Goal: Task Accomplishment & Management: Manage account settings

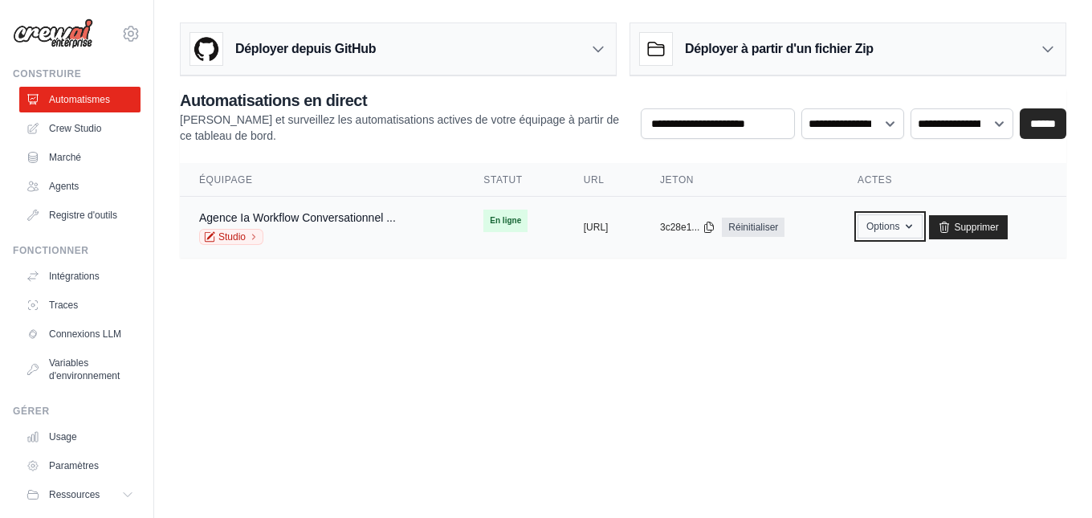
click at [899, 230] on font "Options" at bounding box center [882, 226] width 33 height 11
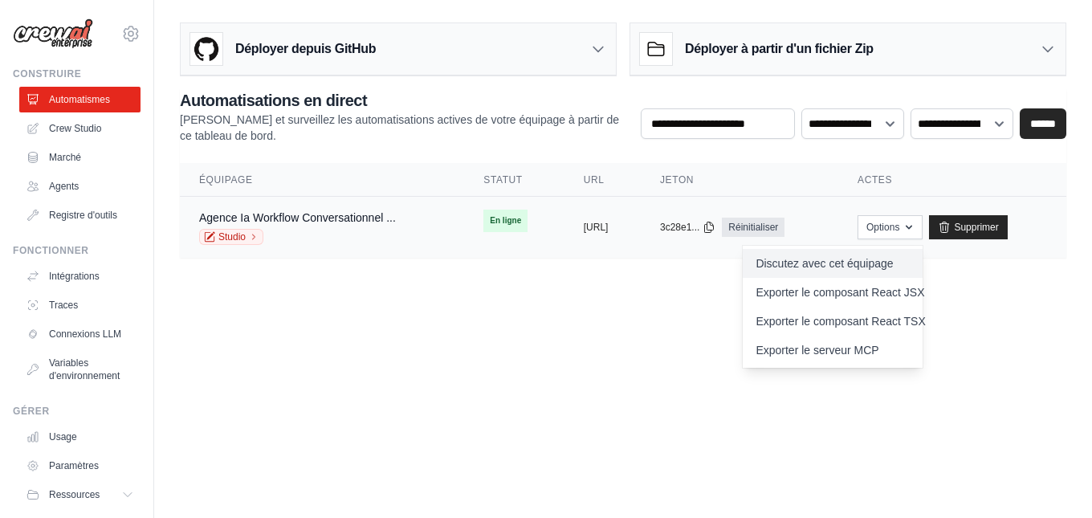
click at [893, 262] on font "Discutez avec cet équipage" at bounding box center [823, 263] width 137 height 13
click at [620, 325] on body "aurelientissot21@gmail.com Paramètres Construire Automatismes Crew Studio GitHub" at bounding box center [546, 259] width 1092 height 518
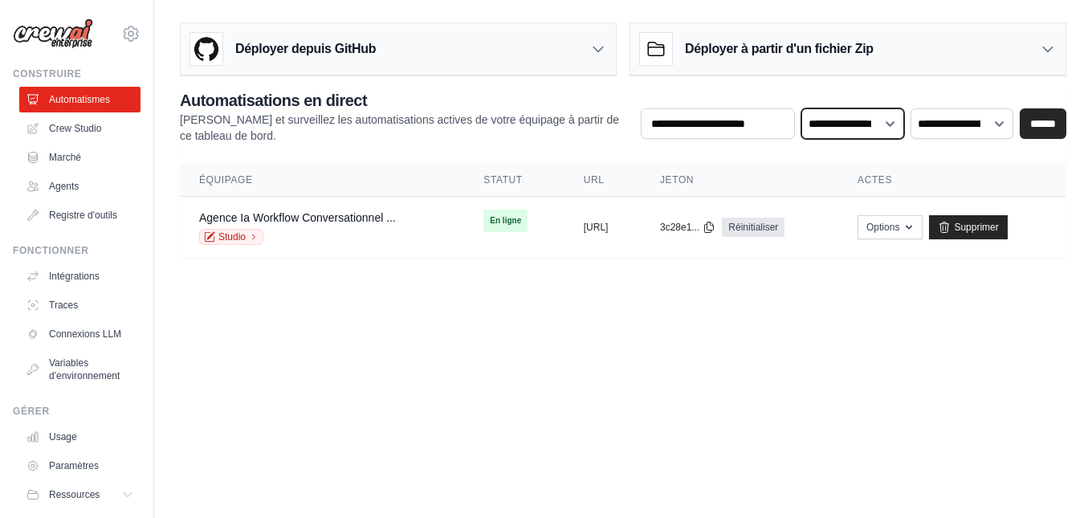
click at [893, 122] on select "**********" at bounding box center [852, 123] width 103 height 31
click at [997, 120] on select "**********" at bounding box center [961, 123] width 103 height 31
click at [998, 120] on select "**********" at bounding box center [961, 123] width 103 height 31
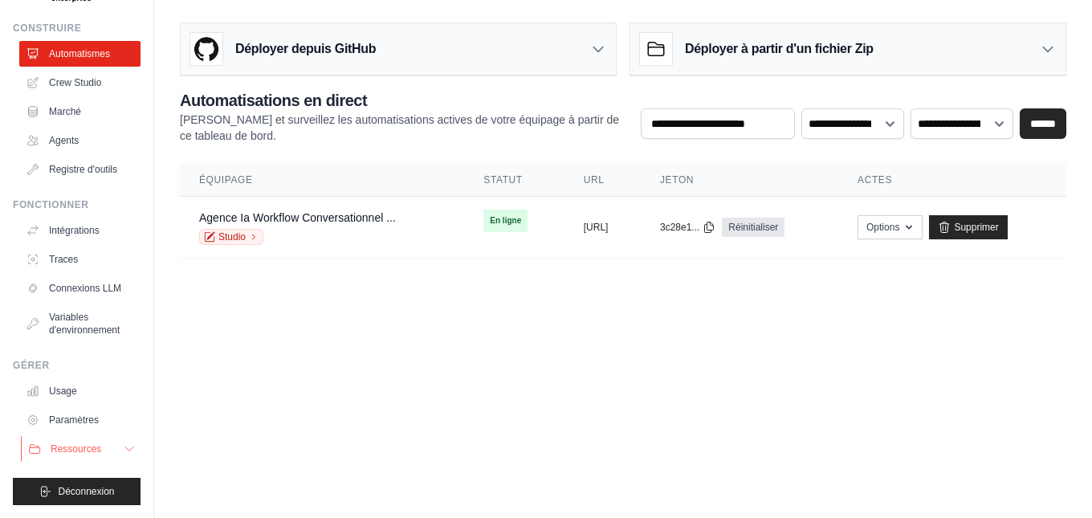
click at [123, 447] on icon at bounding box center [129, 448] width 13 height 13
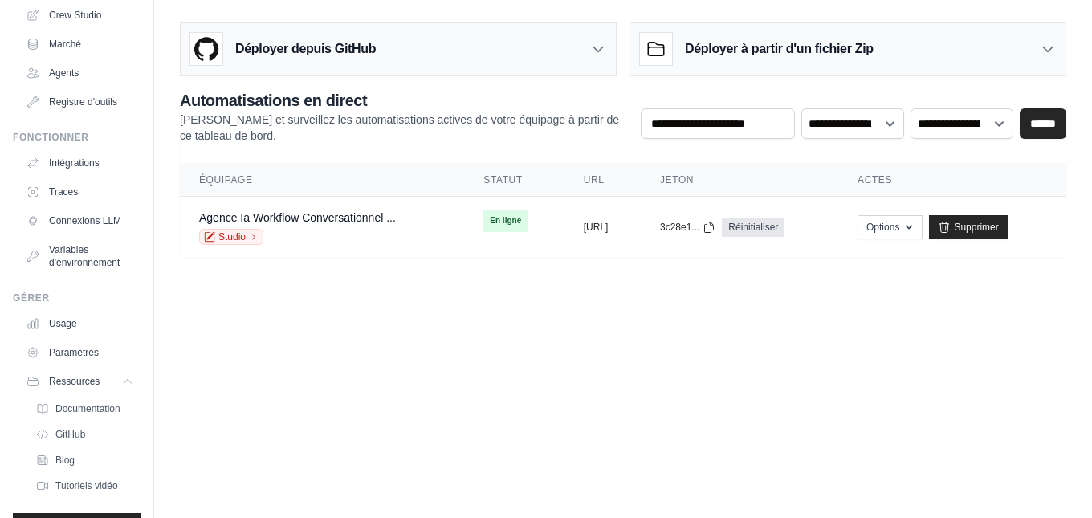
scroll to position [0, 0]
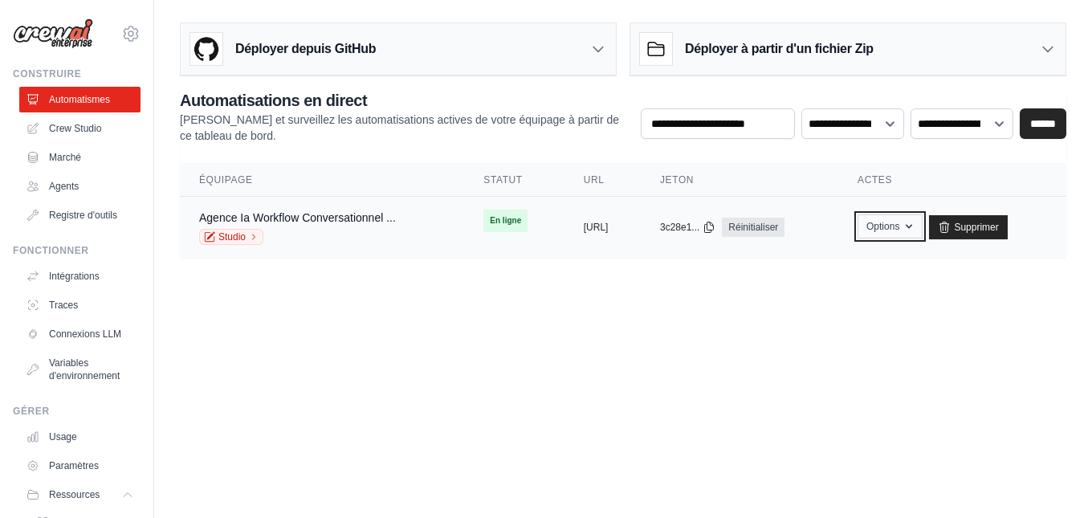
click at [899, 229] on font "Options" at bounding box center [882, 226] width 33 height 11
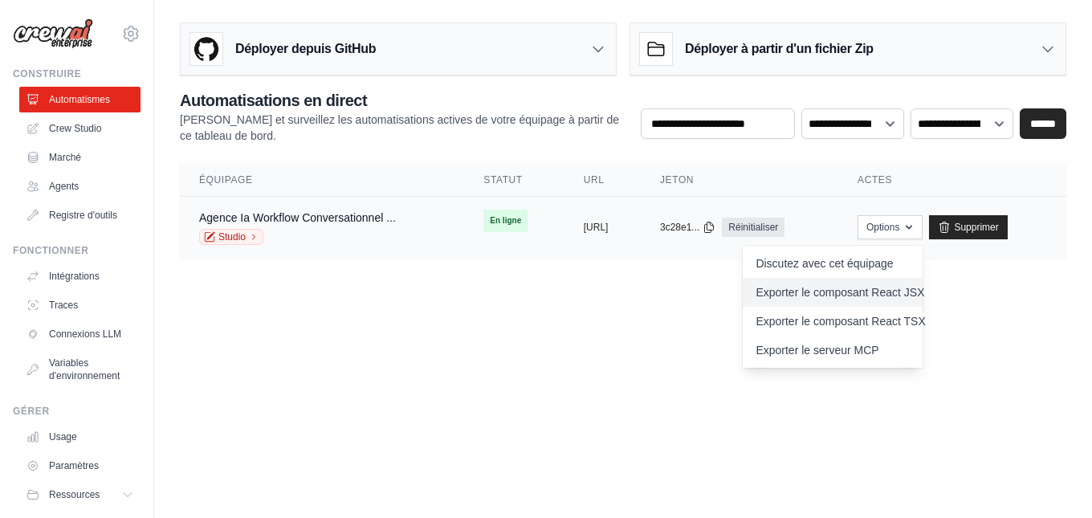
click at [919, 294] on font "Exporter le composant React JSX" at bounding box center [839, 292] width 169 height 13
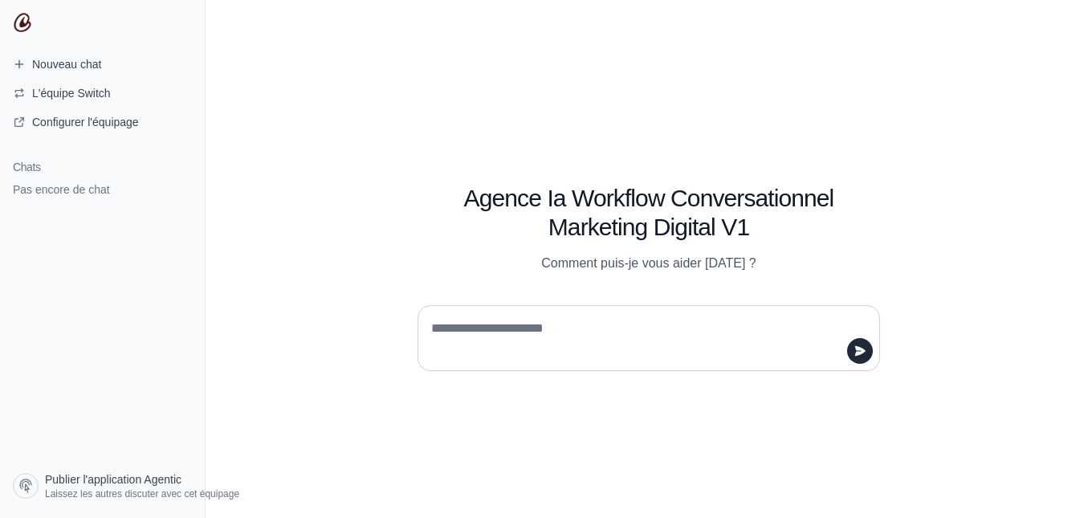
click at [494, 331] on textarea at bounding box center [644, 337] width 432 height 45
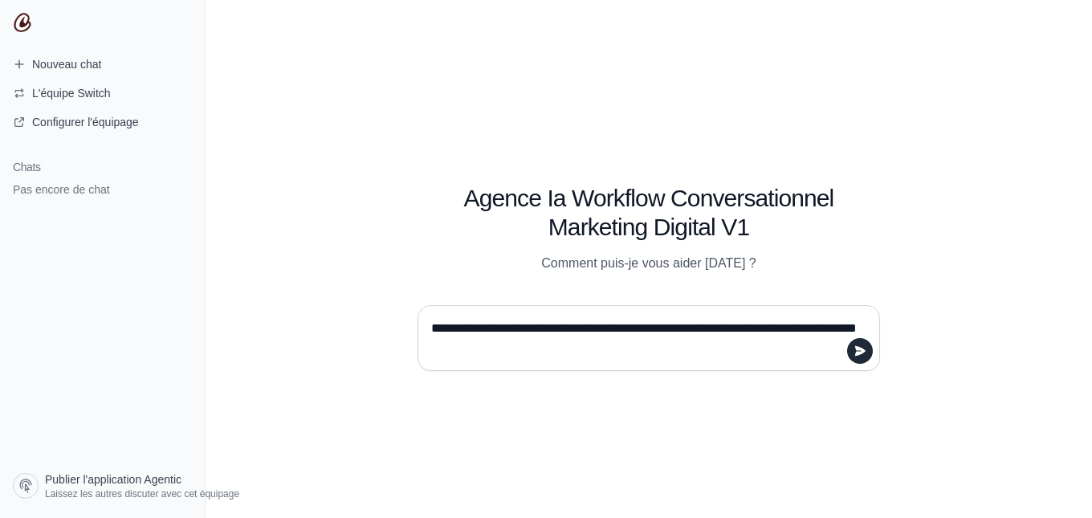
type textarea "**********"
click at [857, 354] on icon "submit" at bounding box center [860, 351] width 10 height 10
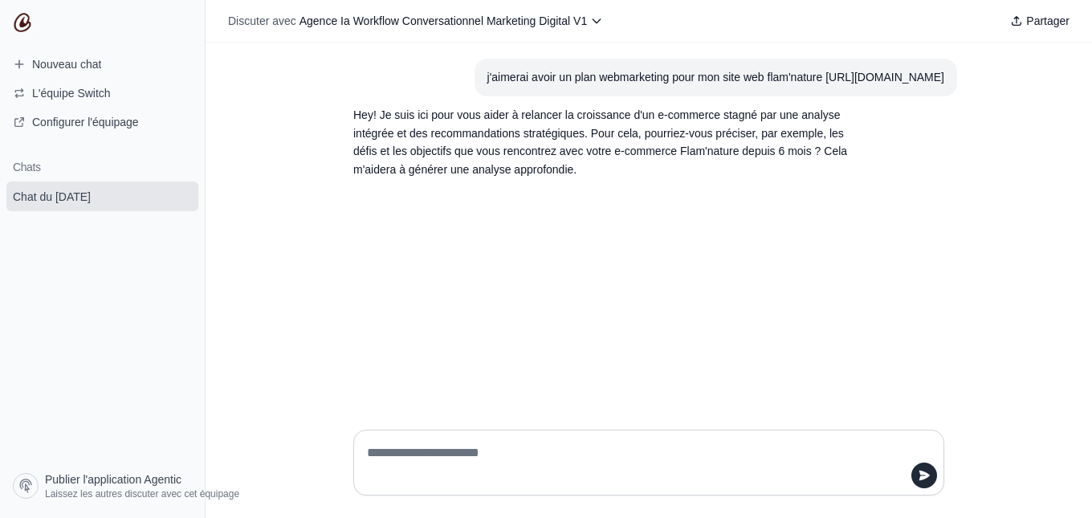
click at [434, 453] on textarea at bounding box center [644, 462] width 560 height 45
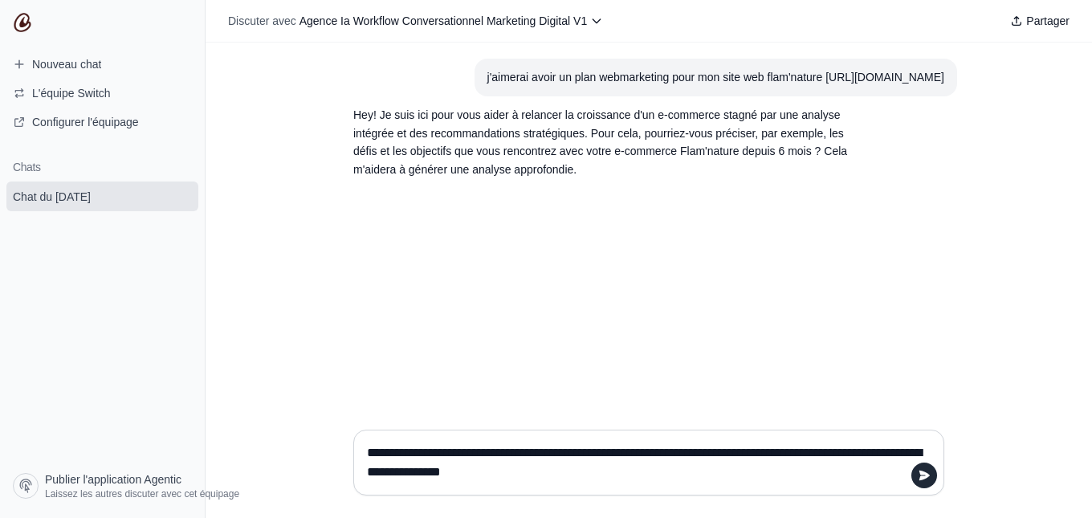
type textarea "**********"
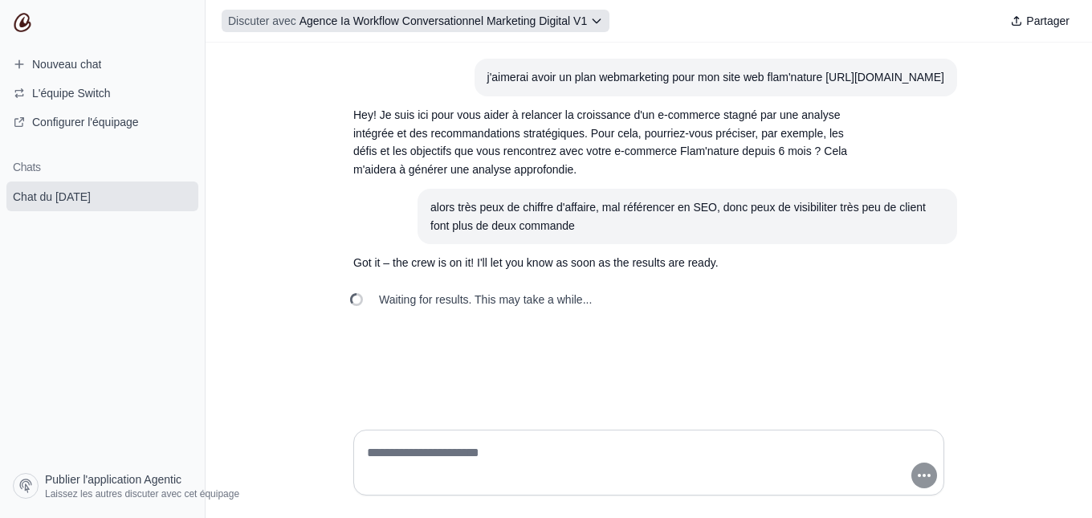
click at [596, 20] on icon at bounding box center [596, 20] width 13 height 13
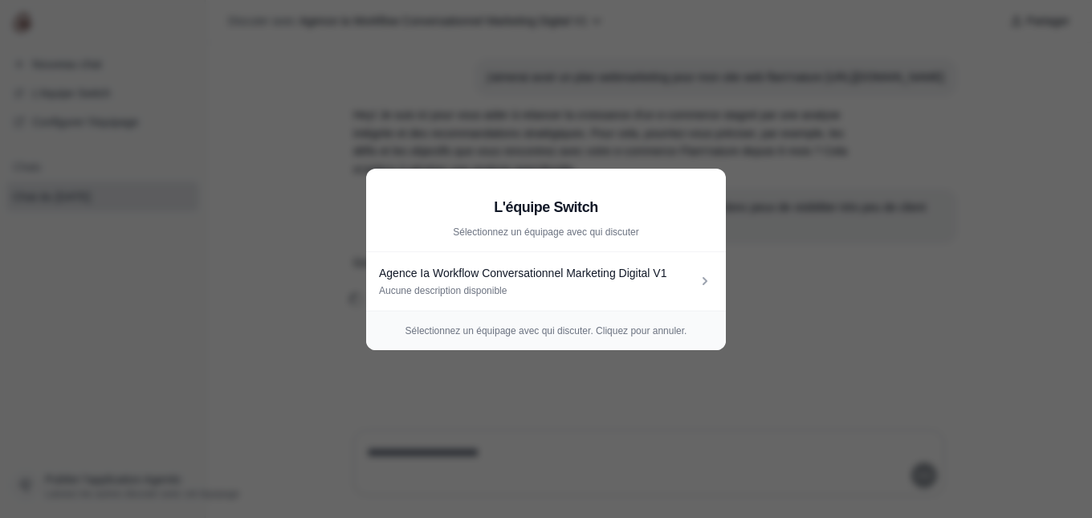
click at [140, 311] on aside "L'équipe Switch Sélectionnez un équipage avec qui discuter Agence Ia Workflow C…" at bounding box center [546, 259] width 1092 height 518
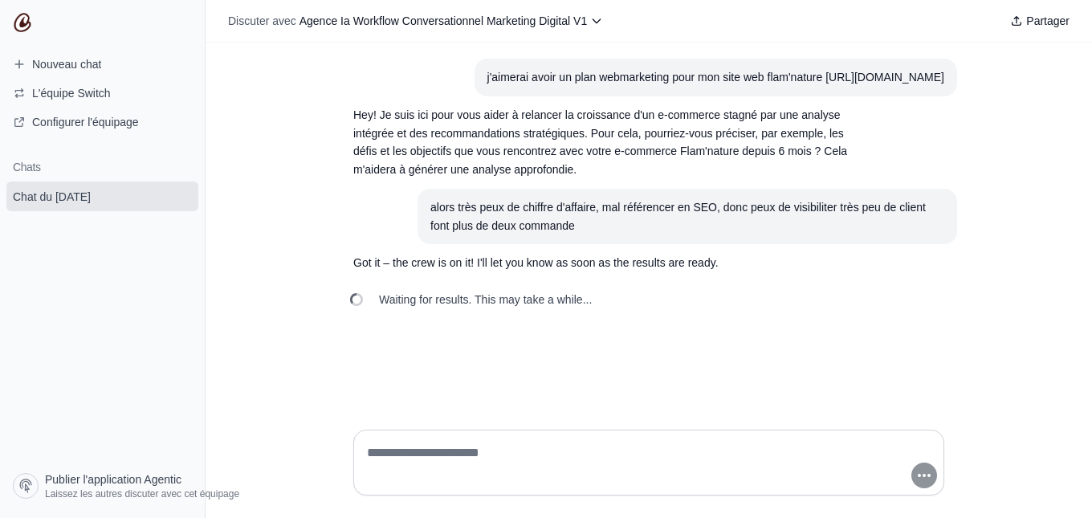
drag, startPoint x: 109, startPoint y: 96, endPoint x: 63, endPoint y: 315, distance: 224.0
click at [63, 315] on section "Chats Chat du 29 août" at bounding box center [102, 307] width 205 height 319
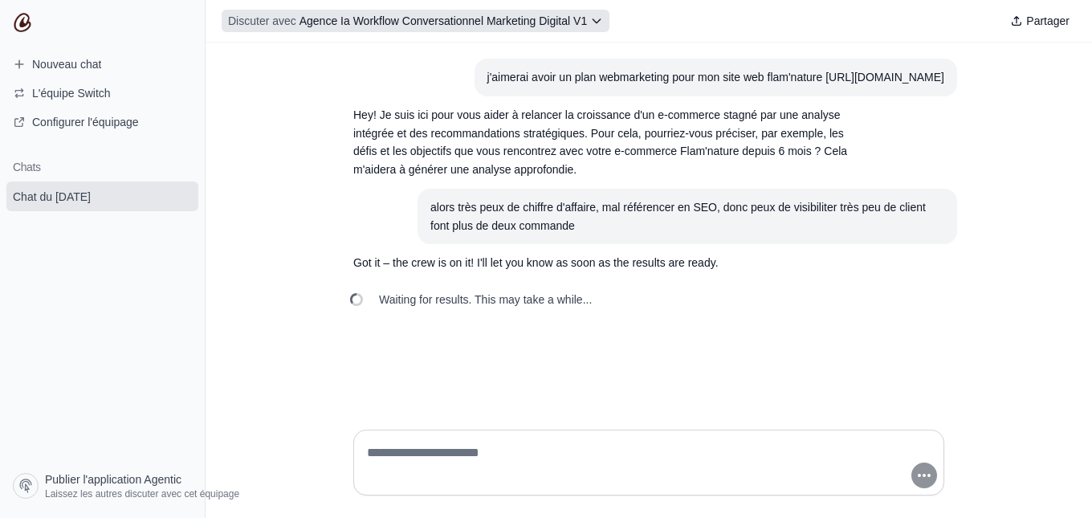
click at [597, 19] on icon at bounding box center [596, 20] width 13 height 13
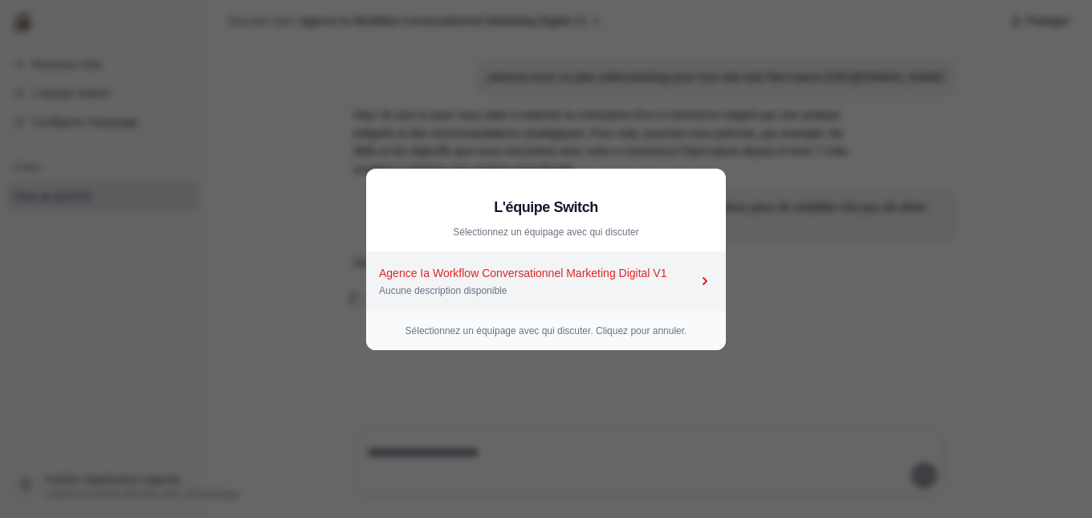
click at [683, 284] on div "Aucune description disponible" at bounding box center [538, 290] width 318 height 13
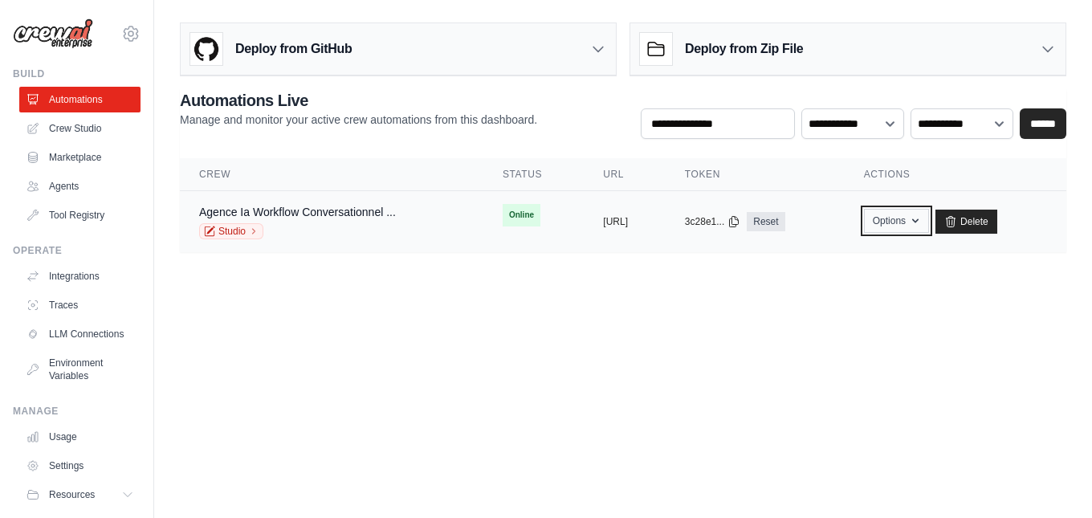
click at [929, 227] on button "Options" at bounding box center [896, 221] width 65 height 24
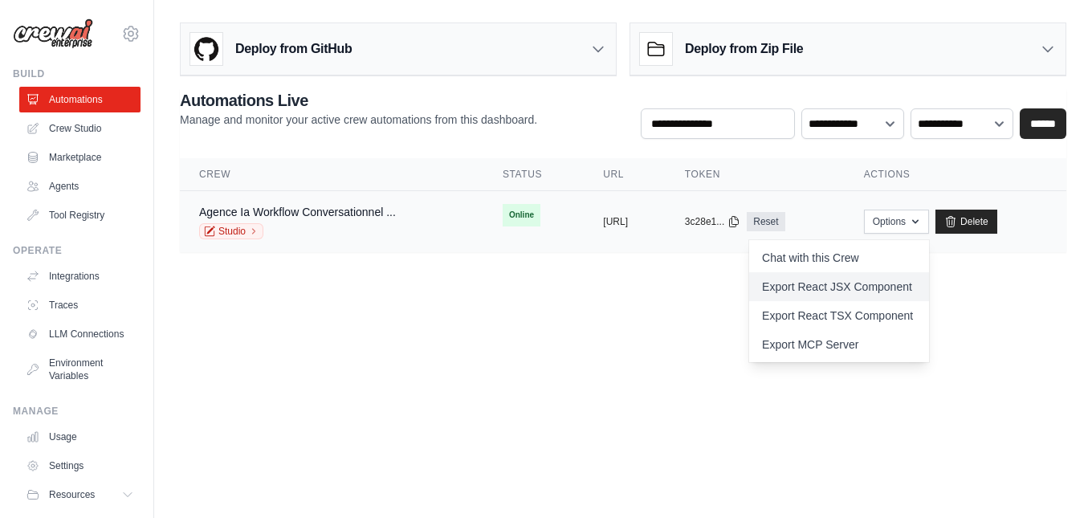
click at [926, 291] on link "Export React JSX Component" at bounding box center [839, 286] width 180 height 29
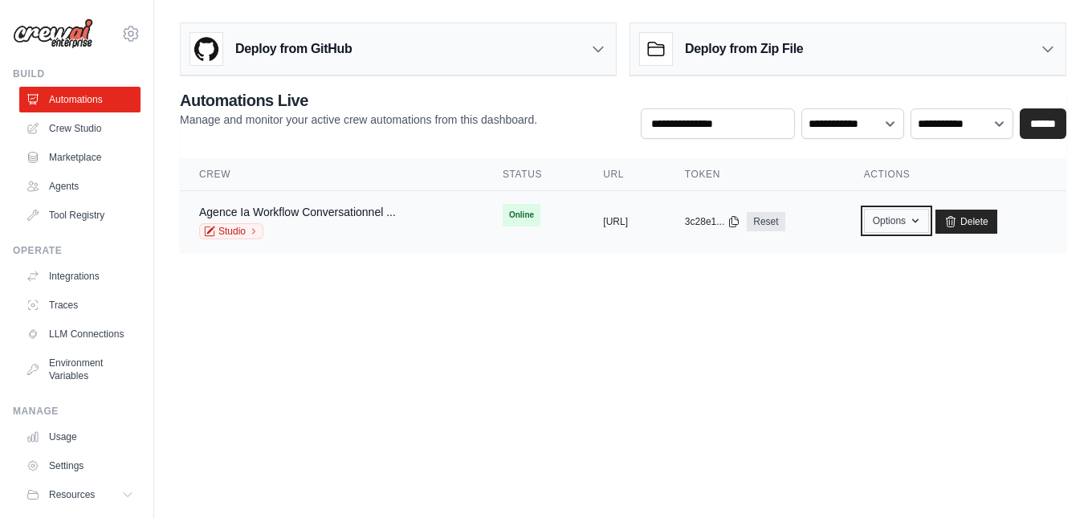
click at [929, 224] on button "Options" at bounding box center [896, 221] width 65 height 24
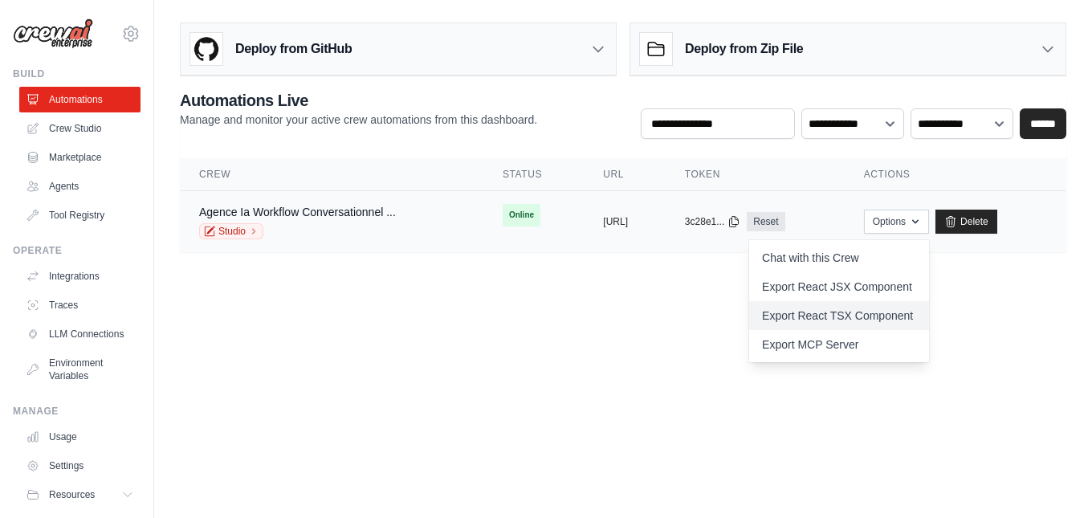
click at [915, 314] on link "Export React TSX Component" at bounding box center [839, 315] width 180 height 29
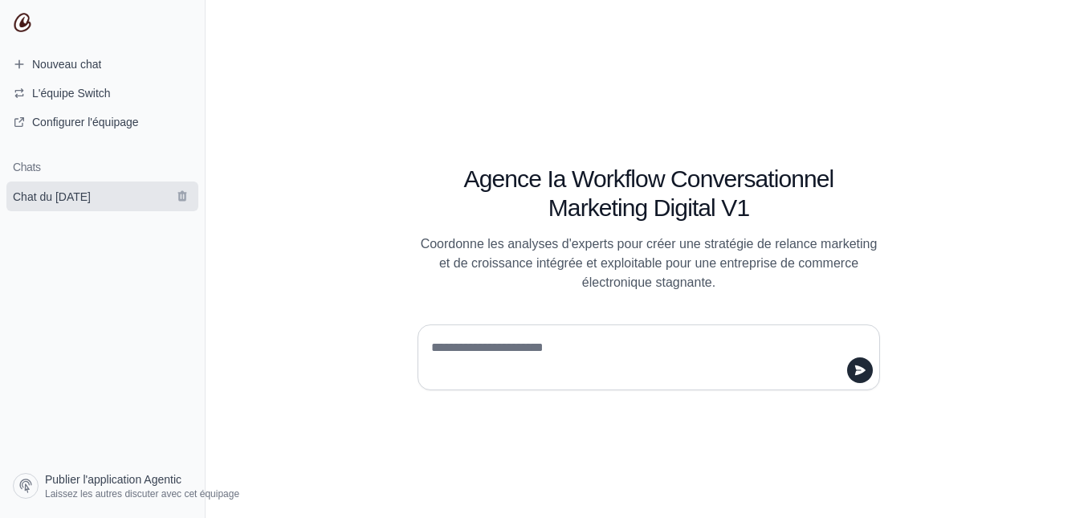
click at [103, 201] on span "Chat du [DATE]" at bounding box center [52, 197] width 104 height 16
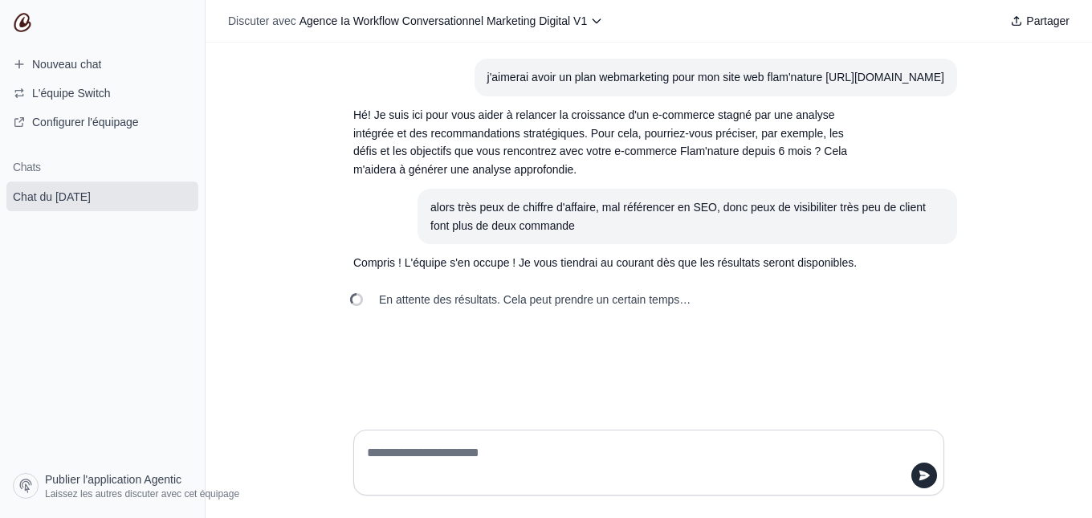
click at [79, 169] on h1 "Chats" at bounding box center [102, 167] width 205 height 16
click at [132, 118] on font "Configurer l'équipage" at bounding box center [85, 122] width 107 height 13
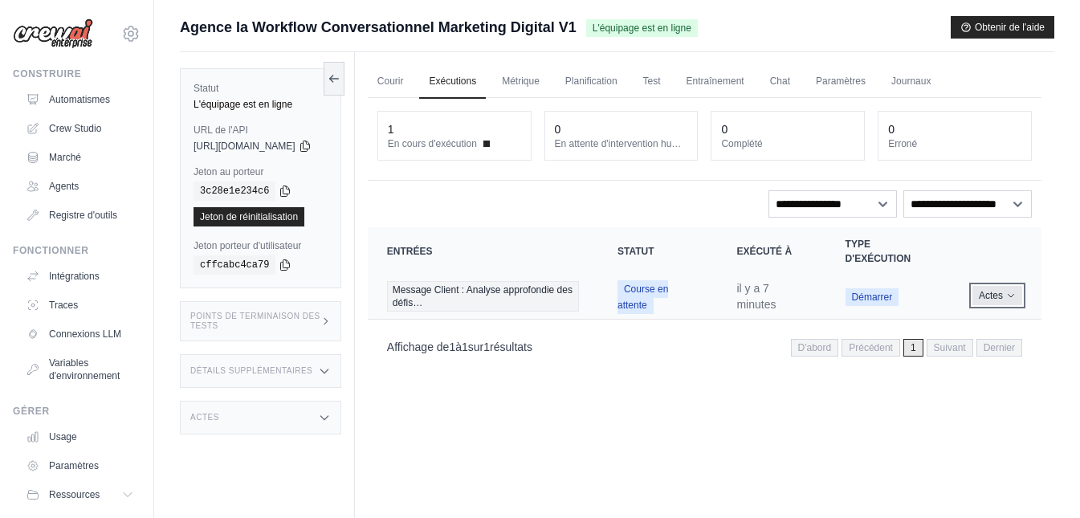
click at [1007, 299] on icon "Actions à exécuter" at bounding box center [1011, 296] width 10 height 10
click at [710, 433] on div "Courir Exécutions Métrique Planification Test Entraînement Chat Paramètres Jour…" at bounding box center [704, 311] width 699 height 518
click at [404, 84] on font "Courir" at bounding box center [390, 80] width 26 height 11
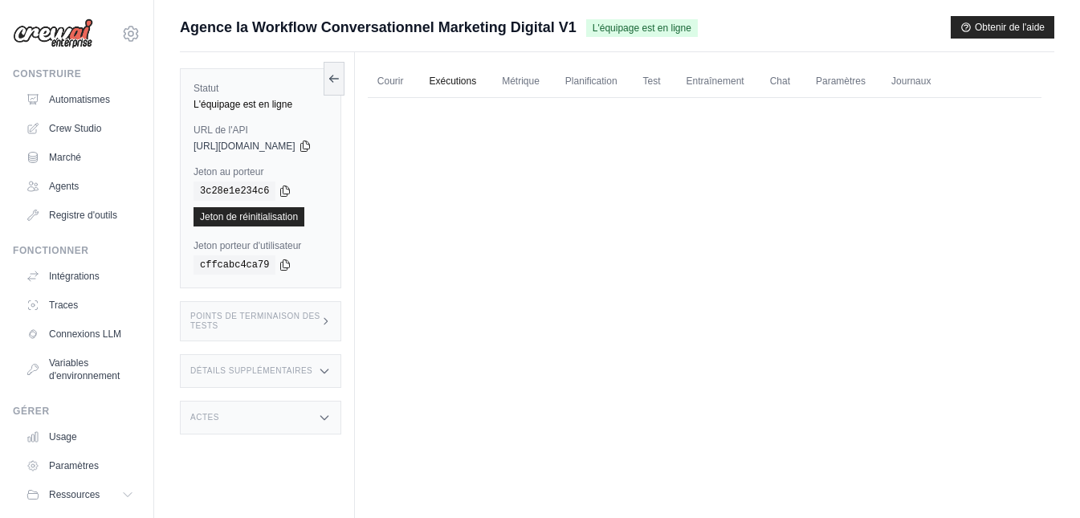
click at [476, 82] on font "Exécutions" at bounding box center [452, 80] width 47 height 11
click at [476, 79] on font "Exécutions" at bounding box center [452, 80] width 47 height 11
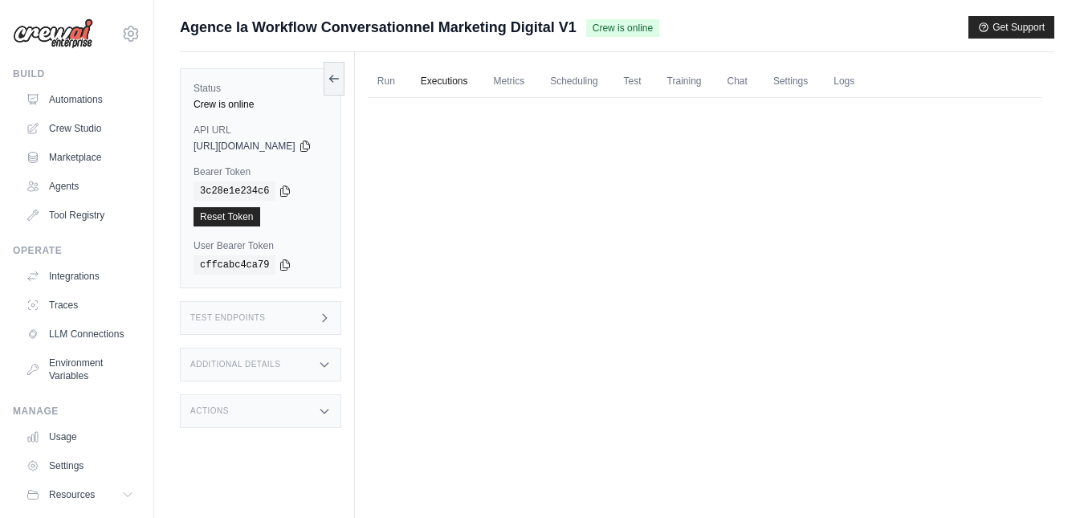
click at [478, 83] on link "Executions" at bounding box center [444, 82] width 67 height 34
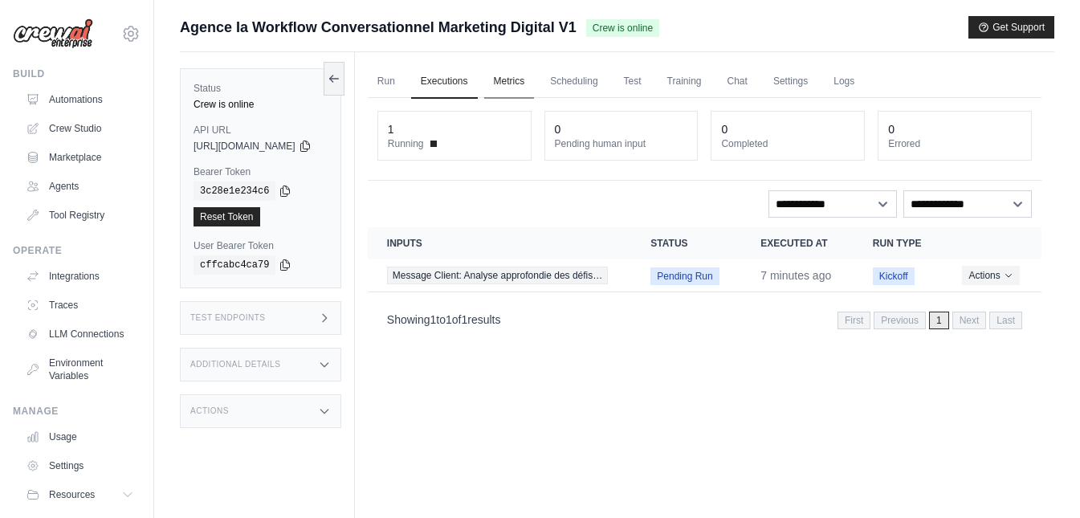
click at [533, 86] on link "Metrics" at bounding box center [509, 82] width 51 height 34
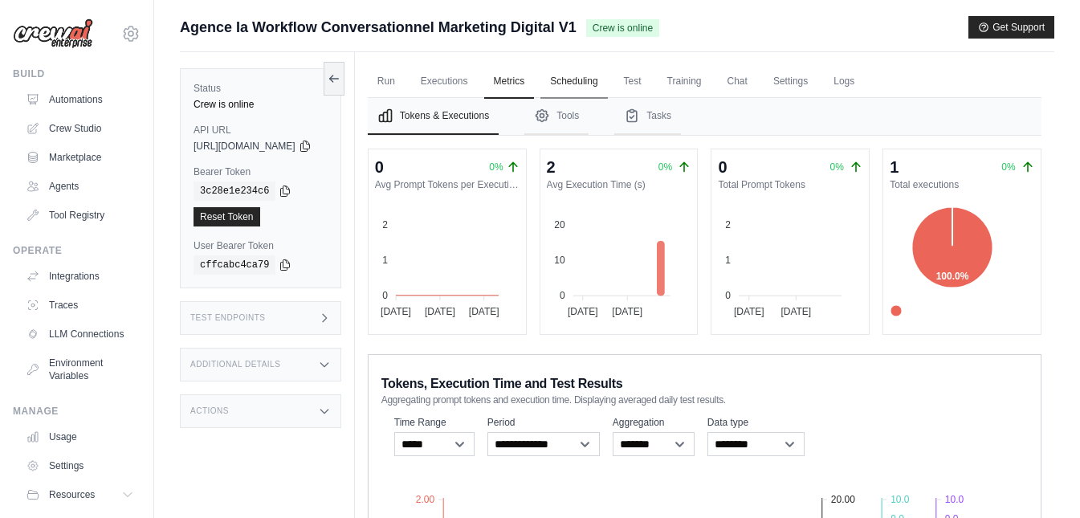
click at [607, 80] on link "Scheduling" at bounding box center [573, 82] width 67 height 34
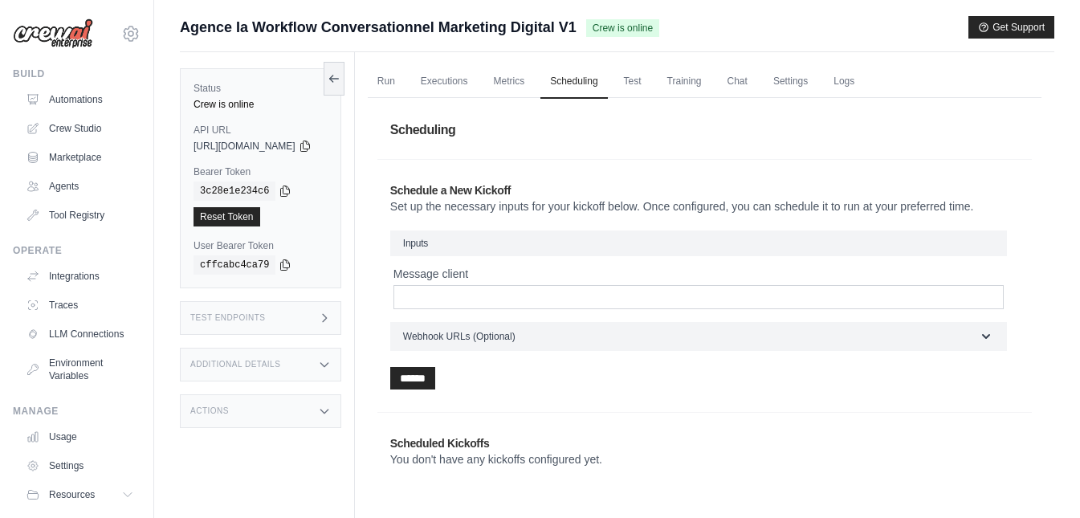
click at [699, 136] on h1 "Scheduling" at bounding box center [704, 130] width 654 height 45
click at [651, 76] on link "Test" at bounding box center [632, 82] width 37 height 34
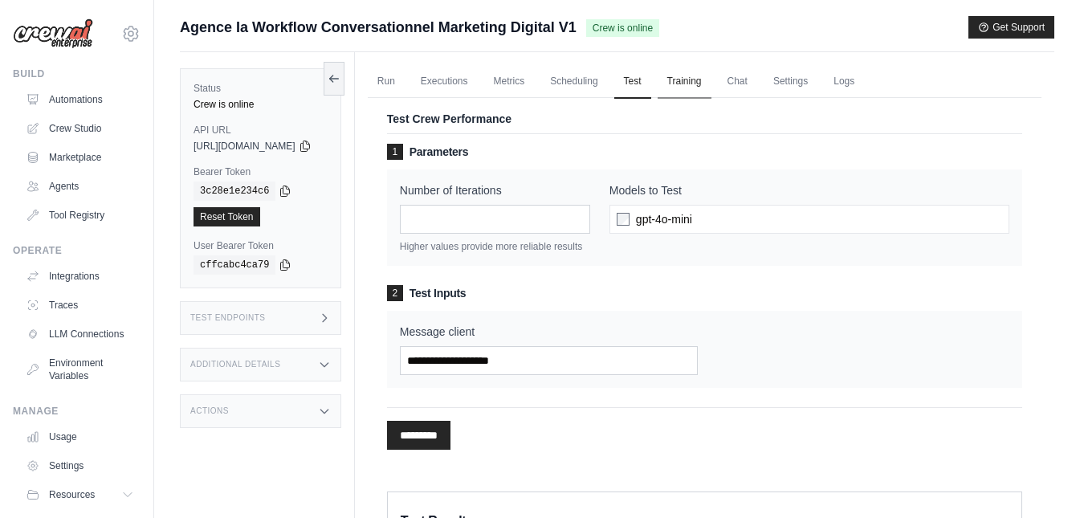
click at [711, 83] on link "Training" at bounding box center [684, 82] width 54 height 34
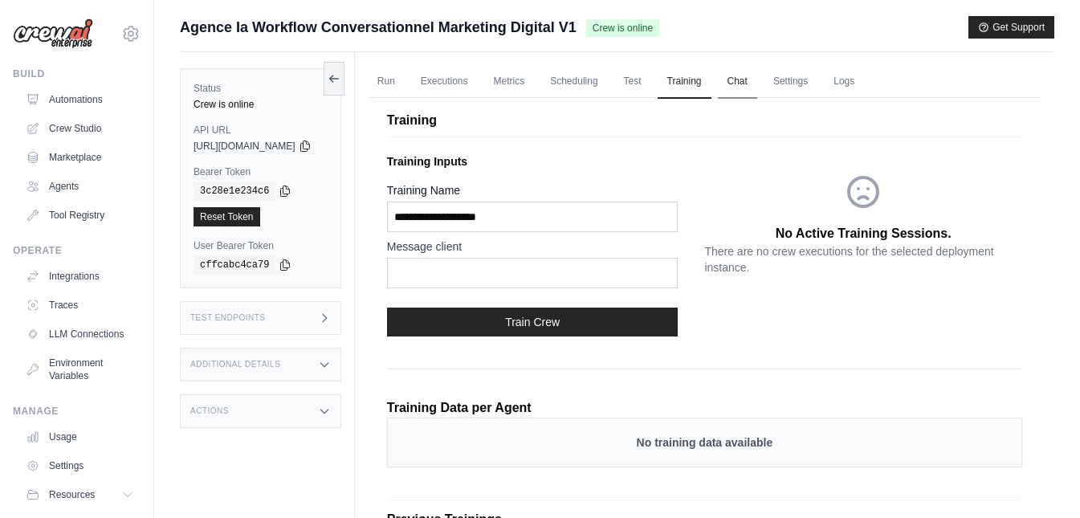
click at [757, 90] on link "Chat" at bounding box center [737, 82] width 39 height 34
click at [817, 83] on link "Settings" at bounding box center [790, 82] width 54 height 34
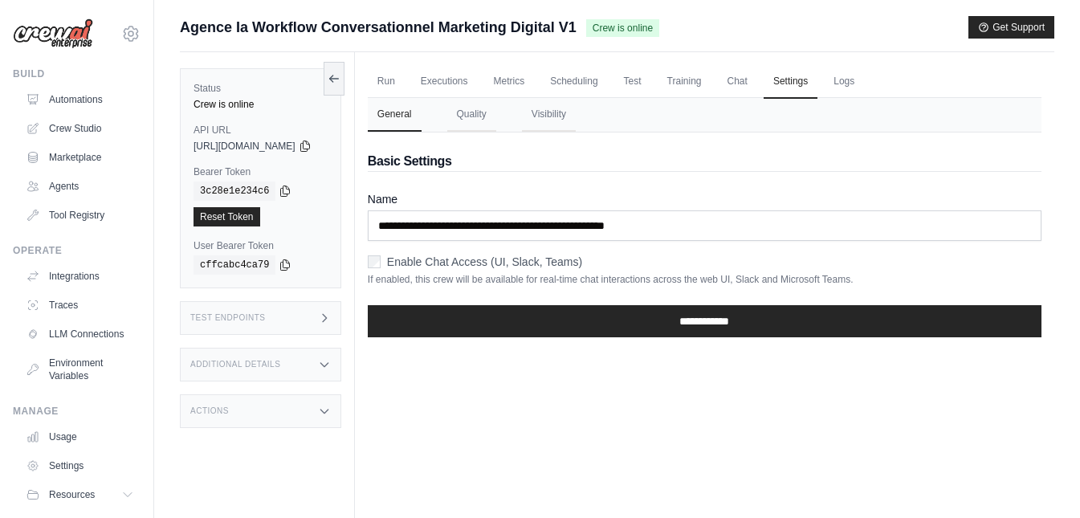
click at [580, 157] on h2 "Basic Settings" at bounding box center [704, 161] width 673 height 19
click at [496, 116] on button "Quality" at bounding box center [471, 115] width 49 height 34
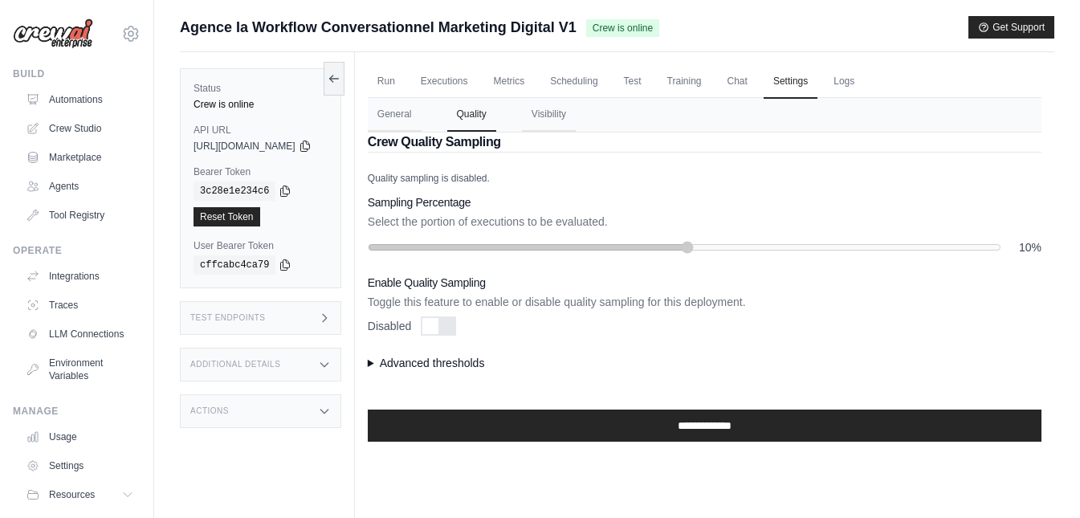
click at [401, 361] on summary "Advanced thresholds" at bounding box center [704, 363] width 673 height 16
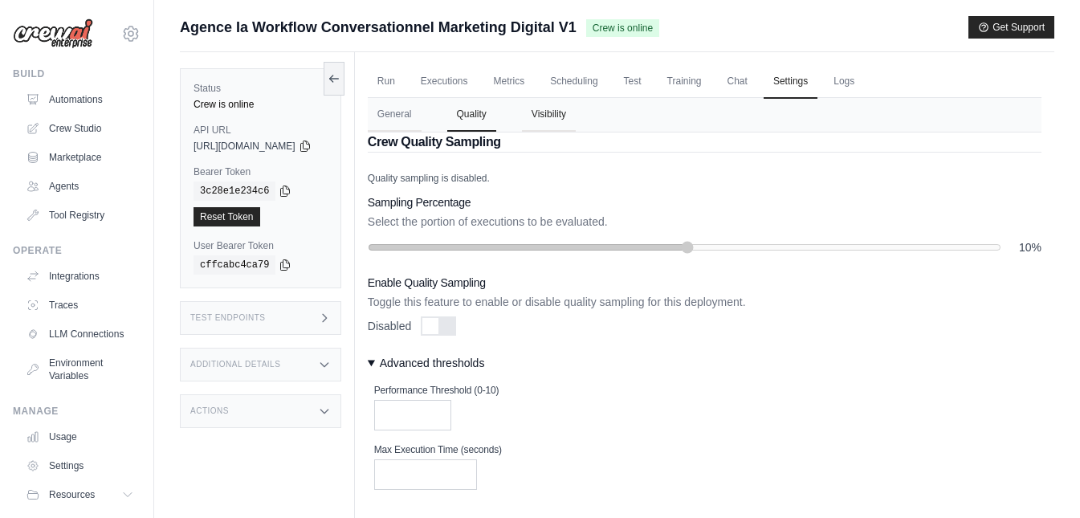
click at [576, 120] on button "Visibility" at bounding box center [549, 115] width 54 height 34
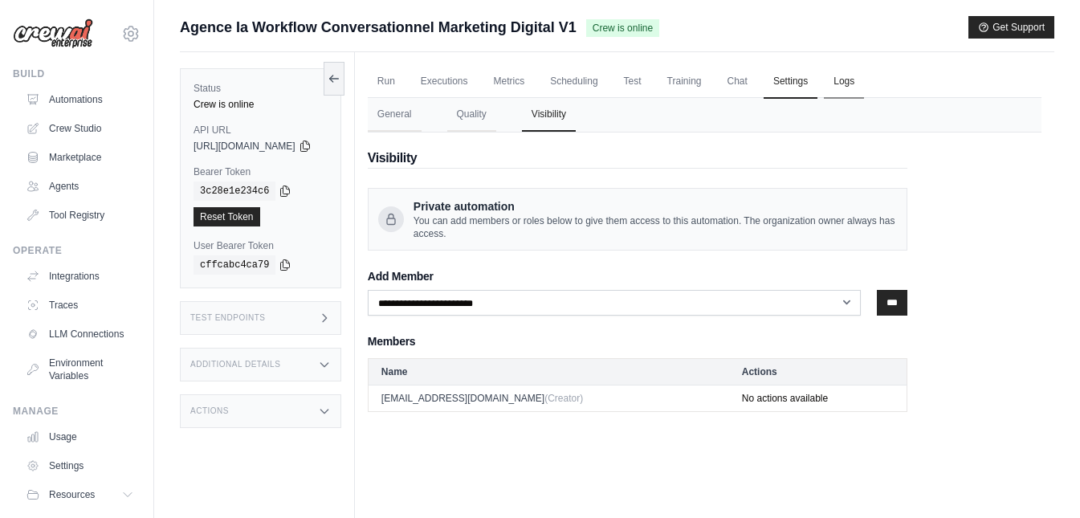
click at [864, 77] on link "Logs" at bounding box center [844, 82] width 40 height 34
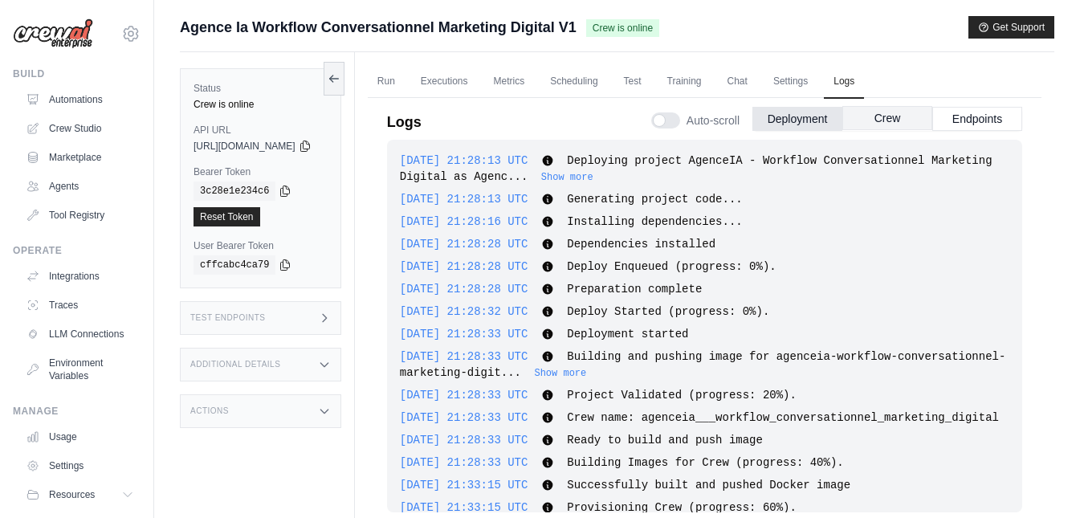
click at [896, 122] on button "Crew" at bounding box center [887, 118] width 90 height 24
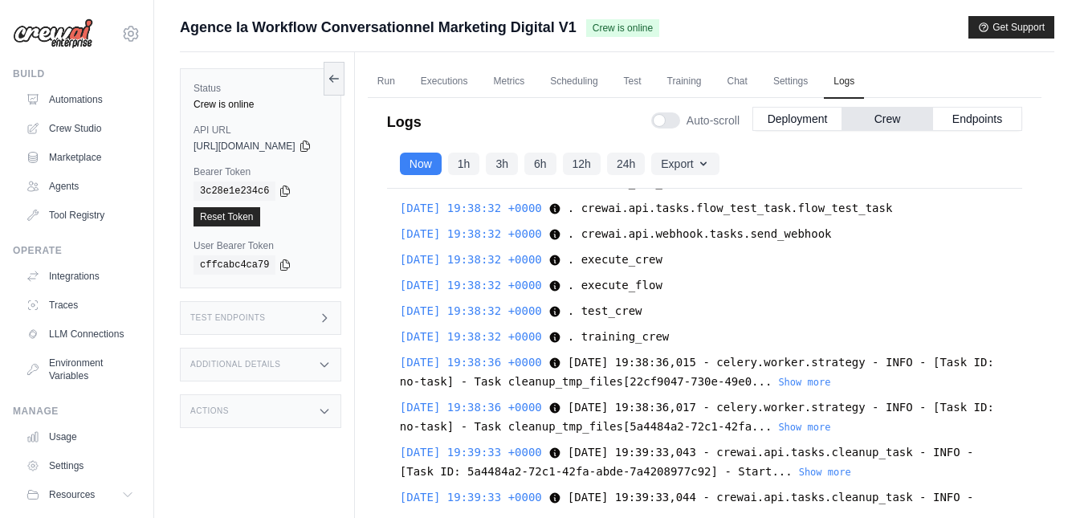
scroll to position [161, 0]
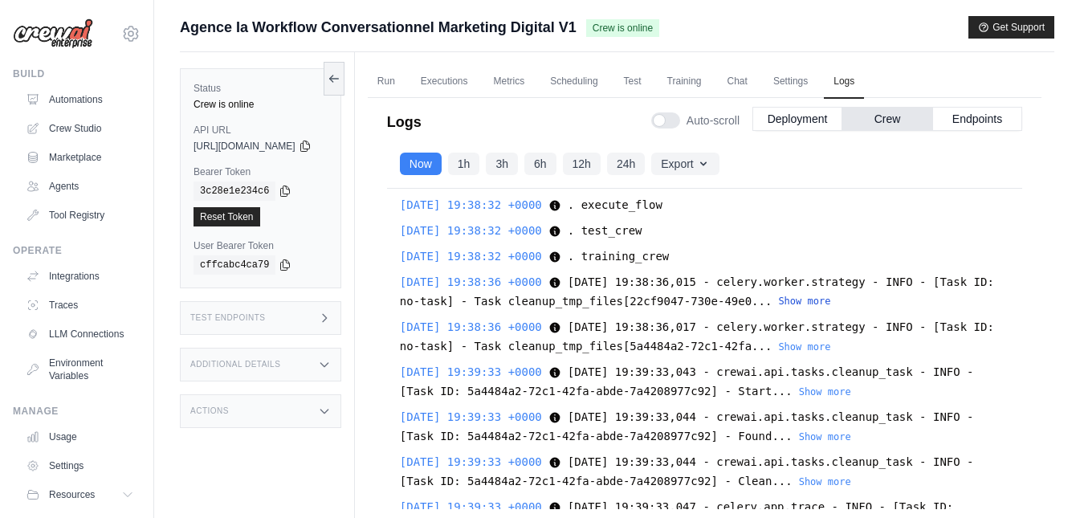
click at [830, 303] on button "Show more" at bounding box center [804, 301] width 52 height 13
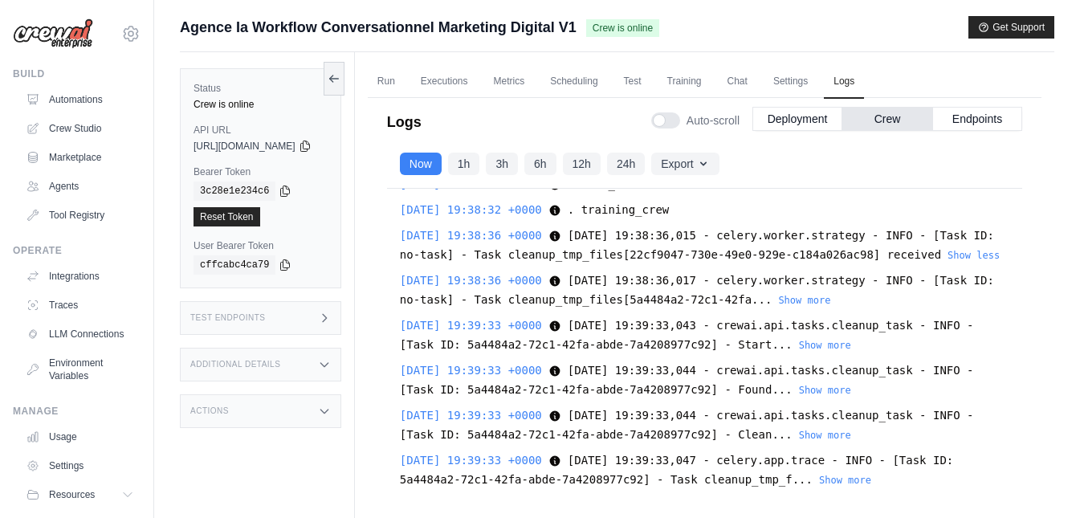
scroll to position [226, 0]
click at [822, 300] on button "Show more" at bounding box center [804, 299] width 52 height 13
click at [830, 348] on button "Show more" at bounding box center [825, 344] width 52 height 13
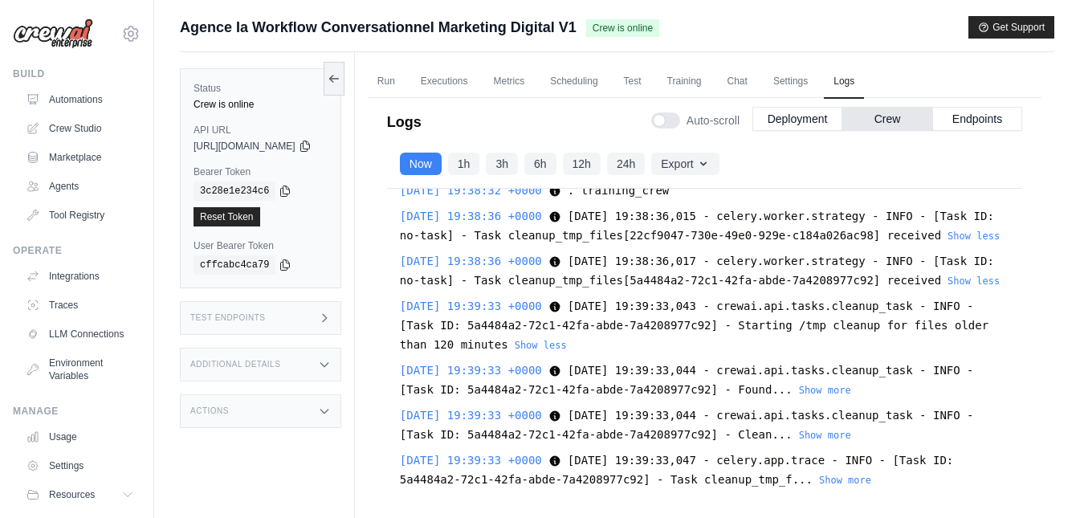
scroll to position [265, 0]
click at [840, 384] on button "Show more" at bounding box center [825, 389] width 52 height 13
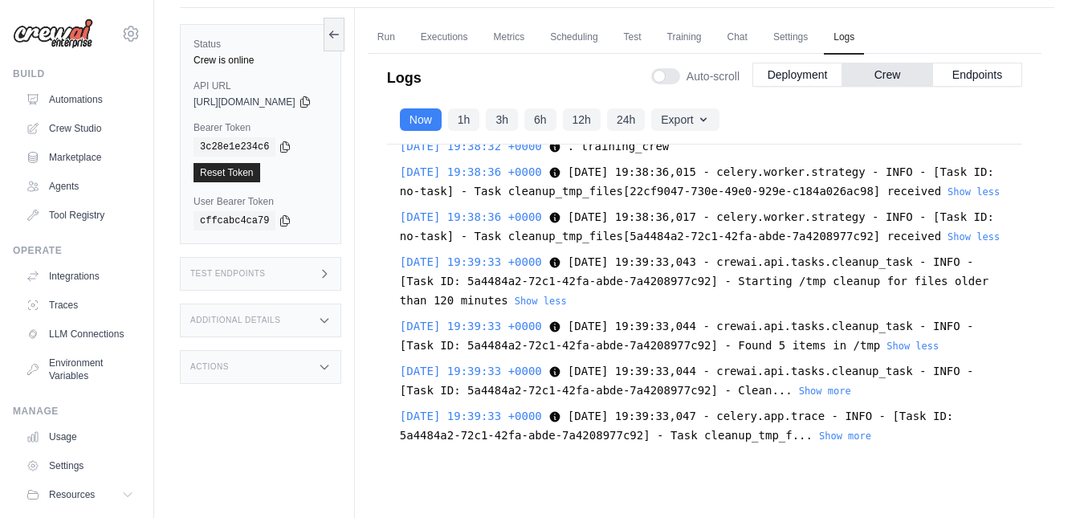
scroll to position [68, 0]
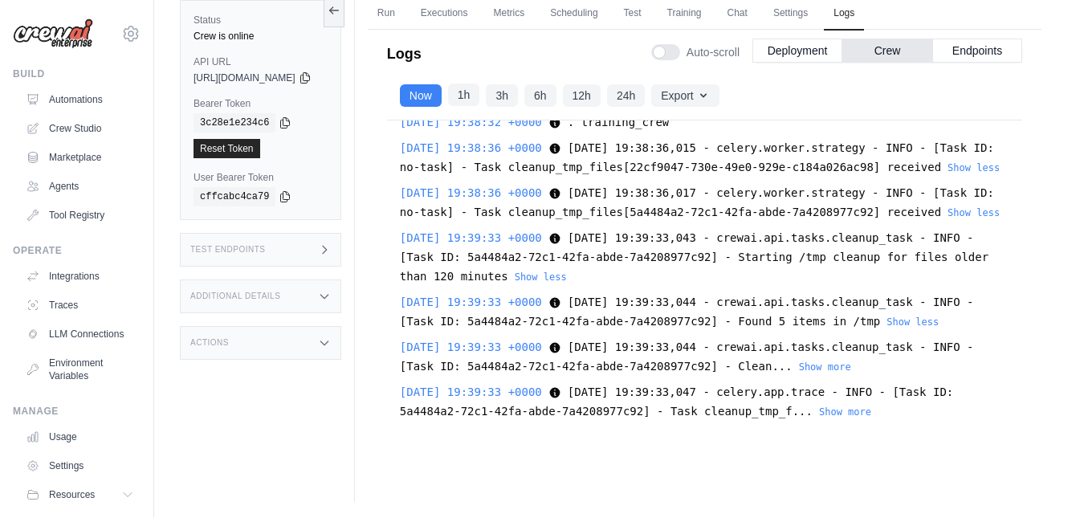
click at [480, 102] on button "1h" at bounding box center [464, 94] width 32 height 22
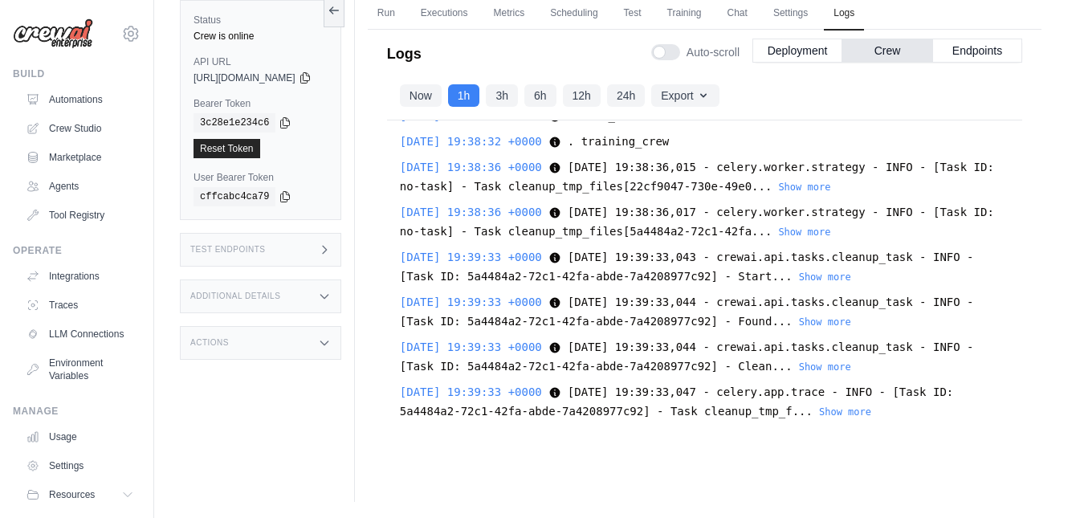
scroll to position [0, 0]
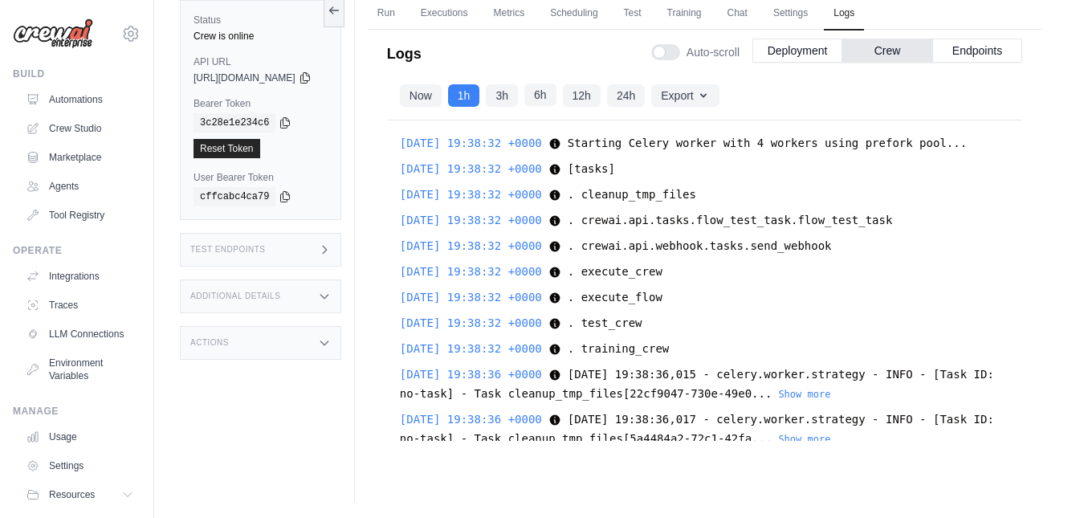
click at [556, 96] on button "6h" at bounding box center [540, 94] width 32 height 22
click at [645, 104] on button "24h" at bounding box center [626, 94] width 38 height 22
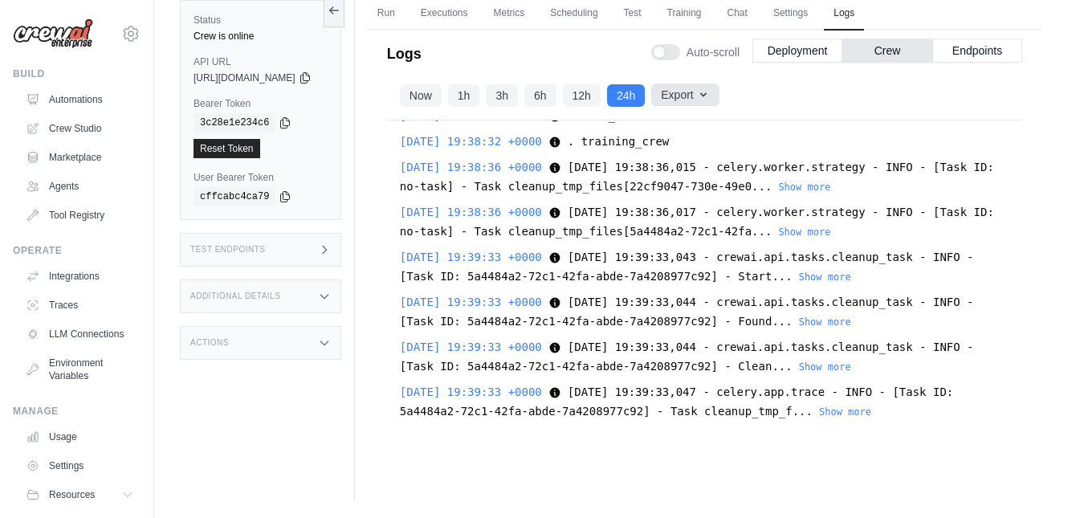
click at [715, 96] on button "Export" at bounding box center [684, 94] width 67 height 22
click at [788, 87] on div "Now 1h 3h 6h 12h 24h Export Export as JSON Export as CSV" at bounding box center [704, 95] width 635 height 49
click at [968, 54] on button "Endpoints" at bounding box center [977, 50] width 90 height 24
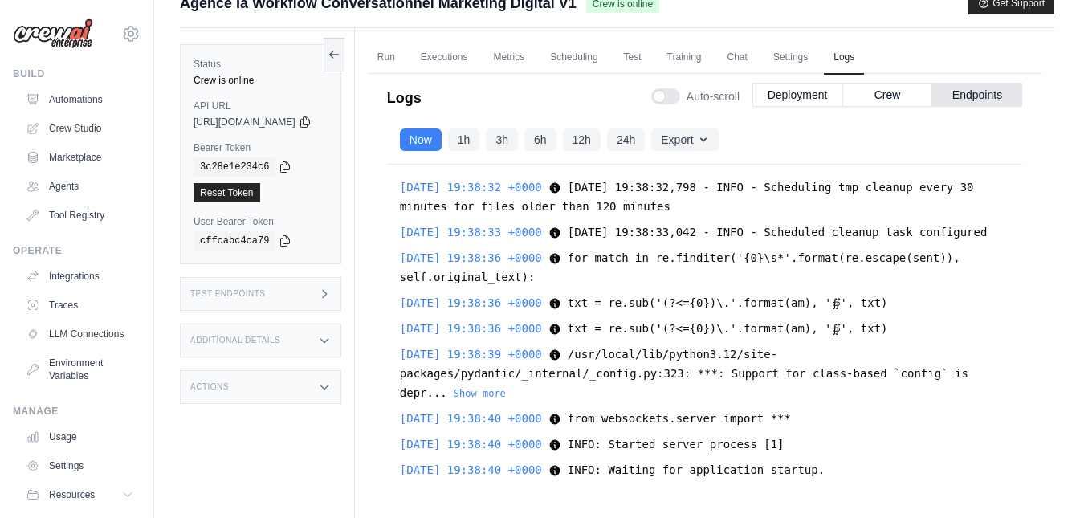
scroll to position [0, 0]
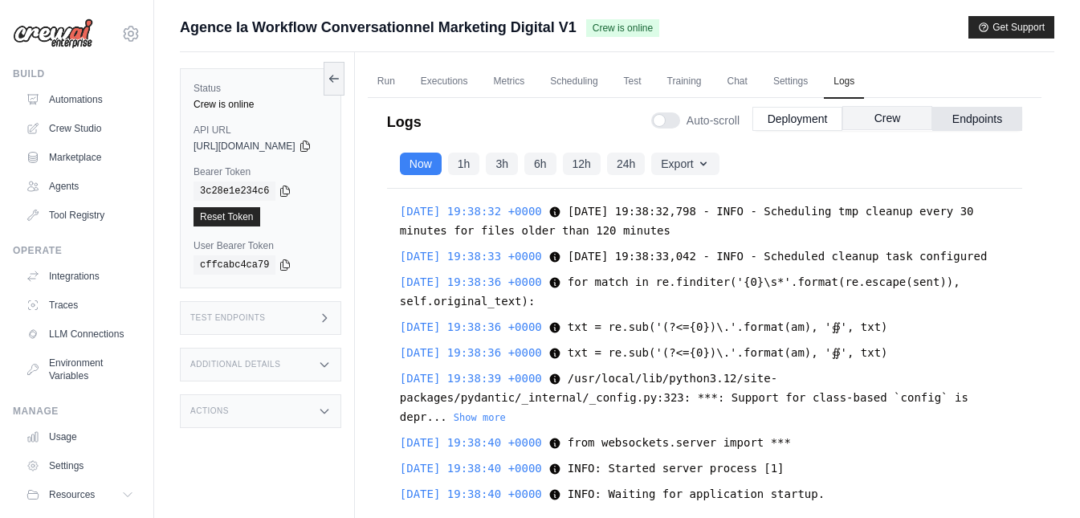
click at [885, 123] on button "Crew" at bounding box center [887, 118] width 90 height 24
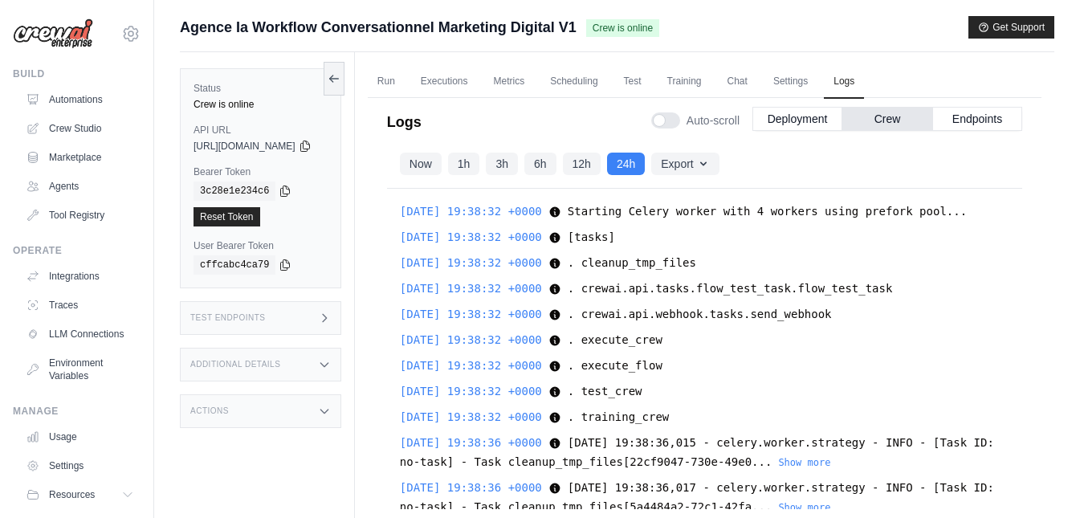
scroll to position [207, 0]
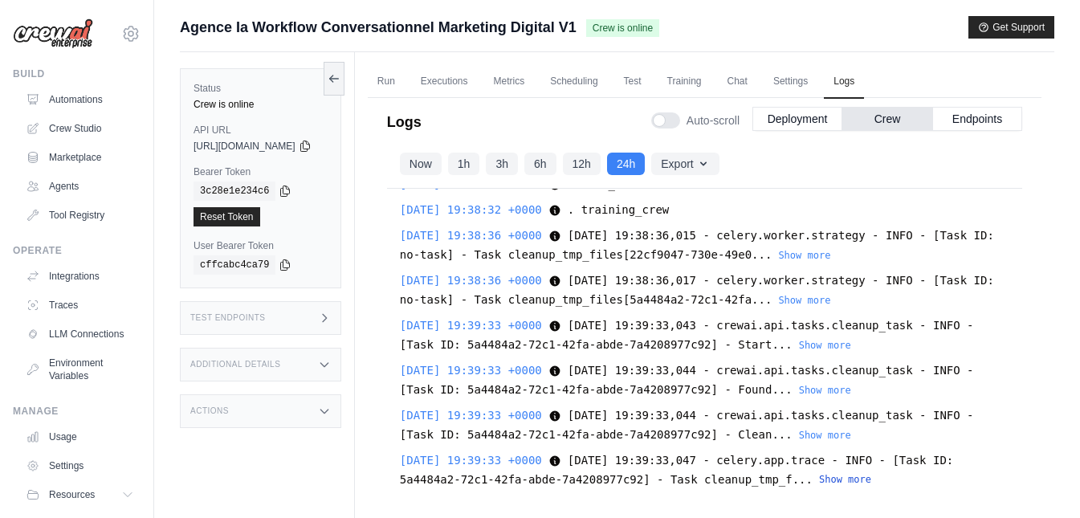
click at [850, 474] on button "Show more" at bounding box center [845, 479] width 52 height 13
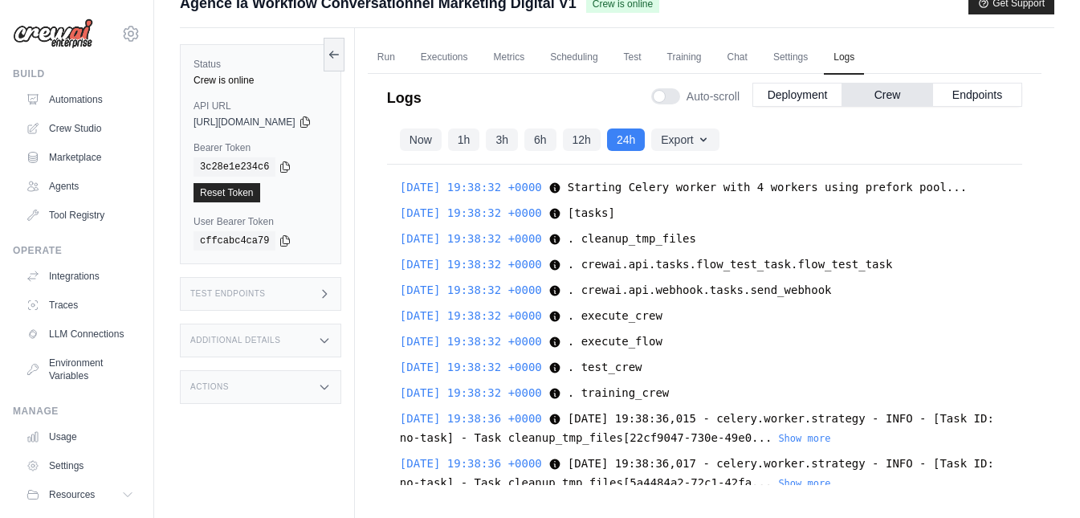
scroll to position [0, 0]
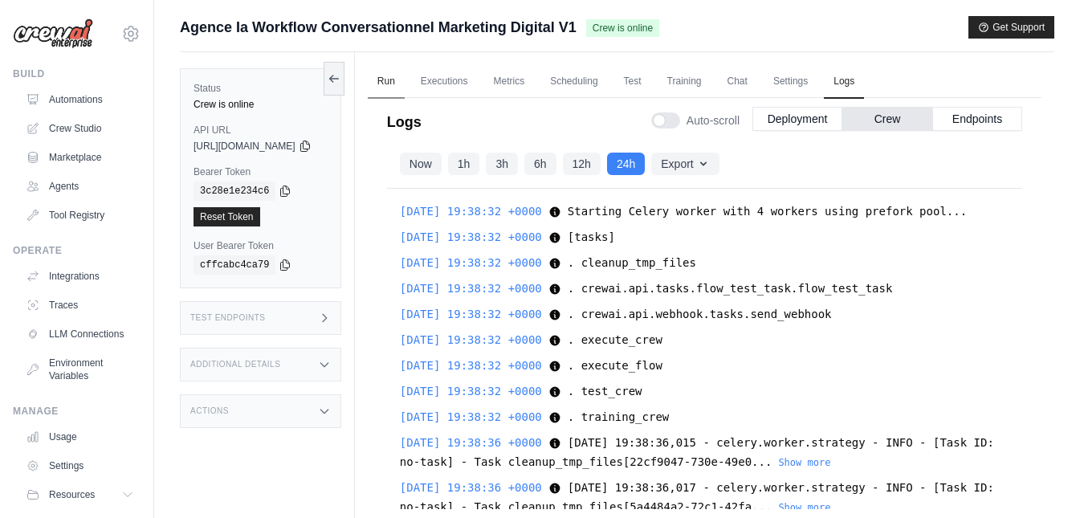
click at [405, 83] on link "Run" at bounding box center [386, 82] width 37 height 34
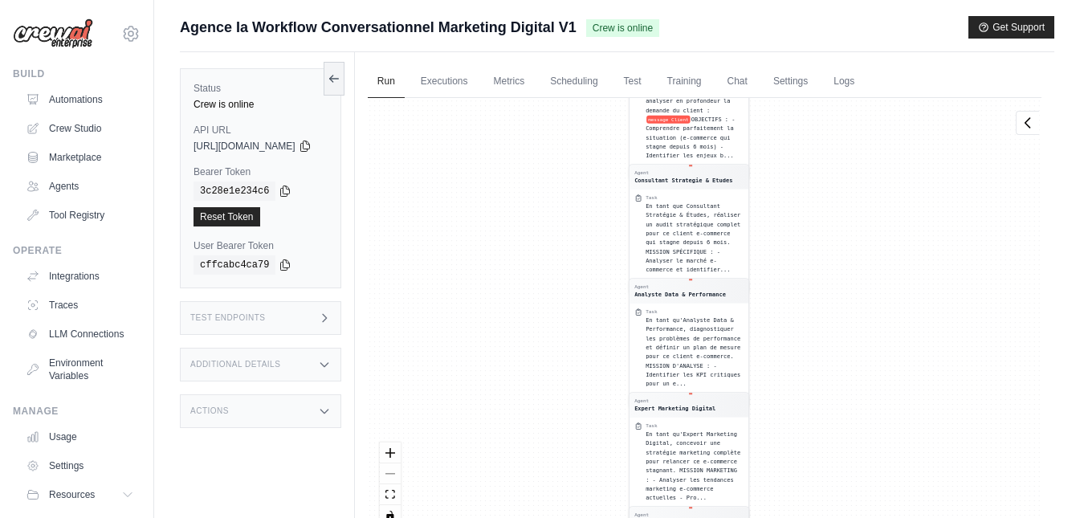
drag, startPoint x: 865, startPoint y: 298, endPoint x: 867, endPoint y: 435, distance: 137.3
click at [867, 435] on div "Agent Chef de Projet - GleamGen Task En tant que GleamGen, analyser en profonde…" at bounding box center [704, 318] width 673 height 440
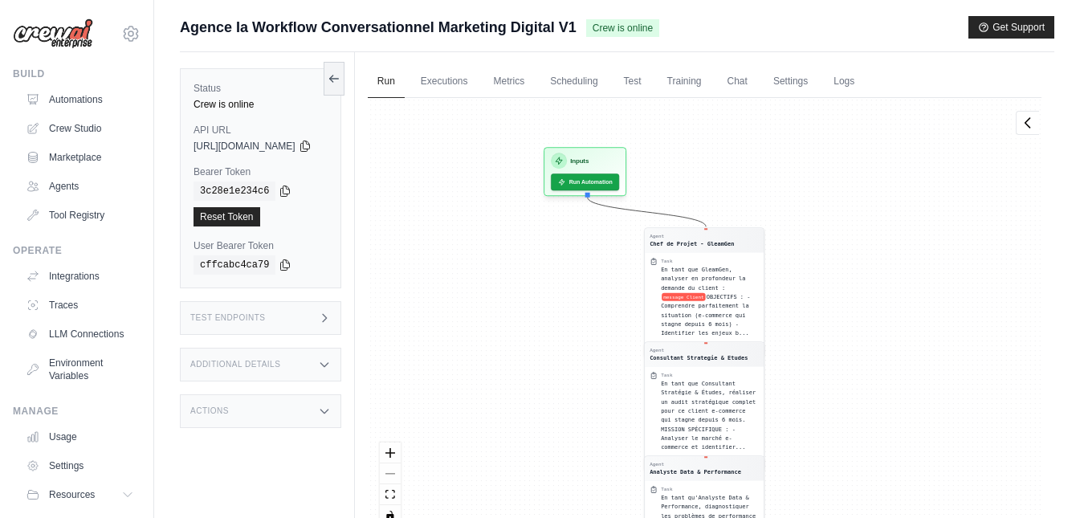
drag, startPoint x: 861, startPoint y: 222, endPoint x: 877, endPoint y: 400, distance: 178.1
click at [877, 400] on div "Agent Chef de Projet - GleamGen Task En tant que GleamGen, analyser en profonde…" at bounding box center [704, 318] width 673 height 440
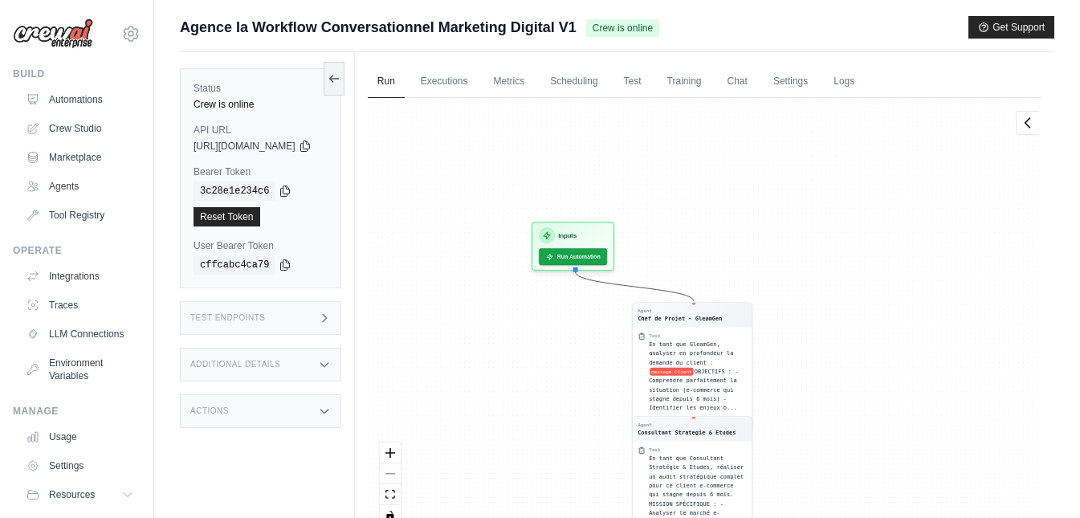
drag, startPoint x: 903, startPoint y: 229, endPoint x: 891, endPoint y: 303, distance: 75.6
click at [891, 303] on div "Agent Chef de Projet - GleamGen Task En tant que GleamGen, analyser en profonde…" at bounding box center [704, 318] width 673 height 440
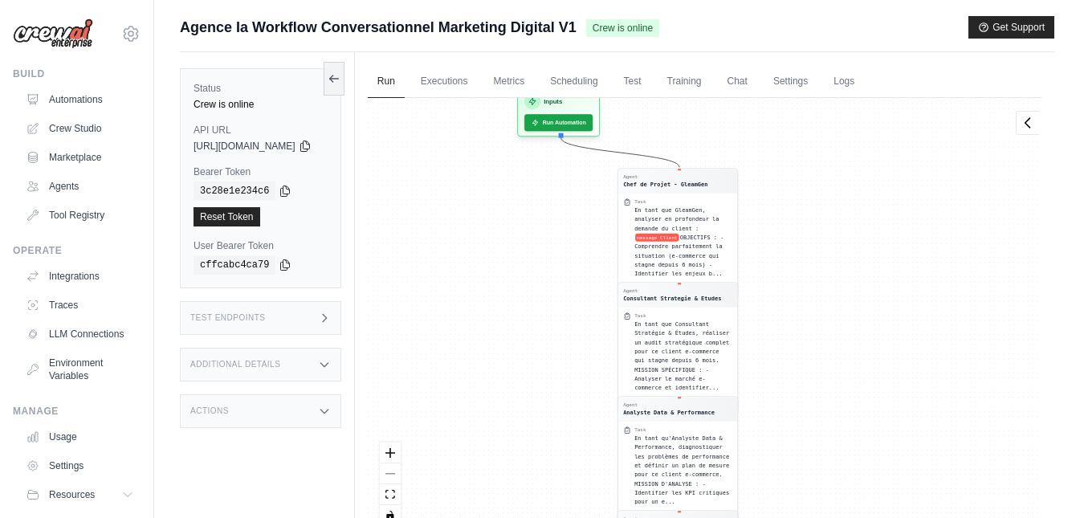
drag, startPoint x: 885, startPoint y: 358, endPoint x: 870, endPoint y: 223, distance: 135.6
click at [870, 223] on div "Agent Chef de Projet - GleamGen Task En tant que GleamGen, analyser en profonde…" at bounding box center [704, 318] width 673 height 440
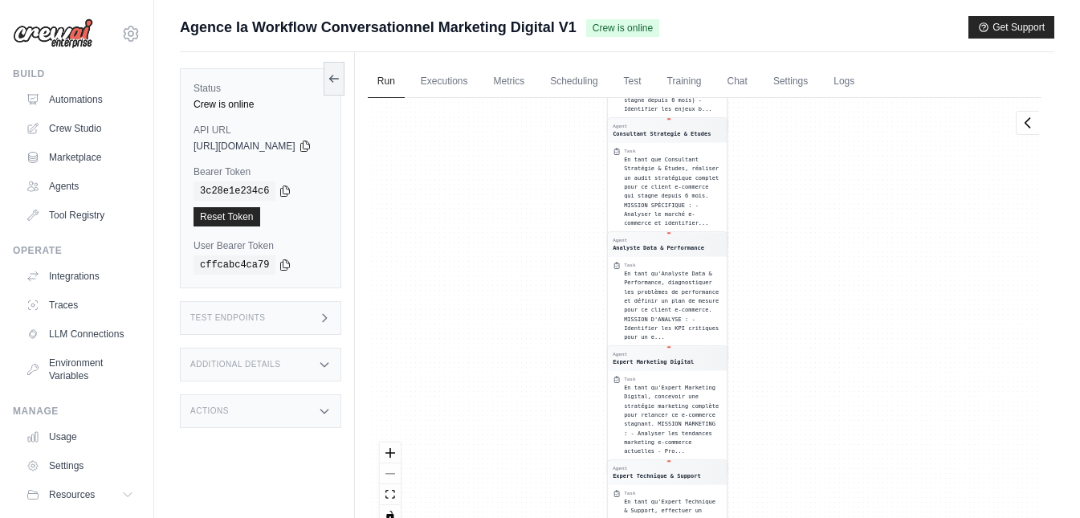
drag, startPoint x: 865, startPoint y: 325, endPoint x: 861, endPoint y: 181, distance: 144.5
click at [860, 143] on div "Agent Chef de Projet - GleamGen Task En tant que GleamGen, analyser en profonde…" at bounding box center [704, 318] width 673 height 440
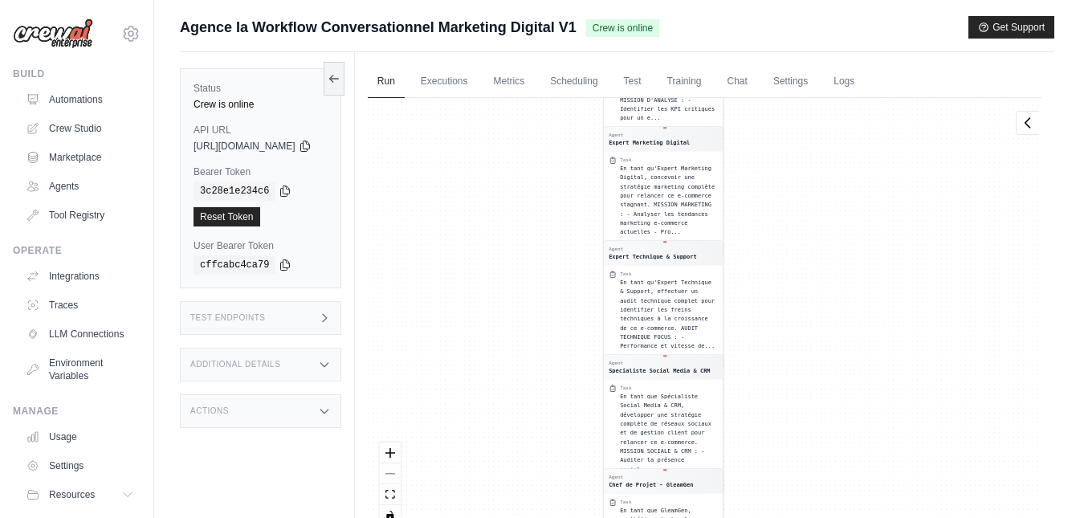
drag, startPoint x: 876, startPoint y: 398, endPoint x: 879, endPoint y: 227, distance: 171.0
click at [879, 227] on div "Agent Chef de Projet - GleamGen Task En tant que GleamGen, analyser en profonde…" at bounding box center [704, 318] width 673 height 440
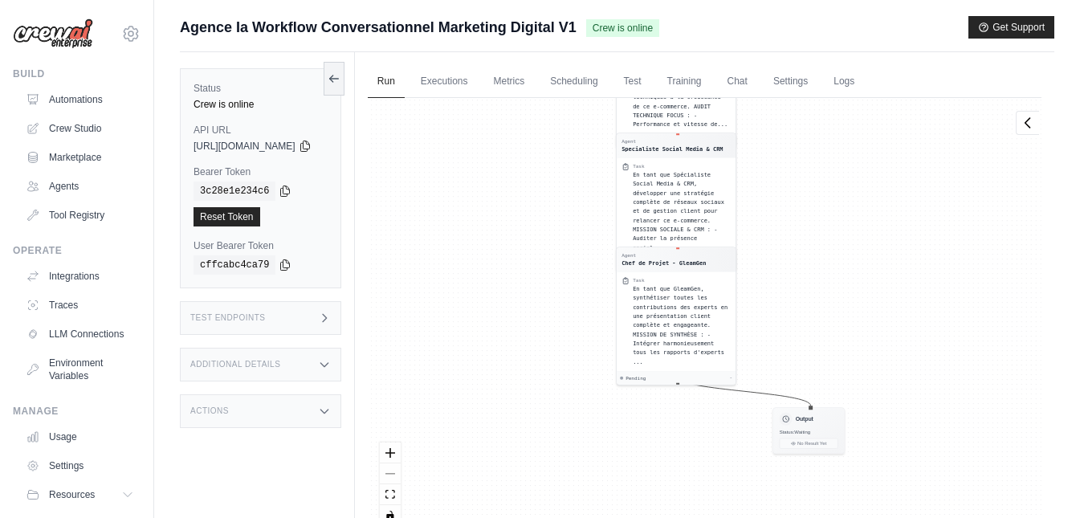
drag, startPoint x: 889, startPoint y: 413, endPoint x: 899, endPoint y: 250, distance: 163.3
click at [901, 214] on div "Agent Chef de Projet - GleamGen Task En tant que GleamGen, analyser en profonde…" at bounding box center [704, 318] width 673 height 440
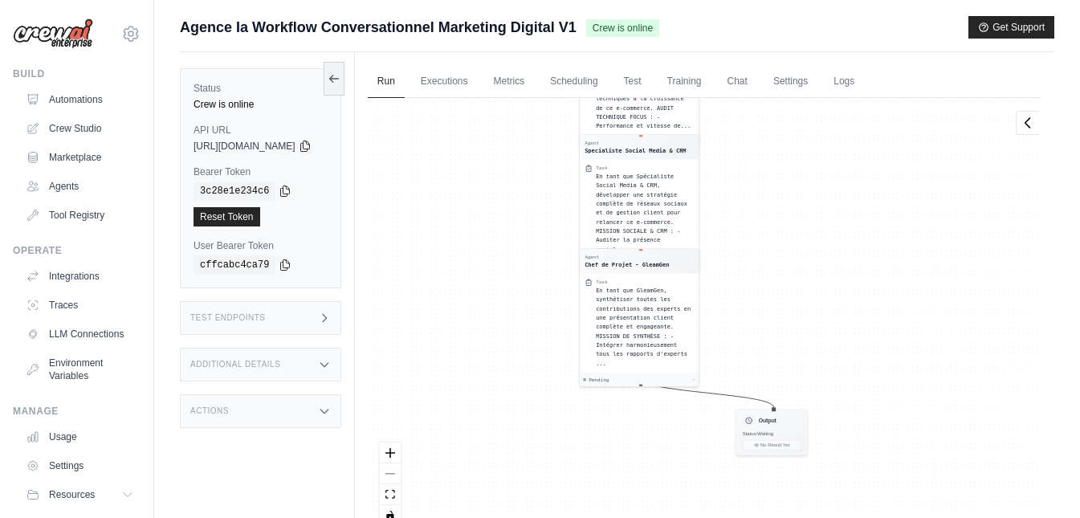
drag, startPoint x: 912, startPoint y: 280, endPoint x: 875, endPoint y: 296, distance: 40.3
click at [875, 296] on div "Agent Chef de Projet - GleamGen Task En tant que GleamGen, analyser en profonde…" at bounding box center [704, 318] width 673 height 440
click at [1026, 129] on icon at bounding box center [1027, 122] width 16 height 16
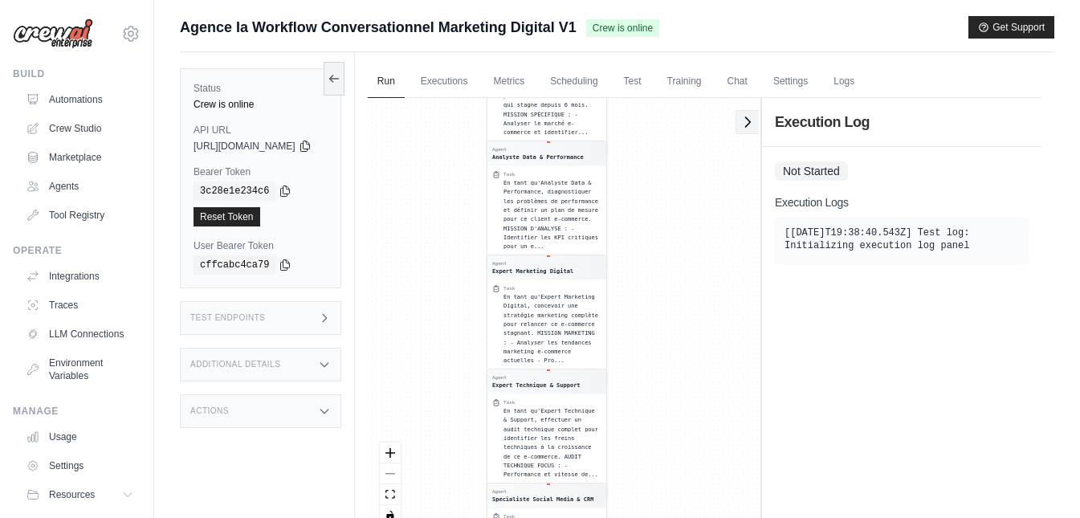
click at [749, 123] on icon at bounding box center [748, 122] width 5 height 10
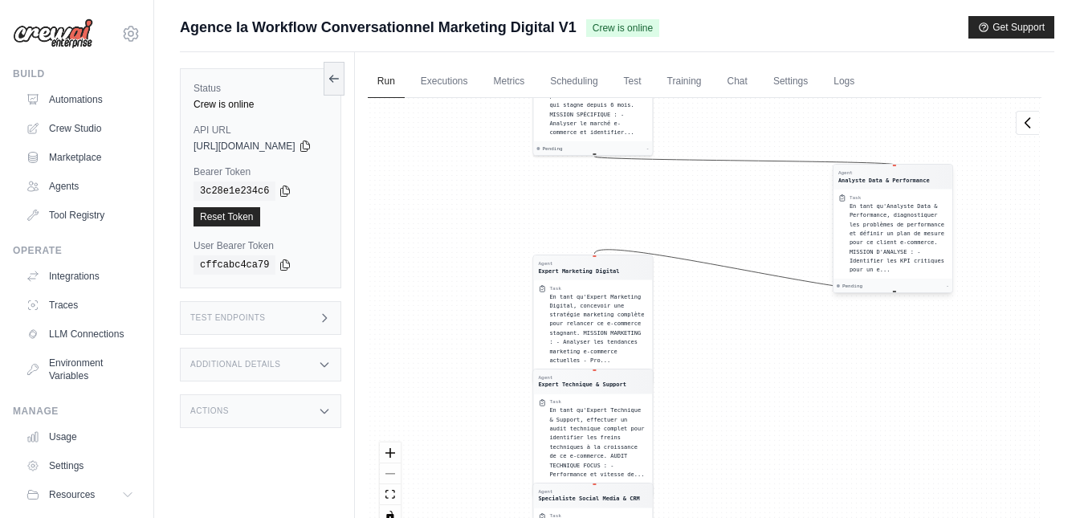
drag, startPoint x: 723, startPoint y: 149, endPoint x: 960, endPoint y: 174, distance: 238.1
click at [947, 174] on div "Agent Analyste Data & Performance" at bounding box center [892, 176] width 109 height 14
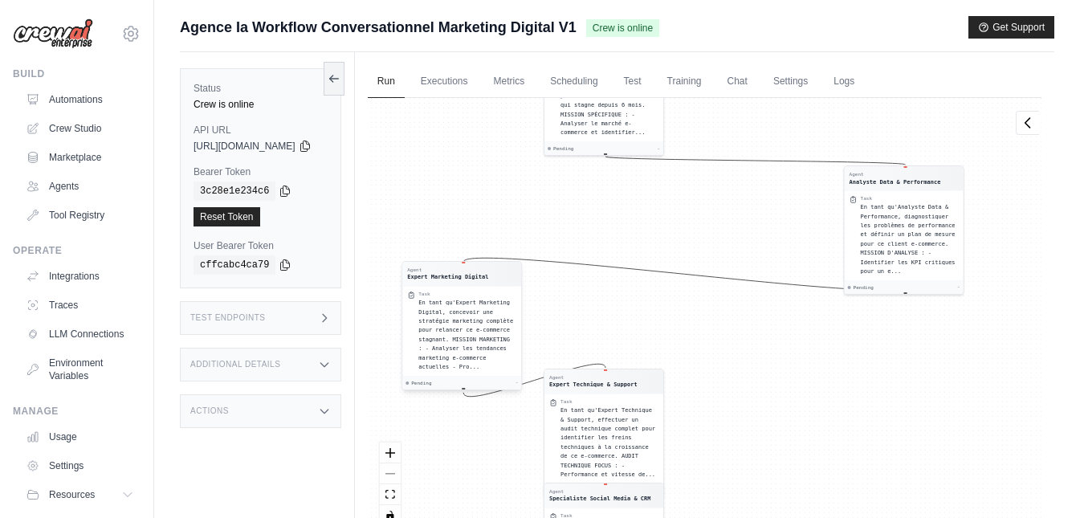
drag, startPoint x: 636, startPoint y: 260, endPoint x: 457, endPoint y: 271, distance: 179.4
click at [458, 271] on div "Agent" at bounding box center [447, 269] width 81 height 6
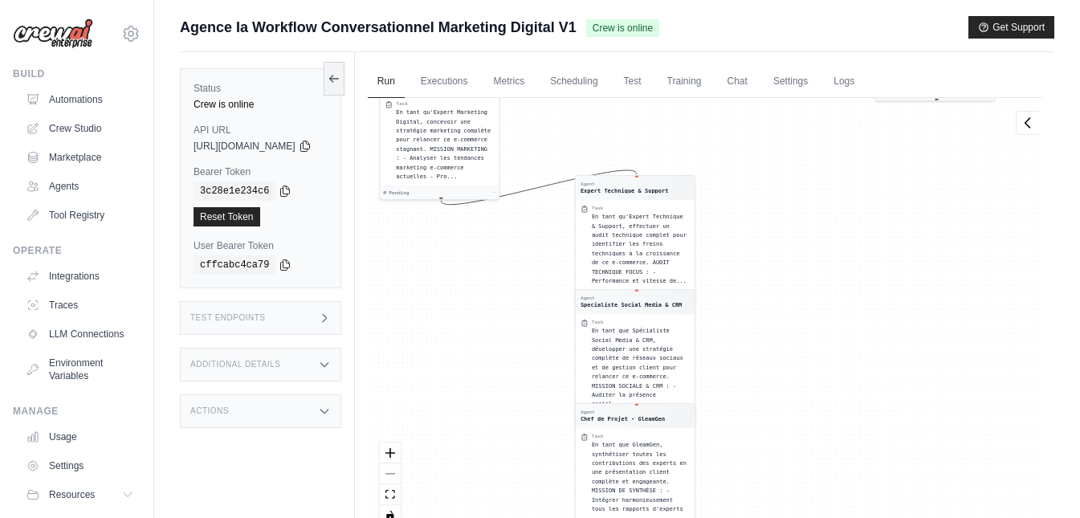
drag, startPoint x: 829, startPoint y: 414, endPoint x: 824, endPoint y: 220, distance: 194.3
click at [824, 220] on div "Agent Chef de Projet - GleamGen Task En tant que GleamGen, analyser en profonde…" at bounding box center [704, 318] width 673 height 440
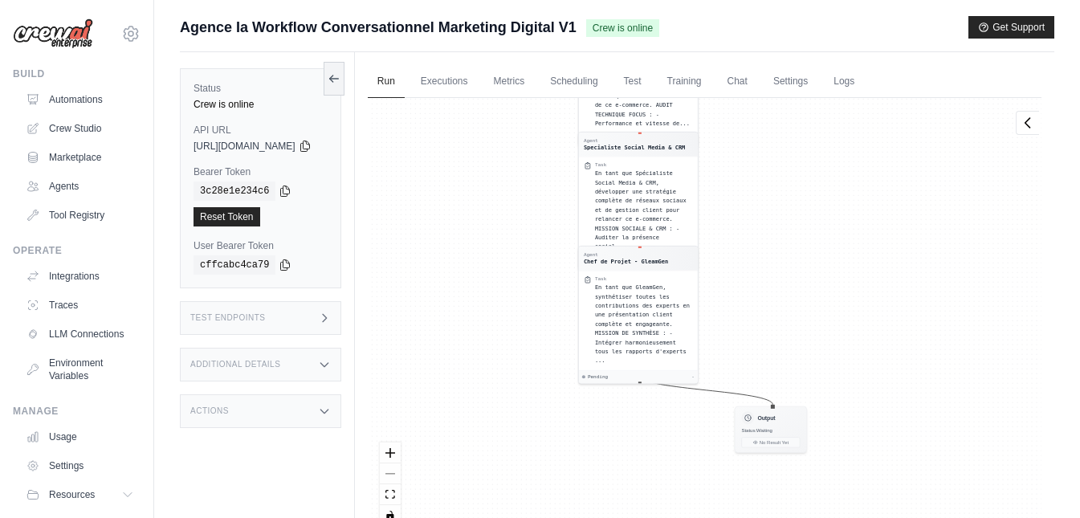
drag, startPoint x: 836, startPoint y: 396, endPoint x: 840, endPoint y: 235, distance: 160.6
click at [840, 235] on div "Agent Chef de Projet - GleamGen Task En tant que GleamGen, analyser en profonde…" at bounding box center [704, 318] width 673 height 440
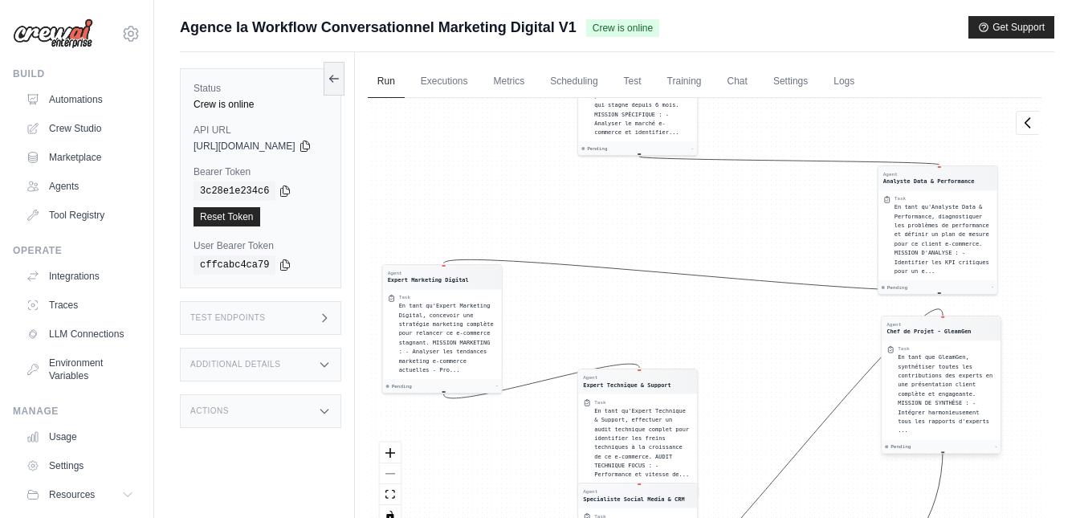
drag, startPoint x: 667, startPoint y: 259, endPoint x: 971, endPoint y: 333, distance: 313.1
click at [970, 333] on div "Chef de Projet - GleamGen" at bounding box center [928, 332] width 84 height 8
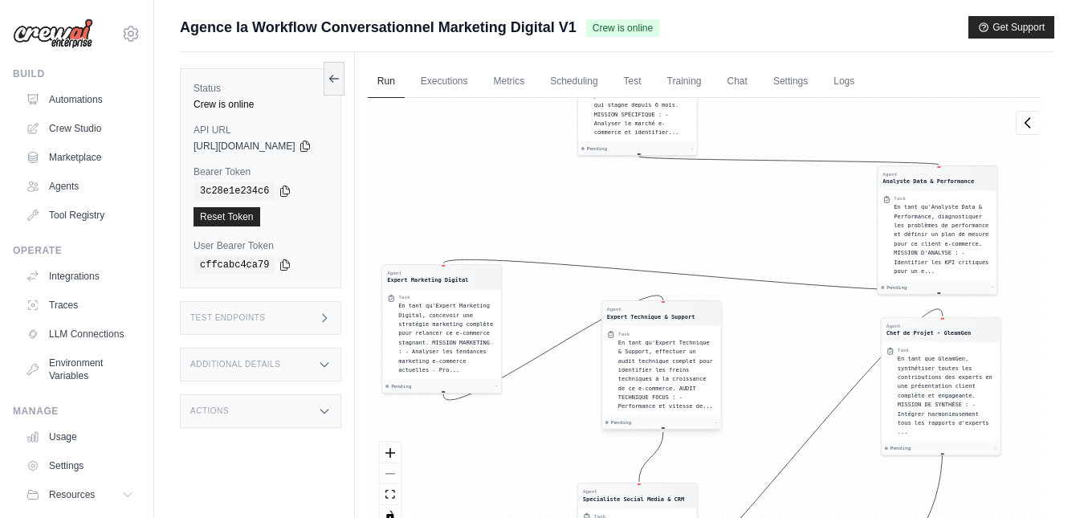
drag, startPoint x: 692, startPoint y: 380, endPoint x: 717, endPoint y: 307, distance: 76.4
click at [716, 307] on div "Agent Expert Technique & Support" at bounding box center [661, 313] width 109 height 14
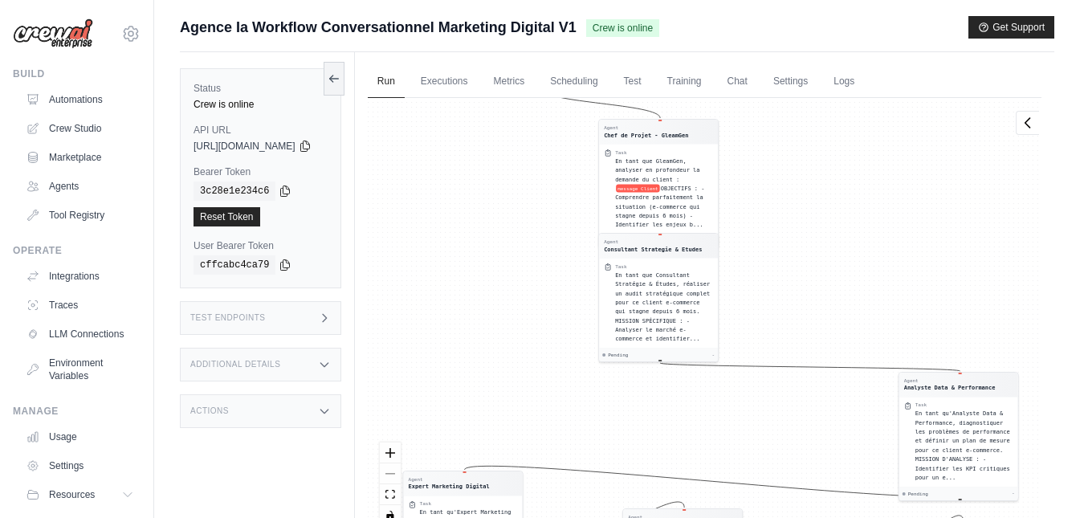
drag, startPoint x: 765, startPoint y: 215, endPoint x: 786, endPoint y: 421, distance: 207.3
click at [785, 421] on div "Agent Chef de Projet - GleamGen Task En tant que GleamGen, analyser en profonde…" at bounding box center [704, 318] width 673 height 440
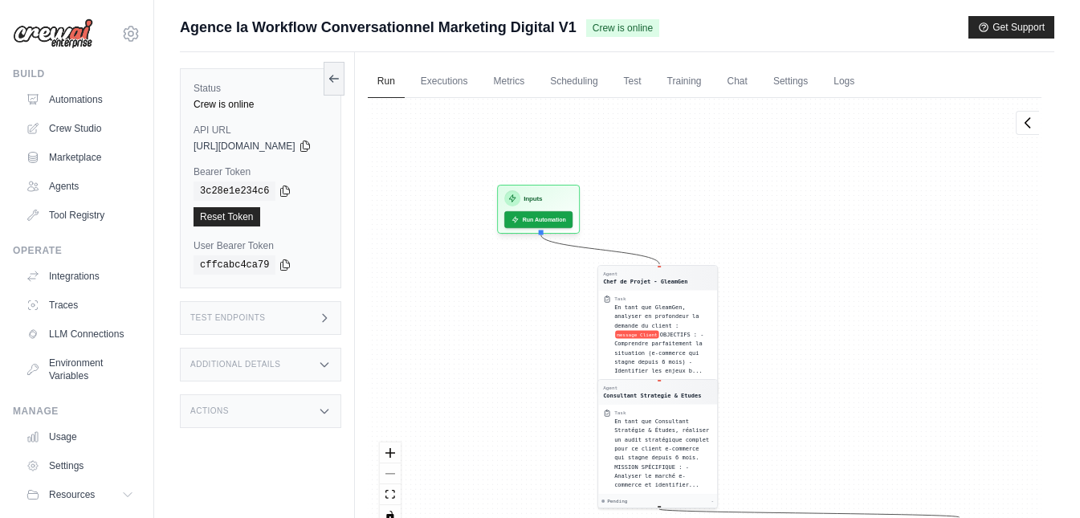
drag, startPoint x: 865, startPoint y: 281, endPoint x: 857, endPoint y: 354, distance: 73.4
click at [857, 354] on div "Agent Chef de Projet - GleamGen Task En tant que GleamGen, analyser en profonde…" at bounding box center [704, 318] width 673 height 440
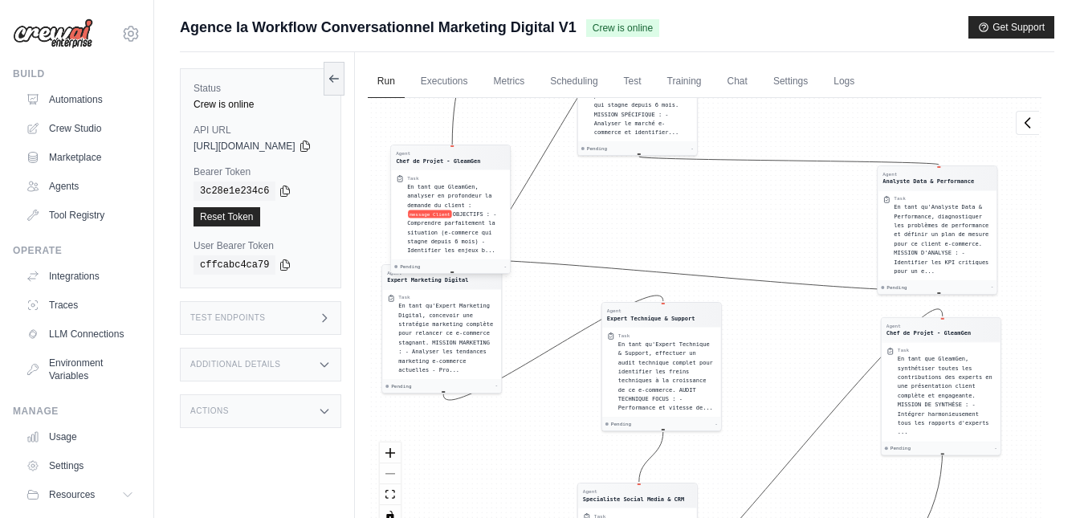
drag, startPoint x: 707, startPoint y: 277, endPoint x: 500, endPoint y: 157, distance: 239.2
click at [500, 157] on div "Agent Chef de Projet - GleamGen" at bounding box center [450, 157] width 109 height 14
click at [500, 173] on div "Task En tant que GleamGen, analyser en profondeur la demande du client : messag…" at bounding box center [450, 214] width 119 height 91
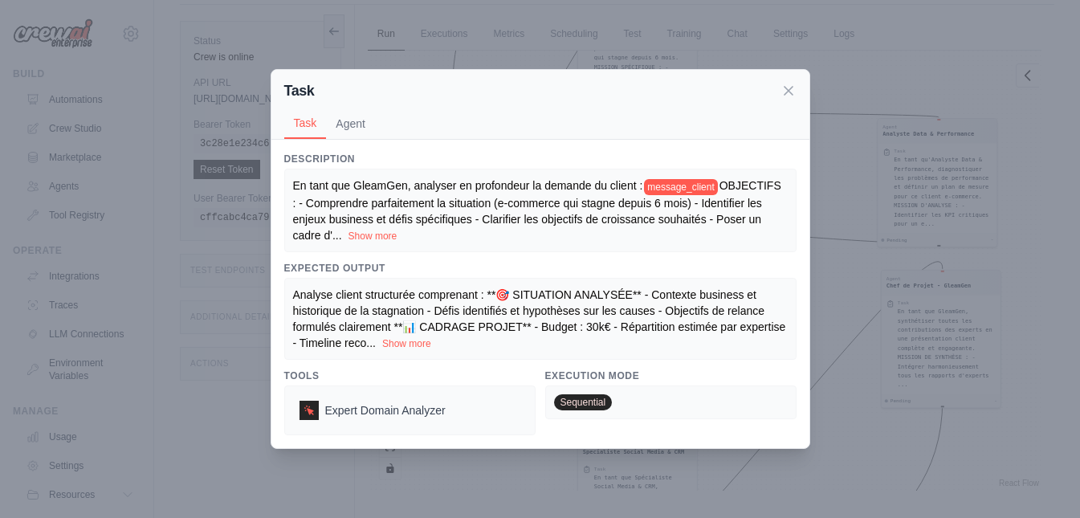
scroll to position [68, 0]
click at [345, 120] on button "Agent" at bounding box center [350, 123] width 49 height 31
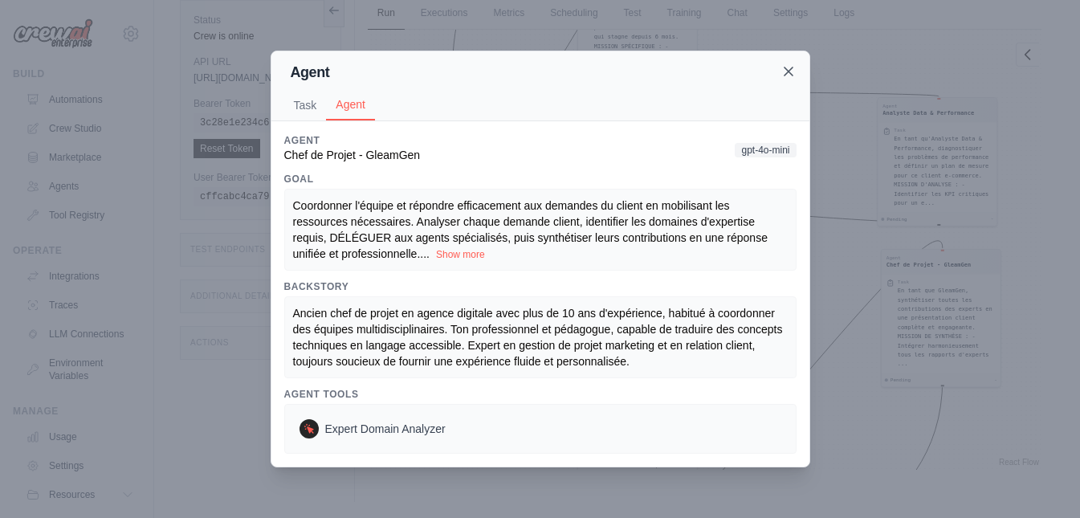
click at [793, 70] on icon at bounding box center [788, 71] width 16 height 16
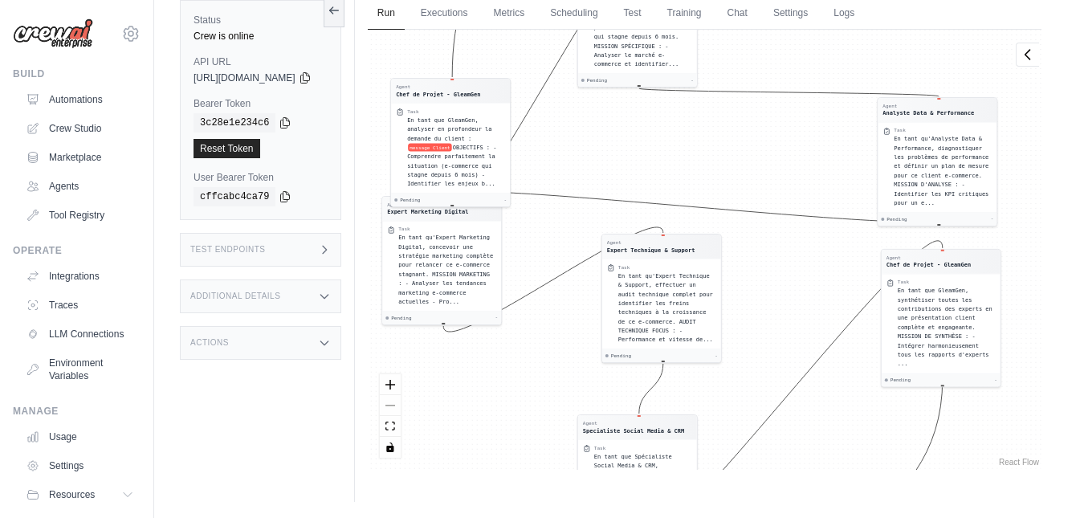
click at [295, 254] on div "Test Endpoints" at bounding box center [260, 250] width 161 height 34
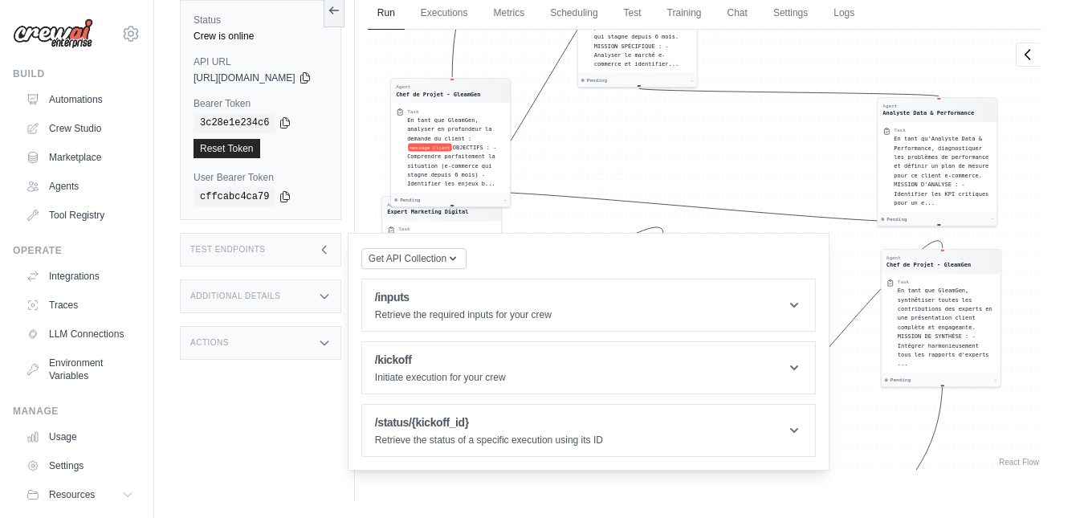
click at [295, 251] on div "Test Endpoints" at bounding box center [260, 250] width 161 height 34
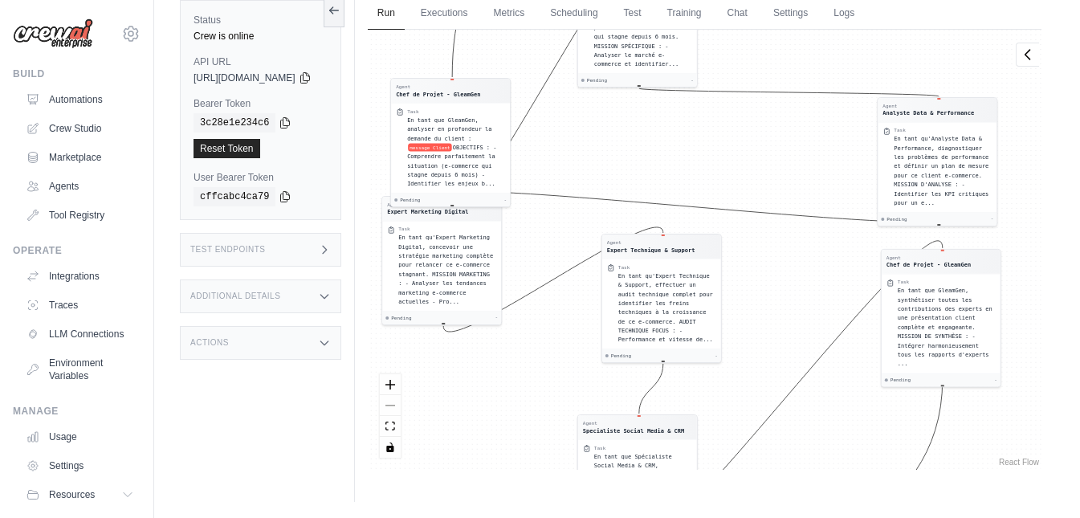
click at [317, 297] on div "Additional Details" at bounding box center [260, 296] width 161 height 34
click at [317, 287] on div "Additional Details" at bounding box center [260, 296] width 161 height 34
click at [299, 344] on div "Actions" at bounding box center [260, 343] width 161 height 34
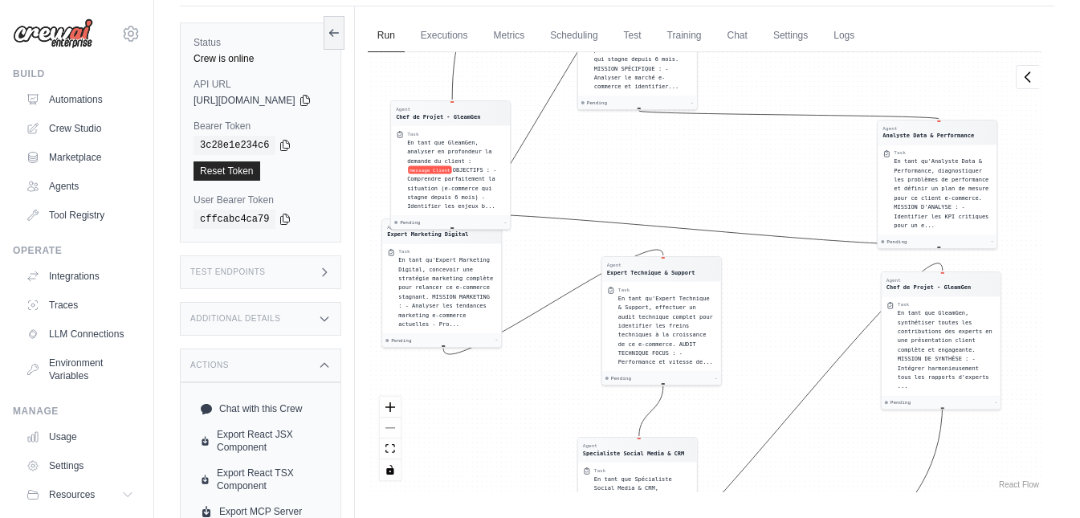
scroll to position [0, 0]
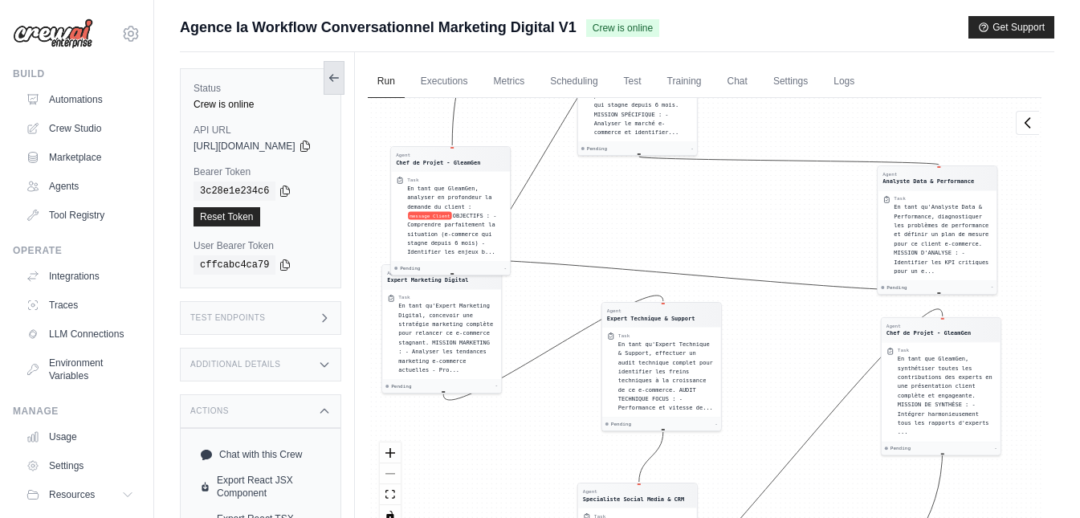
click at [340, 83] on icon at bounding box center [334, 77] width 13 height 13
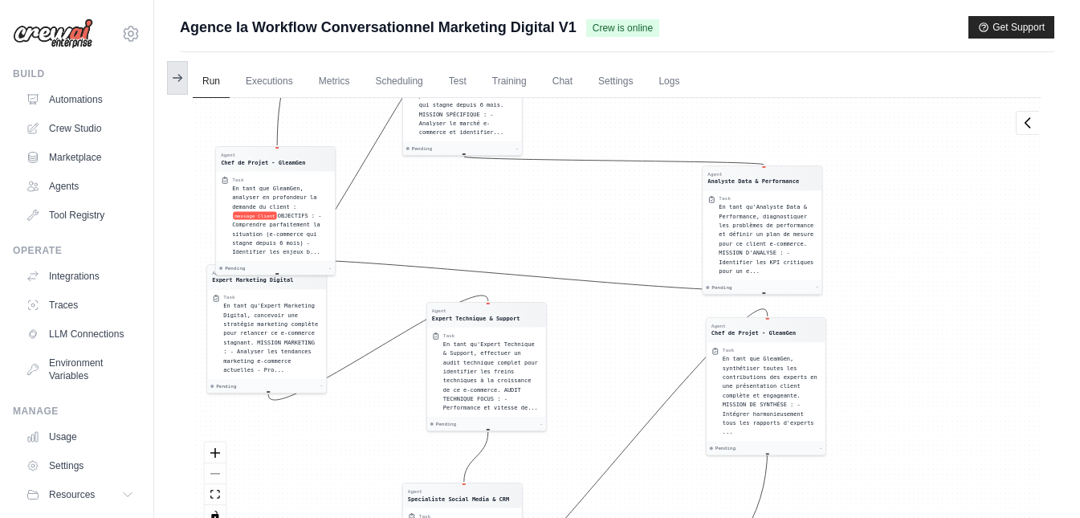
click at [173, 72] on icon at bounding box center [177, 77] width 13 height 13
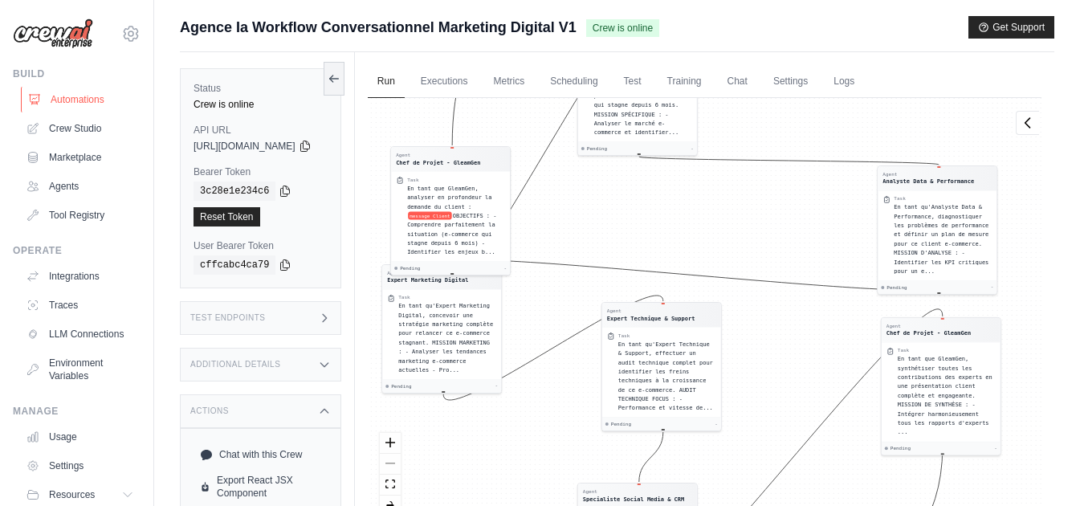
click at [66, 102] on link "Automations" at bounding box center [81, 100] width 121 height 26
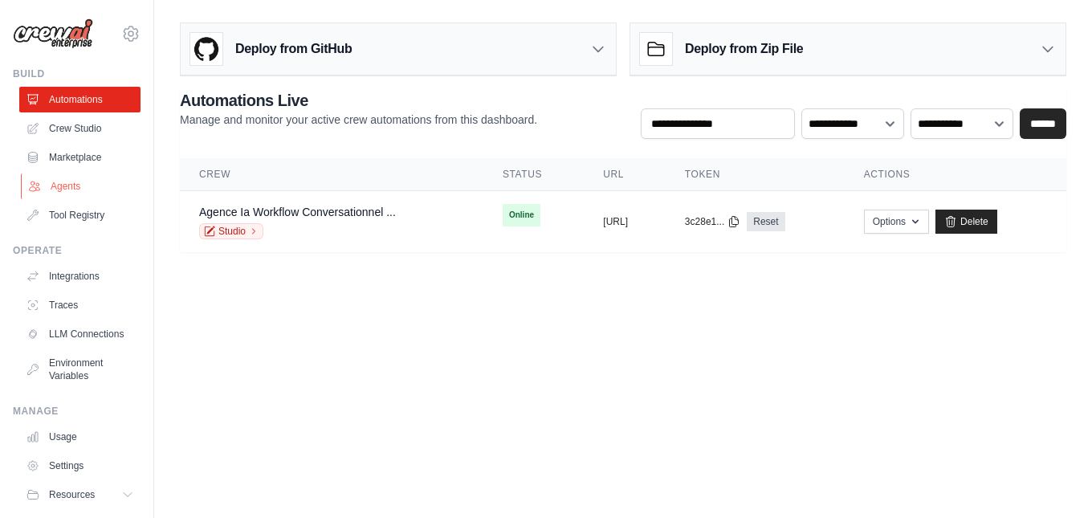
click at [54, 178] on link "Agents" at bounding box center [81, 186] width 121 height 26
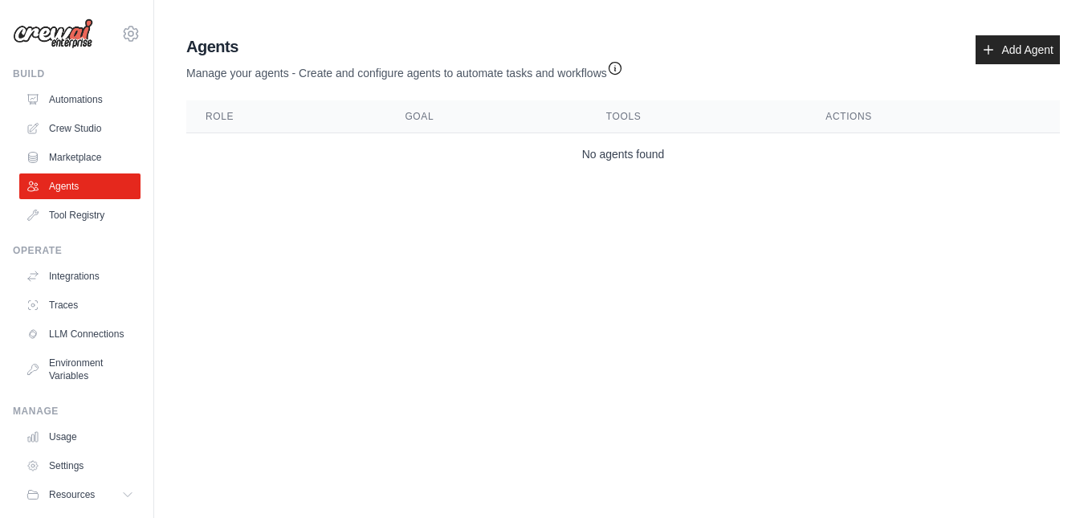
click at [616, 67] on icon "button" at bounding box center [615, 68] width 16 height 16
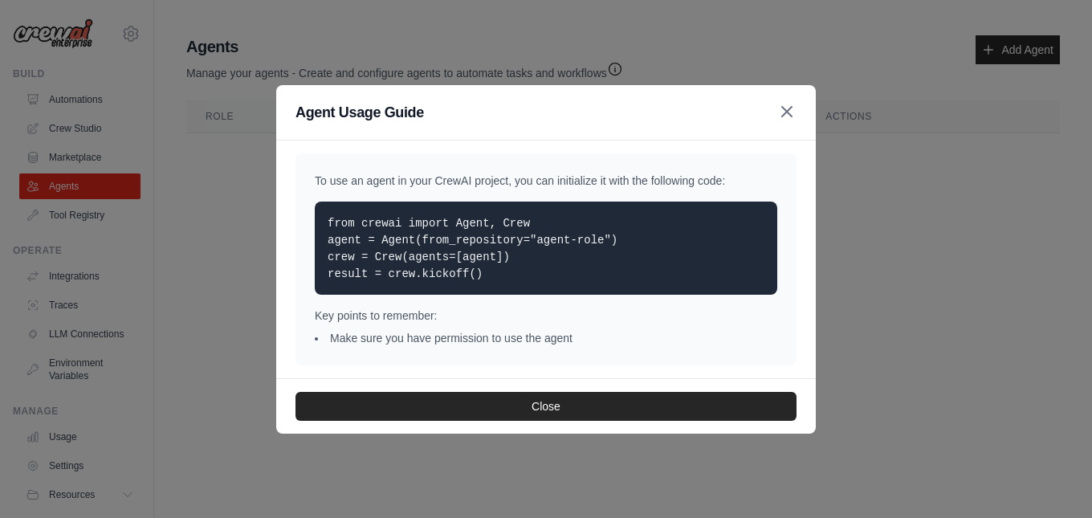
click at [783, 114] on icon "button" at bounding box center [786, 111] width 19 height 19
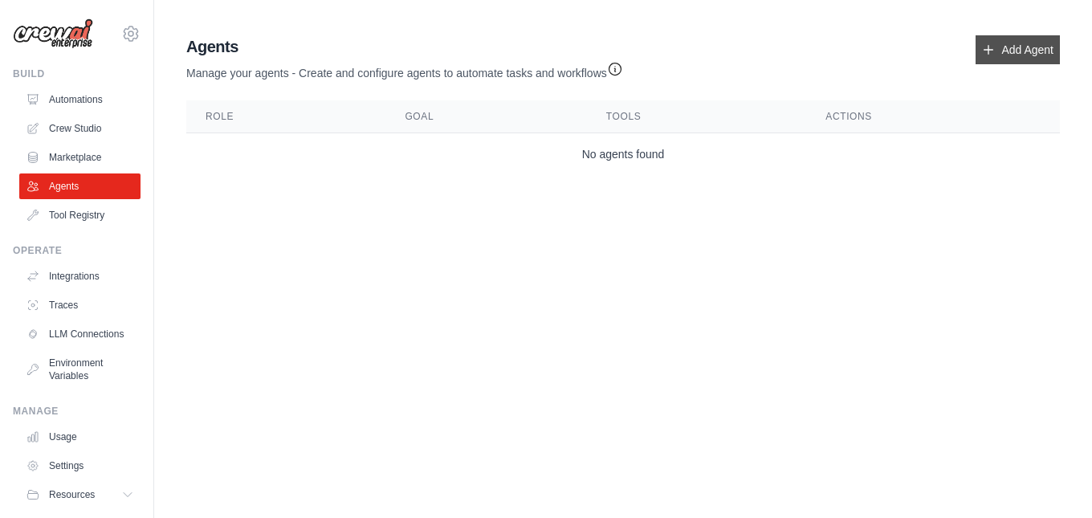
click at [1009, 53] on link "Add Agent" at bounding box center [1017, 49] width 84 height 29
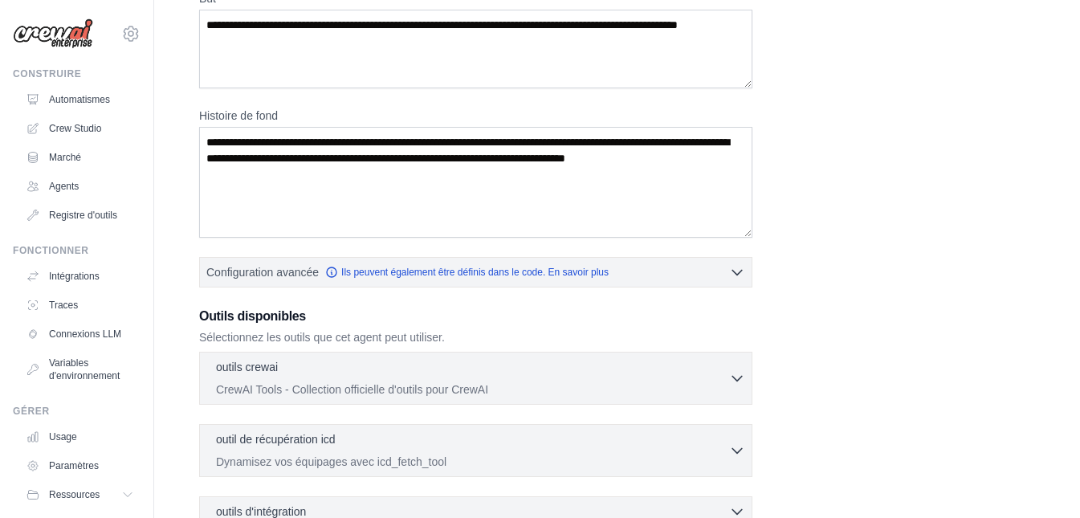
scroll to position [161, 0]
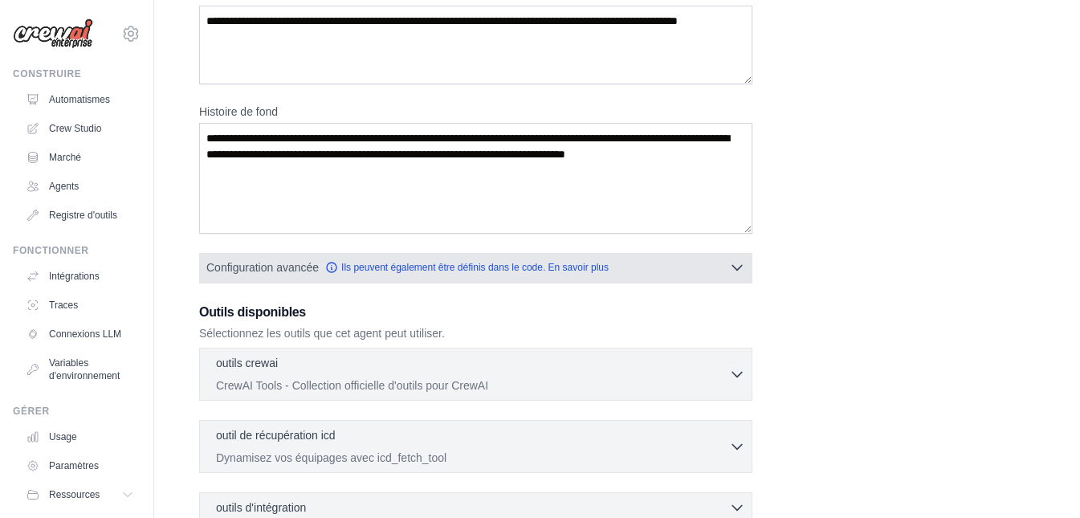
click at [738, 263] on icon "button" at bounding box center [737, 267] width 16 height 16
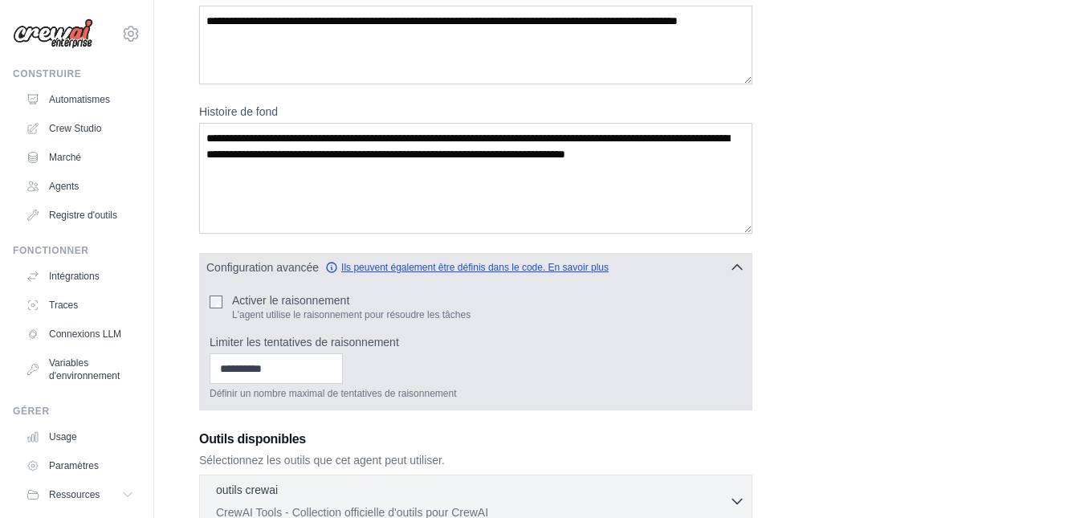
click at [328, 269] on icon "button" at bounding box center [331, 267] width 13 height 13
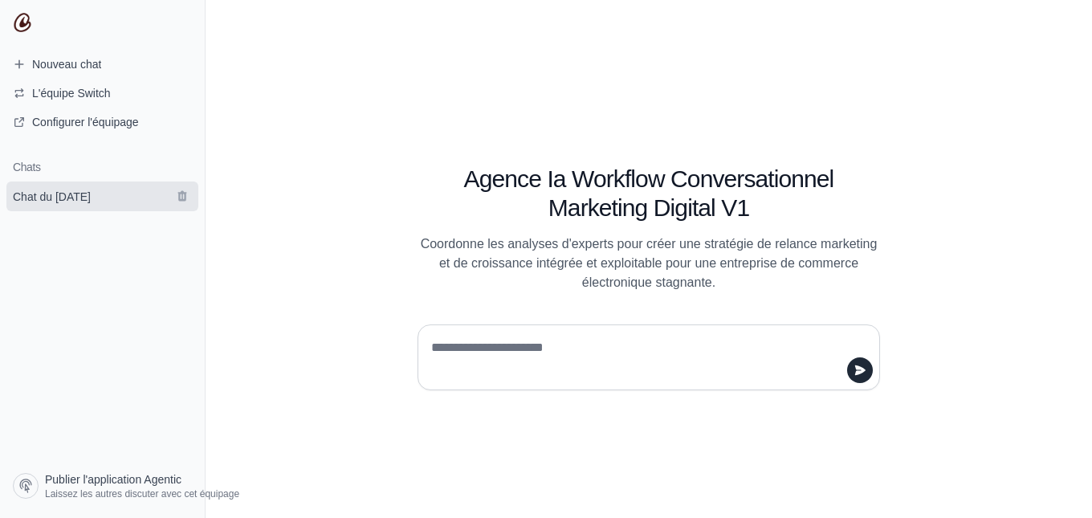
click at [104, 197] on span "Chat du 29 août" at bounding box center [52, 197] width 104 height 16
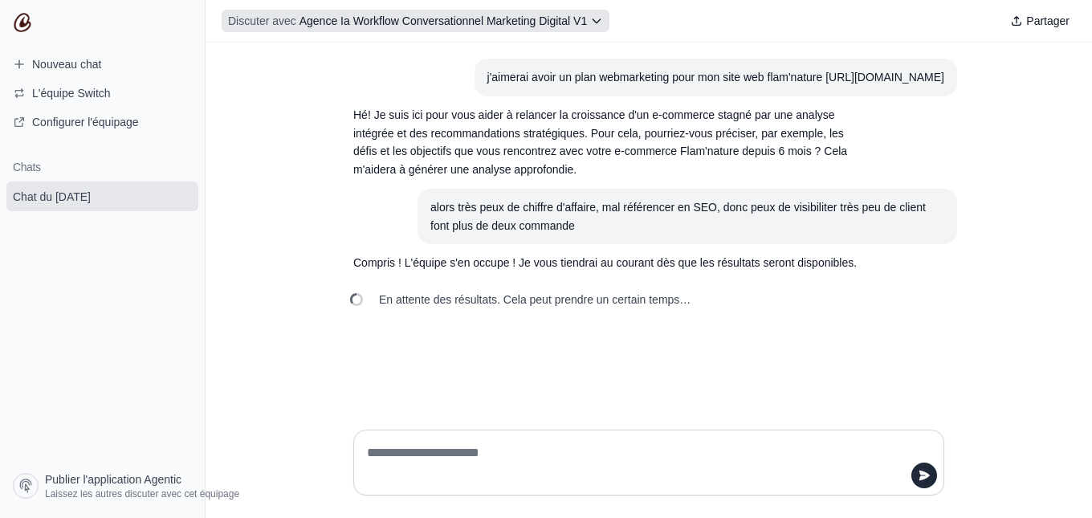
click at [554, 20] on font "Agence Ia Workflow Conversationnel Marketing Digital V1" at bounding box center [442, 20] width 287 height 13
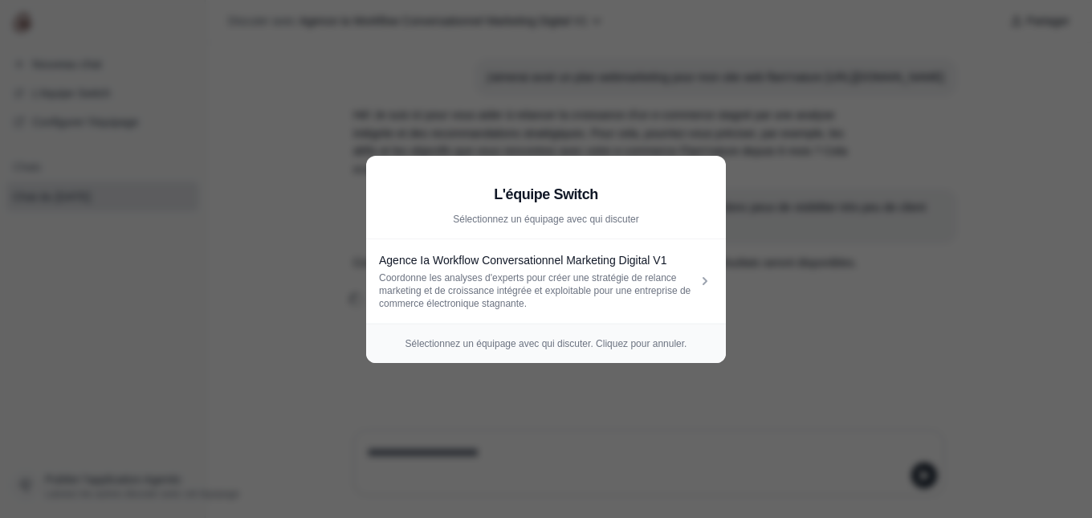
click at [671, 341] on font "Sélectionnez un équipage avec qui discuter. Cliquez pour annuler." at bounding box center [546, 343] width 282 height 11
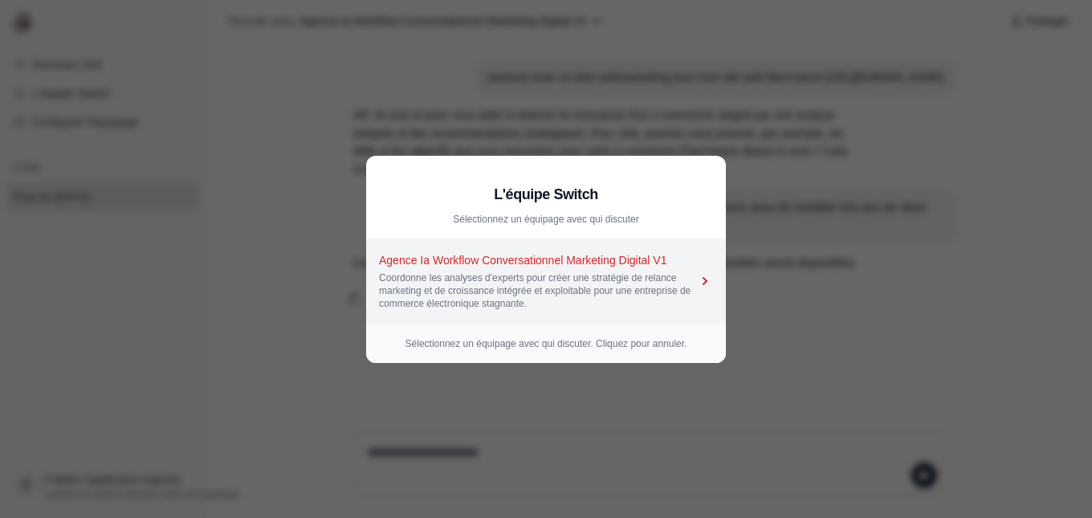
click at [707, 281] on icon at bounding box center [705, 281] width 16 height 16
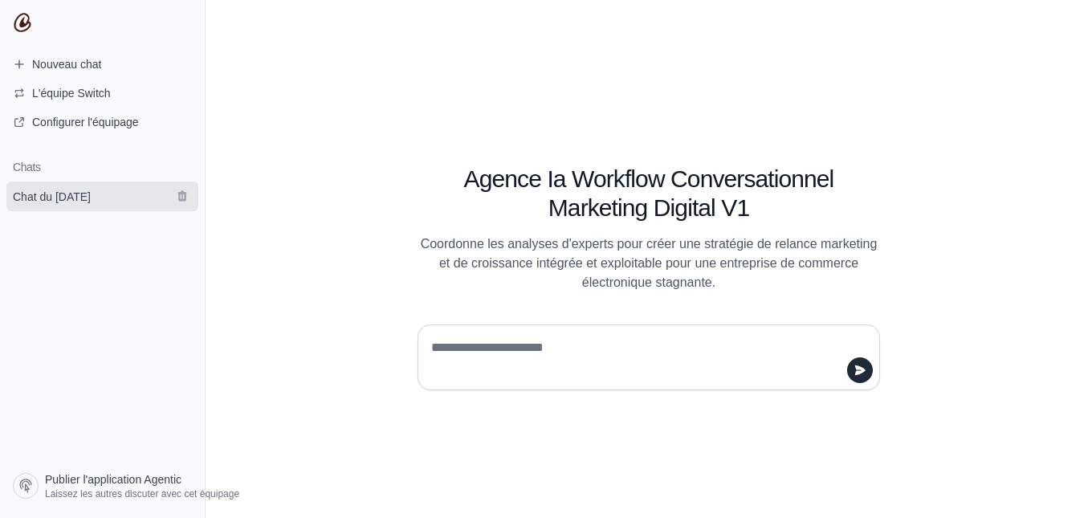
click at [109, 199] on link "Chat du [DATE]" at bounding box center [102, 196] width 192 height 30
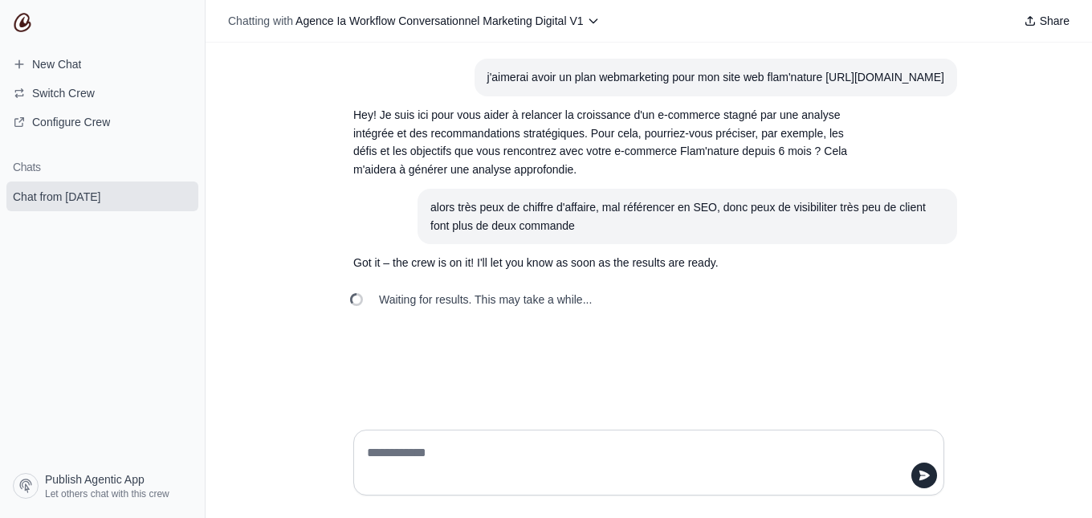
click at [663, 287] on div "Waiting for results. This may take a while..." at bounding box center [648, 299] width 616 height 35
click at [389, 458] on textarea at bounding box center [644, 462] width 560 height 45
type textarea "**********"
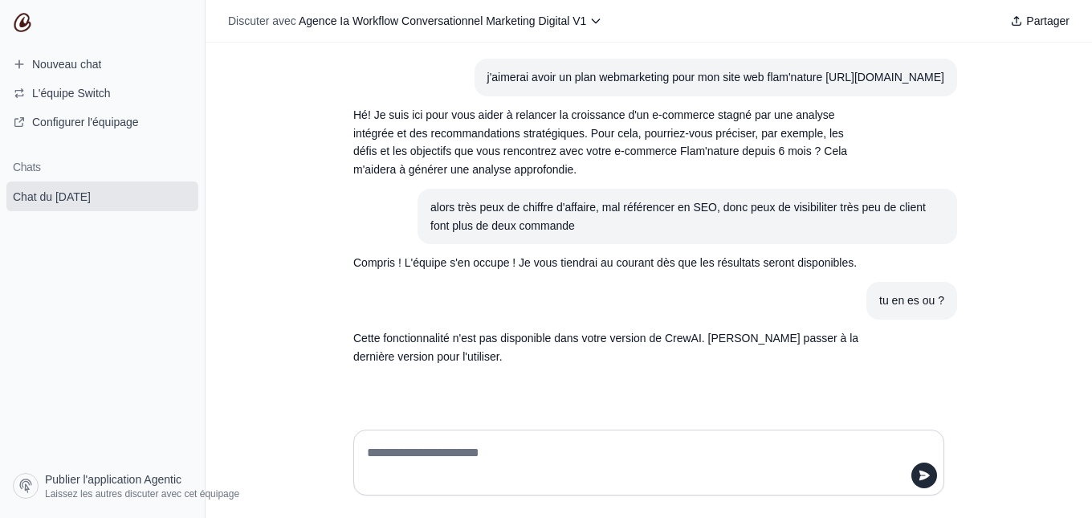
click at [794, 154] on font "Hé! Je suis ici pour vous aider à relancer la croissance d'un e-commerce stagné…" at bounding box center [600, 141] width 494 height 67
click at [151, 200] on link "Chat du 29 août" at bounding box center [102, 196] width 192 height 30
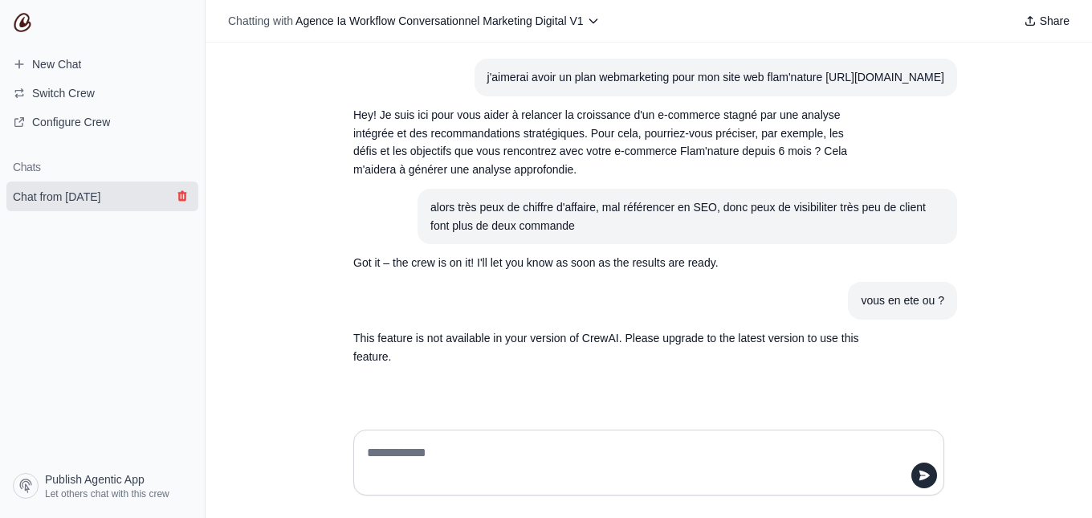
click at [178, 197] on icon "submit" at bounding box center [182, 195] width 13 height 13
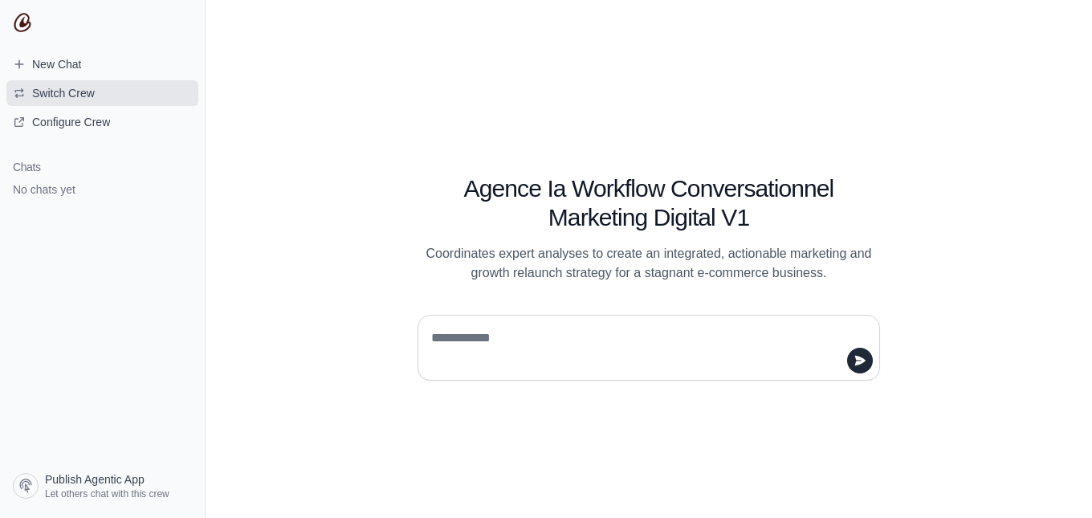
click at [71, 92] on span "Switch Crew" at bounding box center [63, 93] width 63 height 16
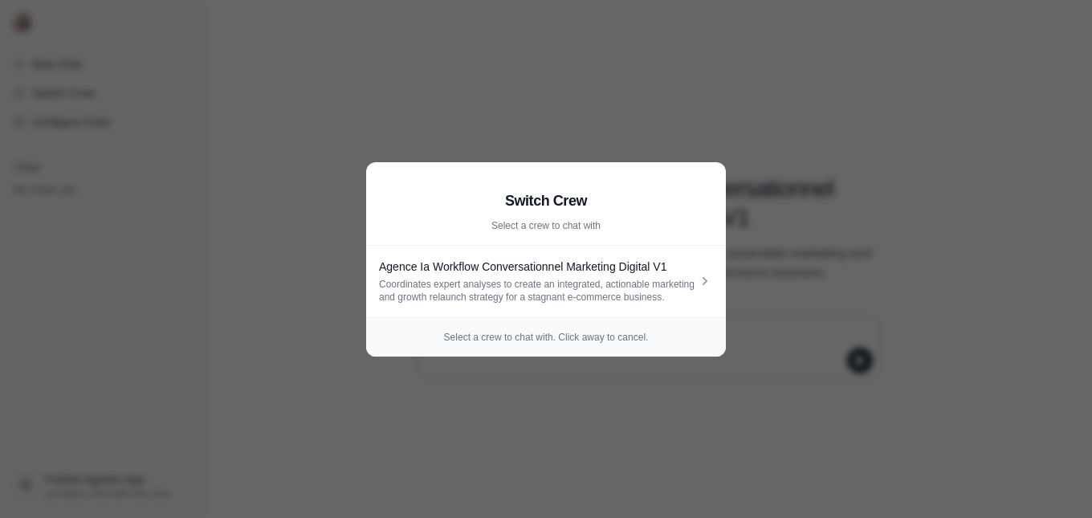
click at [639, 338] on p "Select a crew to chat with. Click away to cancel." at bounding box center [546, 337] width 334 height 13
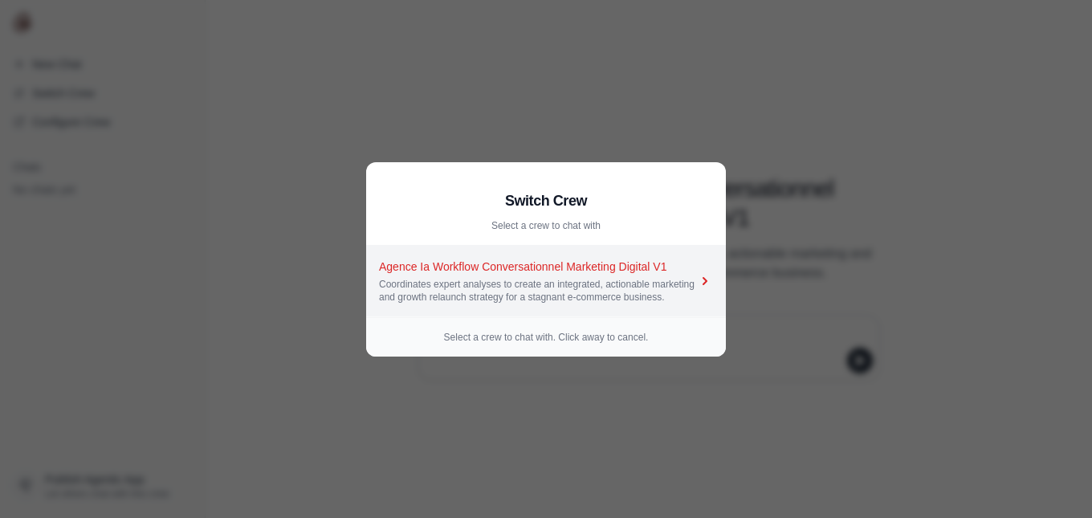
click at [702, 288] on icon at bounding box center [705, 281] width 16 height 16
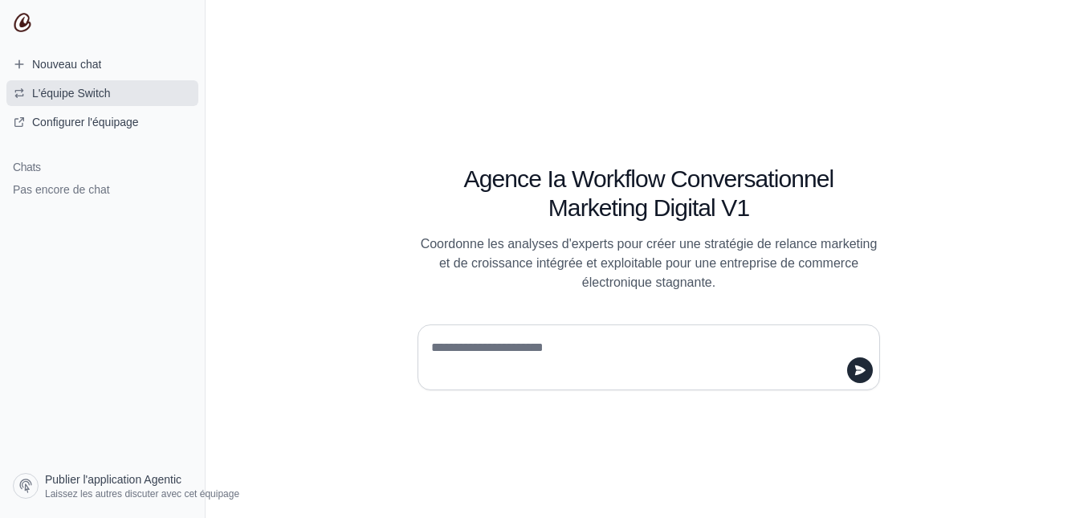
click at [95, 96] on font "L'équipe Switch" at bounding box center [71, 93] width 79 height 13
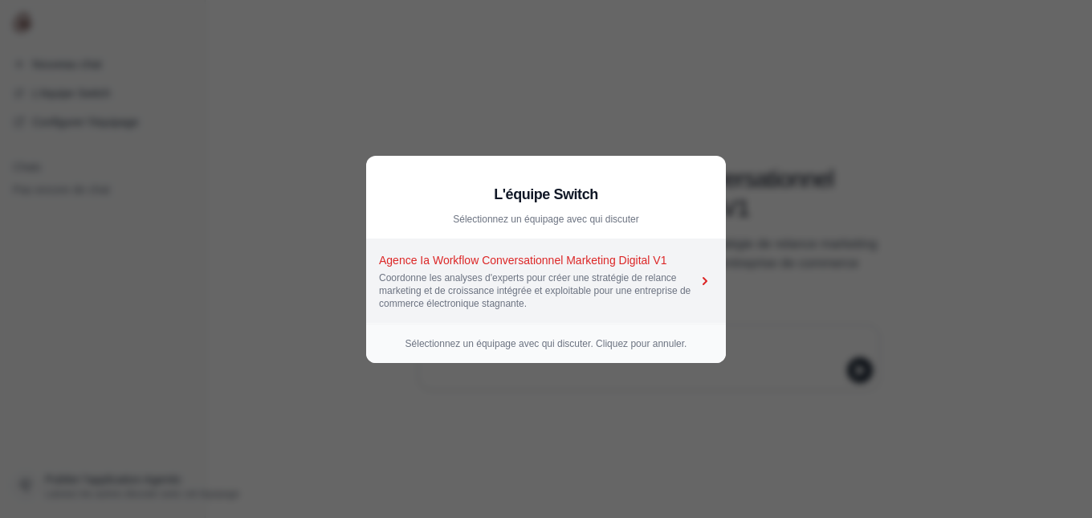
click at [678, 279] on div "Coordonne les analyses d'experts pour créer une stratégie de relance marketing …" at bounding box center [538, 290] width 318 height 39
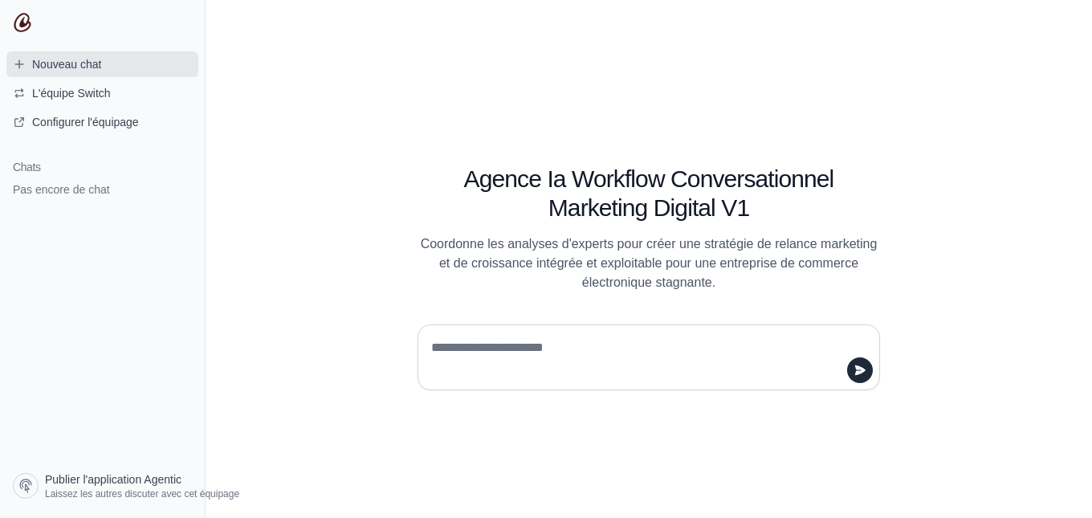
click at [84, 67] on font "Nouveau chat" at bounding box center [66, 64] width 69 height 13
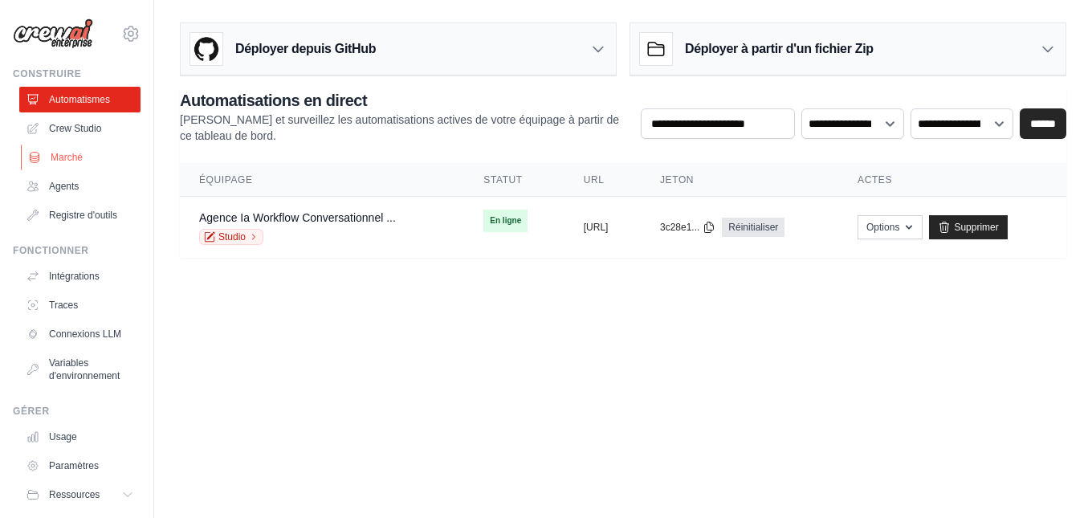
click at [76, 160] on font "Marché" at bounding box center [67, 157] width 32 height 11
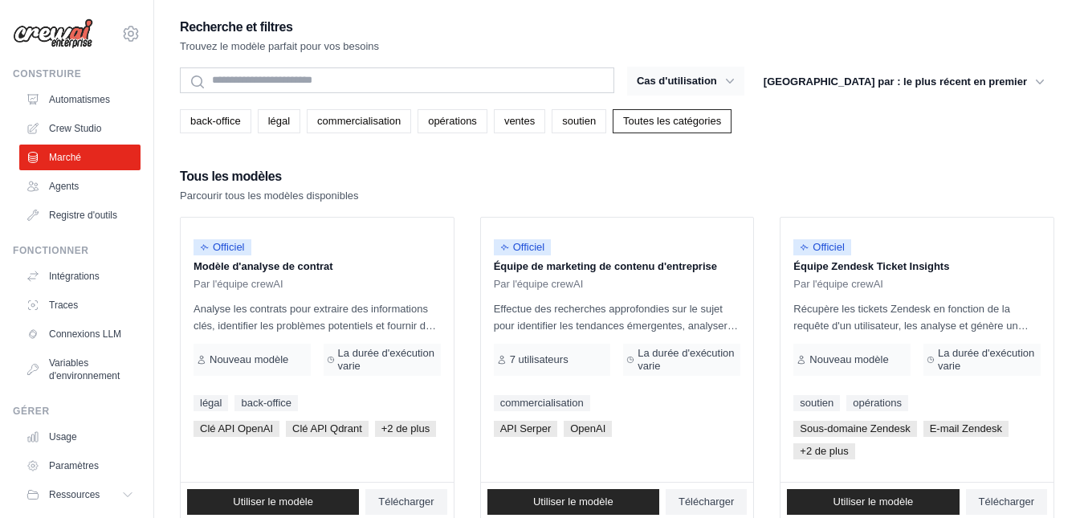
click at [717, 81] on font "Cas d'utilisation" at bounding box center [677, 81] width 80 height 12
click at [738, 79] on icon "button" at bounding box center [730, 81] width 16 height 16
click at [823, 124] on div "back-office légal commercialisation opérations ventes soutien Toutes les catégo…" at bounding box center [617, 121] width 874 height 24
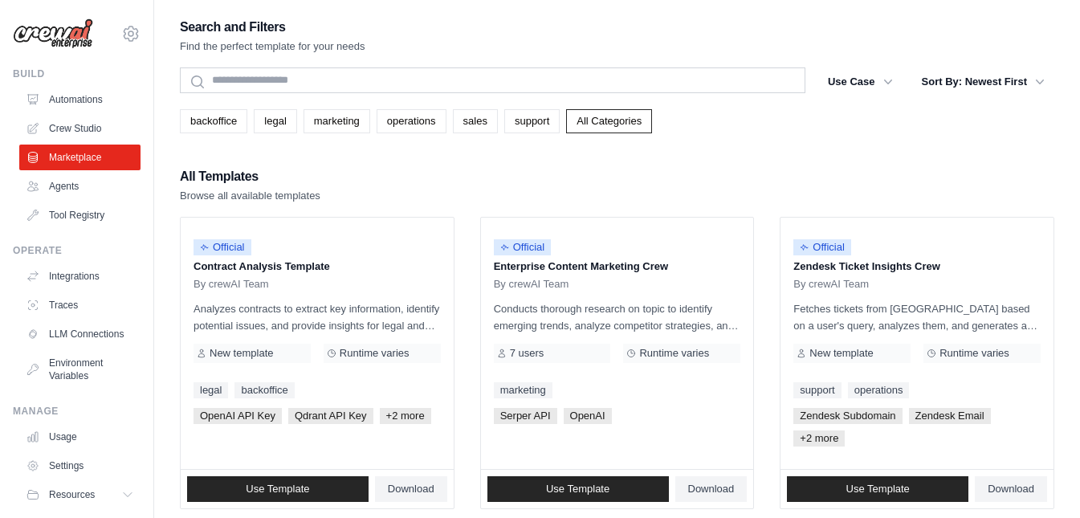
click at [886, 83] on icon "button" at bounding box center [888, 81] width 16 height 16
click at [848, 80] on button "Use Case" at bounding box center [860, 81] width 84 height 29
click at [203, 121] on link "backoffice" at bounding box center [213, 121] width 67 height 24
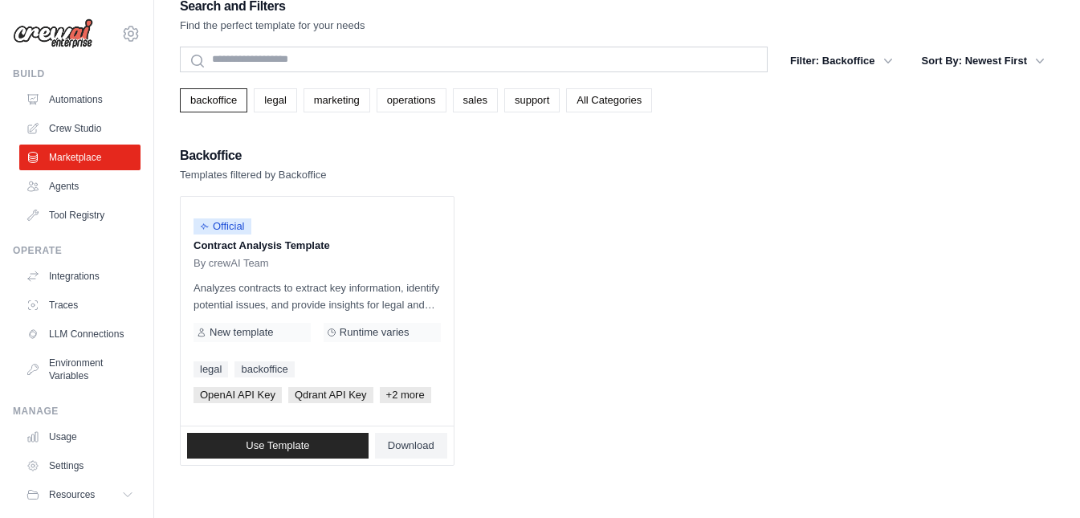
scroll to position [32, 0]
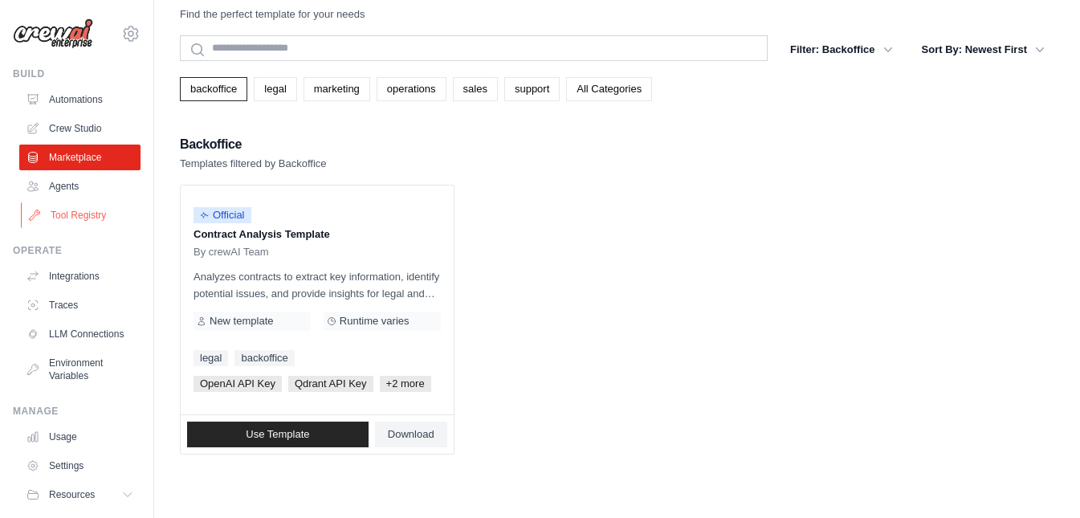
click at [95, 218] on link "Tool Registry" at bounding box center [81, 215] width 121 height 26
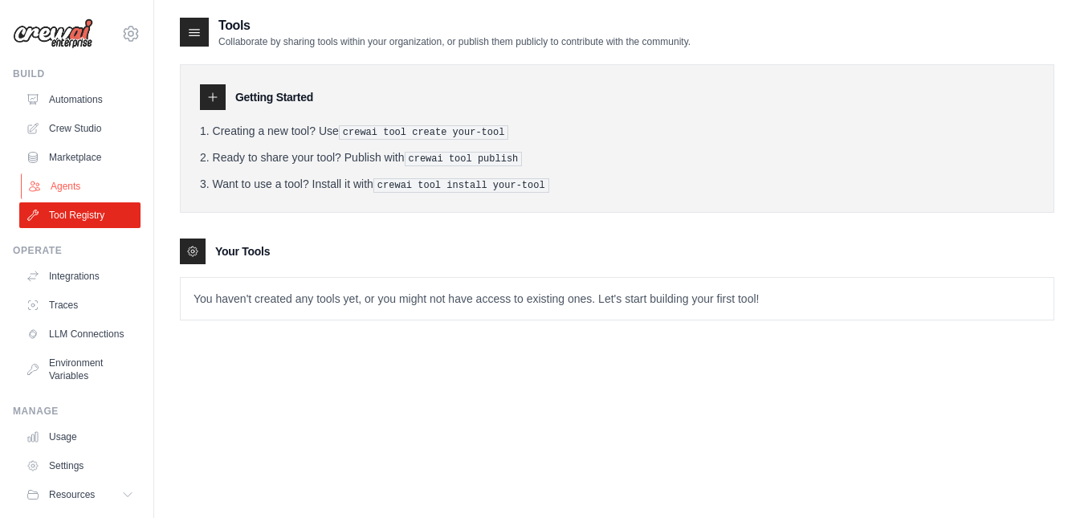
click at [79, 189] on link "Agents" at bounding box center [81, 186] width 121 height 26
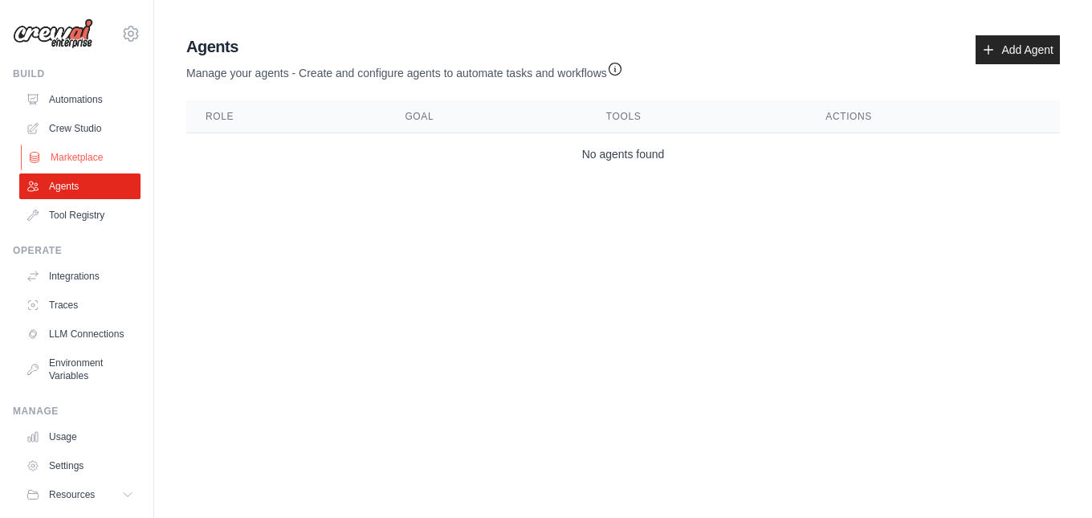
click at [98, 158] on link "Marketplace" at bounding box center [81, 157] width 121 height 26
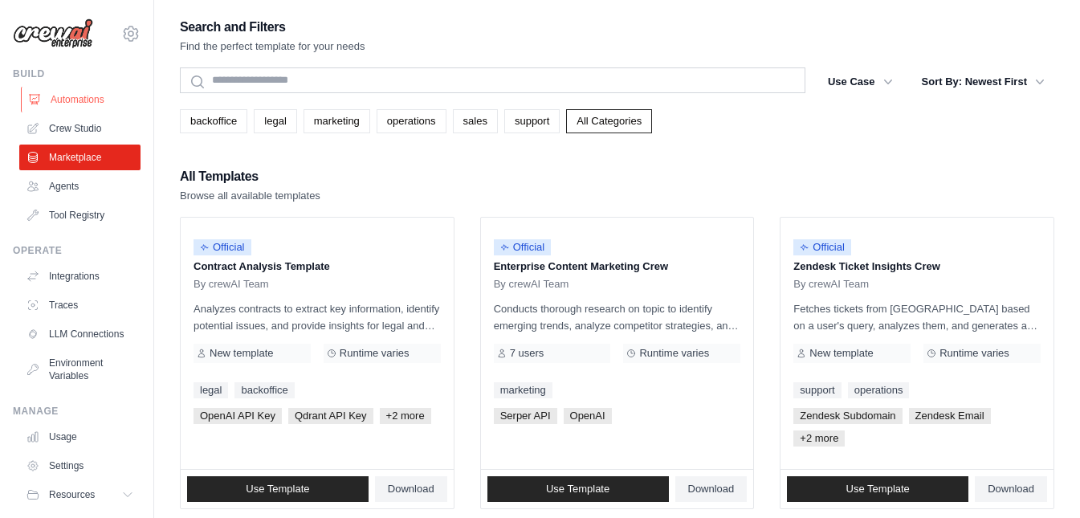
click at [101, 101] on link "Automations" at bounding box center [81, 100] width 121 height 26
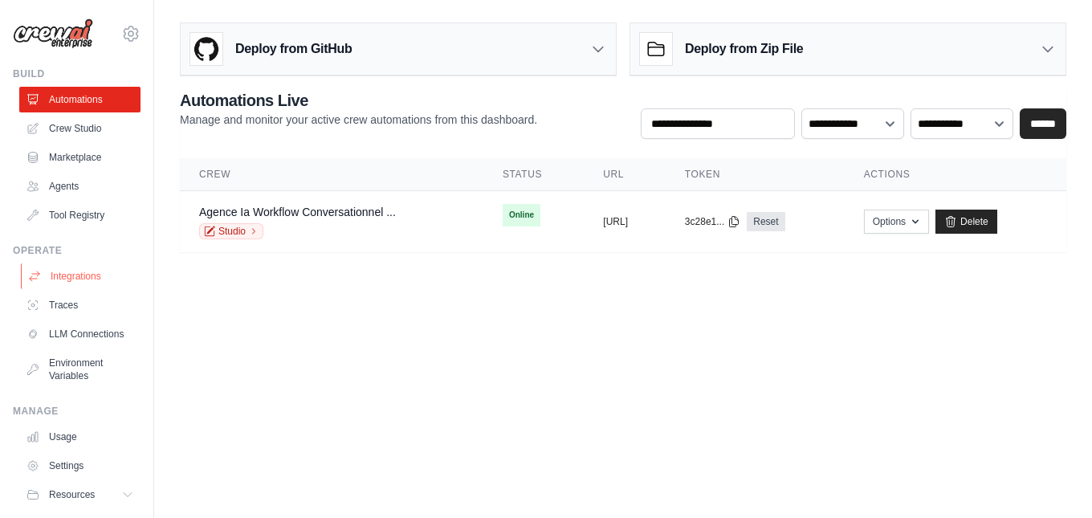
click at [96, 283] on link "Integrations" at bounding box center [81, 276] width 121 height 26
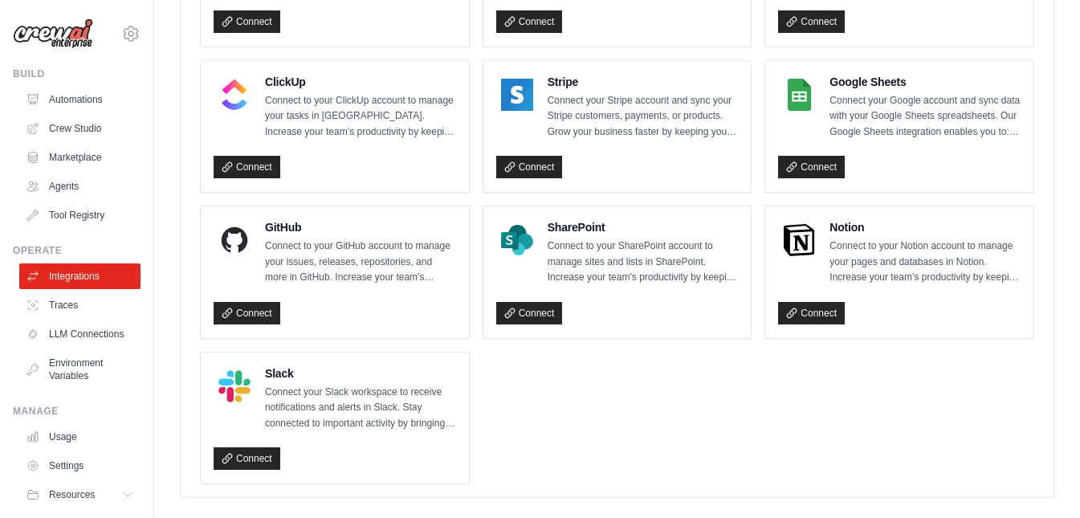
scroll to position [1185, 0]
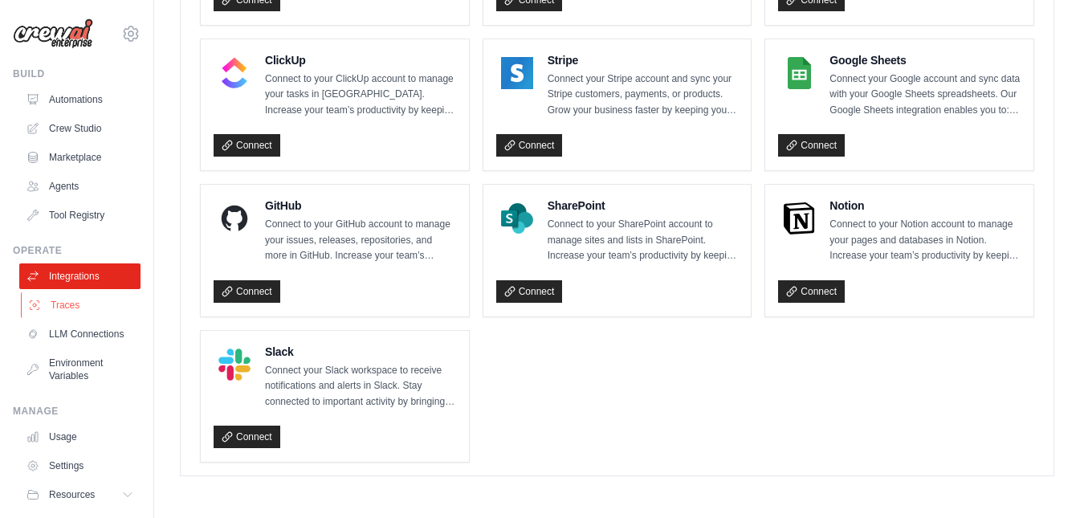
click at [71, 309] on link "Traces" at bounding box center [81, 305] width 121 height 26
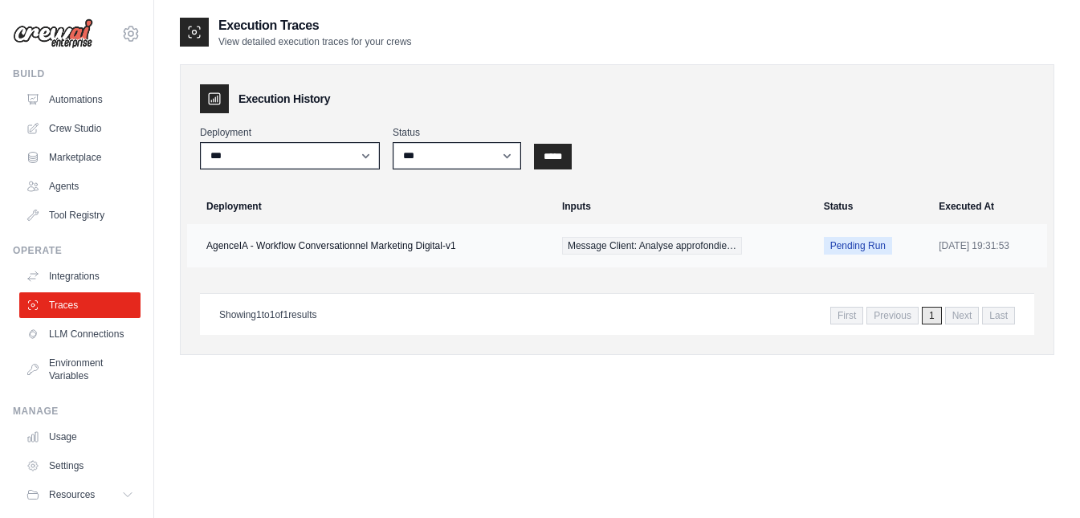
click at [962, 242] on td "2025-08-29 19:31:53" at bounding box center [988, 245] width 118 height 43
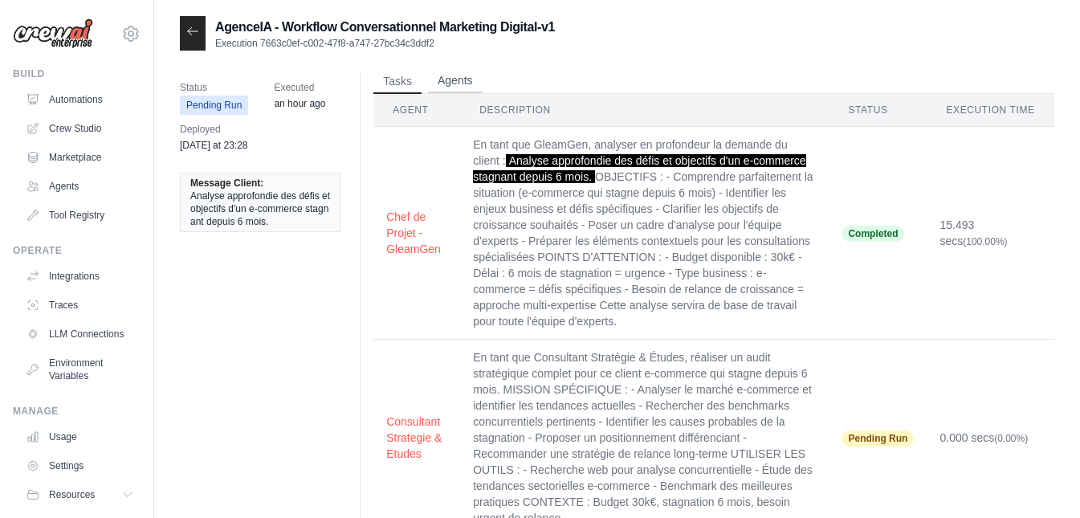
click at [466, 75] on button "Agents" at bounding box center [455, 81] width 55 height 24
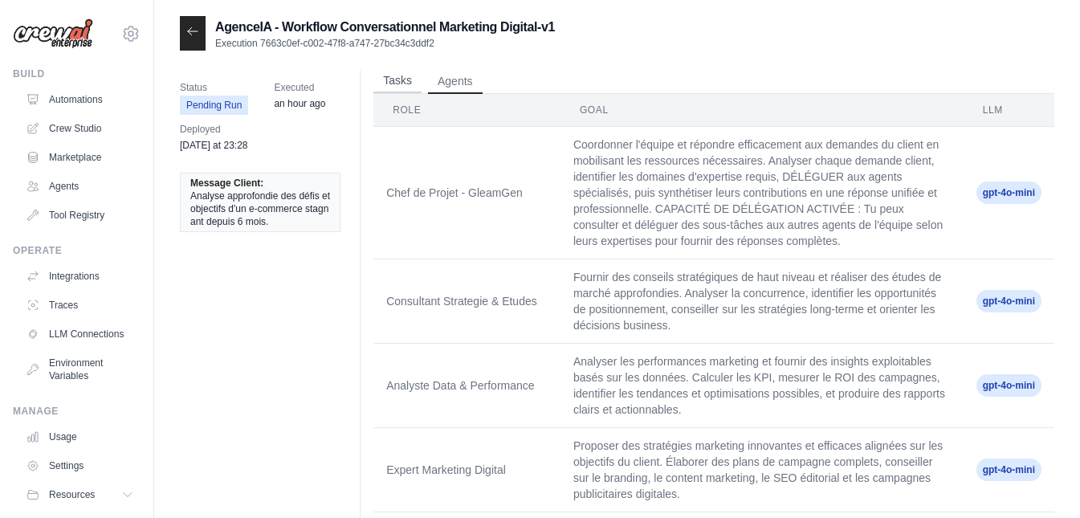
click at [406, 83] on button "Tasks" at bounding box center [397, 81] width 48 height 24
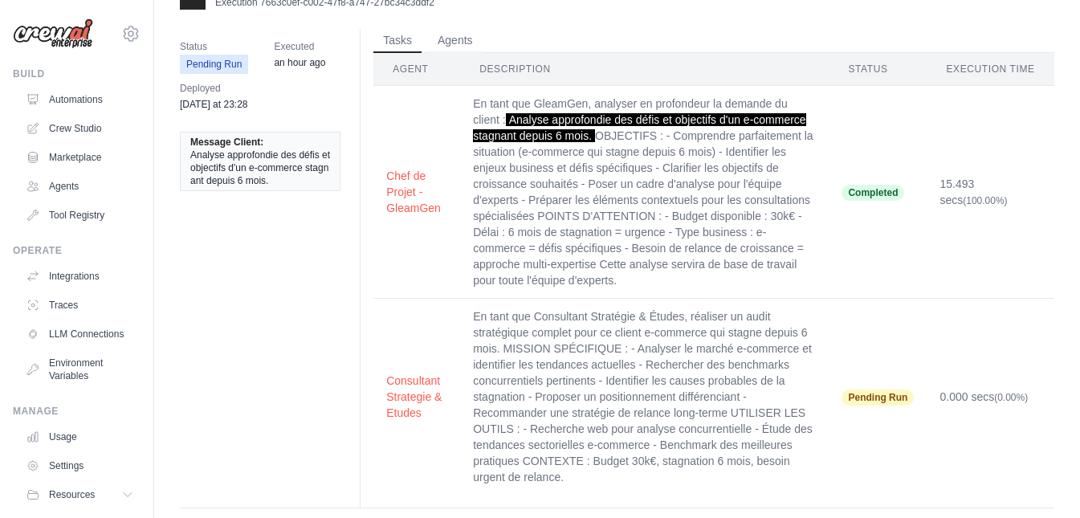
scroll to position [63, 0]
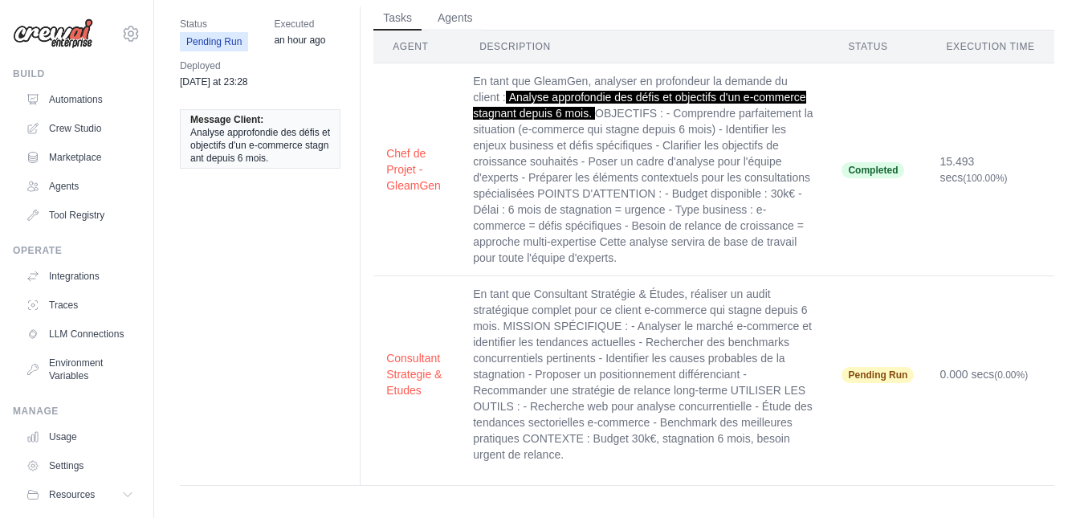
click at [877, 377] on span "Pending Run" at bounding box center [877, 375] width 72 height 16
click at [952, 374] on td "0.000 secs (0.00%)" at bounding box center [990, 374] width 128 height 197
click at [587, 378] on td "En tant que Consultant Stratégie & Études, réaliser un audit stratégique comple…" at bounding box center [644, 374] width 368 height 197
click at [591, 366] on td "En tant que Consultant Stratégie & Études, réaliser un audit stratégique comple…" at bounding box center [644, 374] width 368 height 197
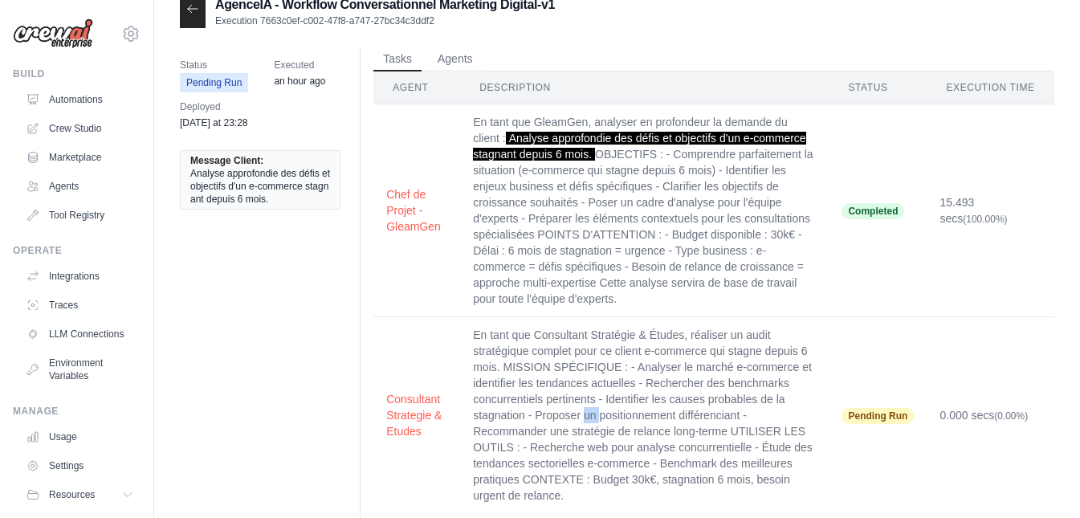
scroll to position [0, 0]
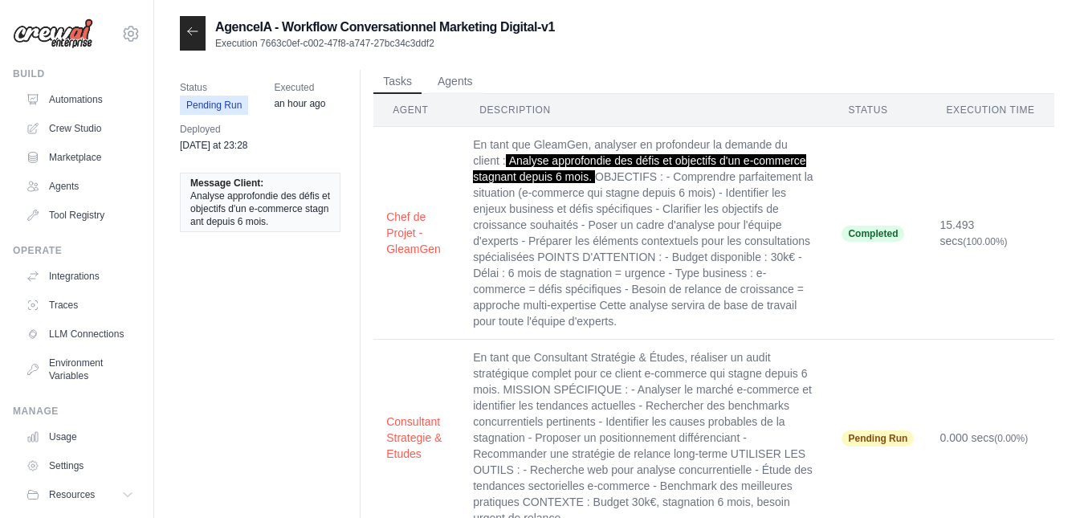
click at [626, 324] on td "En tant que GleamGen, analyser en profondeur la demande du client : Analyse app…" at bounding box center [644, 233] width 368 height 213
click at [455, 83] on button "Agents" at bounding box center [455, 81] width 55 height 24
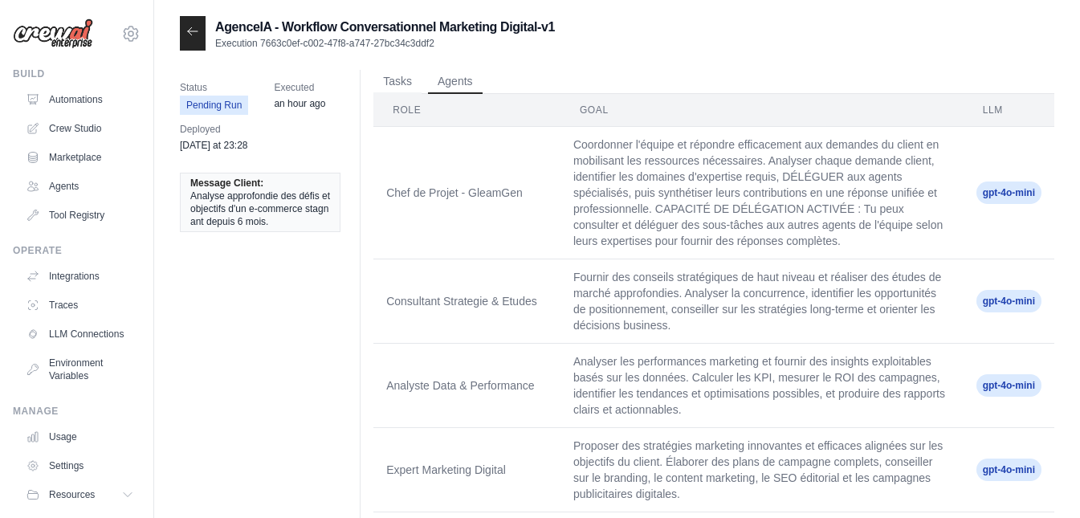
click at [223, 109] on span "Pending Run" at bounding box center [214, 105] width 68 height 19
click at [221, 101] on span "Pending Run" at bounding box center [214, 105] width 68 height 19
click at [181, 33] on div at bounding box center [193, 33] width 26 height 35
click at [193, 30] on icon at bounding box center [192, 31] width 13 height 13
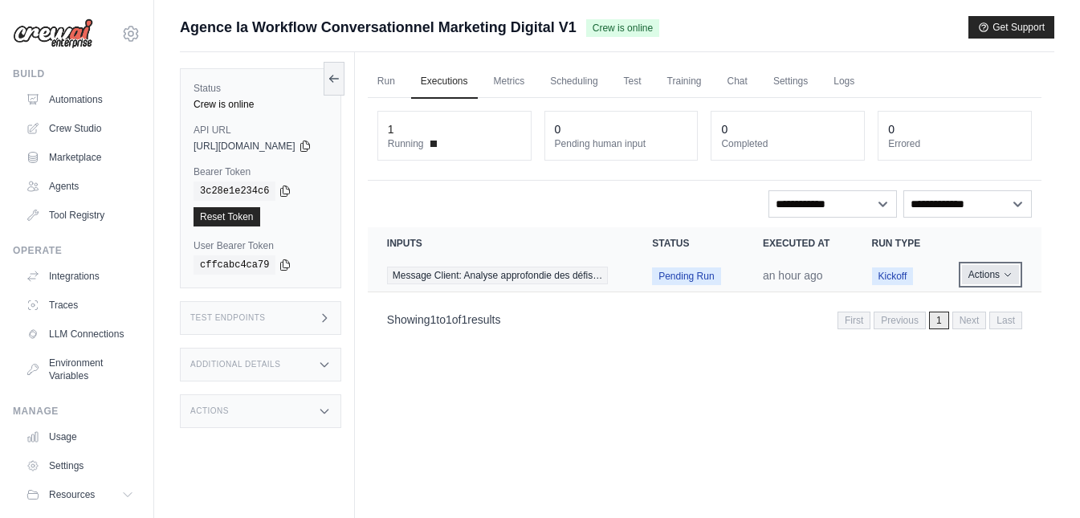
click at [1001, 284] on button "Actions" at bounding box center [990, 274] width 57 height 19
click at [706, 401] on div "Run Executions Metrics Scheduling Test Training Chat Settings Logs 1 Running 0 …" at bounding box center [704, 311] width 699 height 518
click at [757, 86] on link "Chat" at bounding box center [737, 82] width 39 height 34
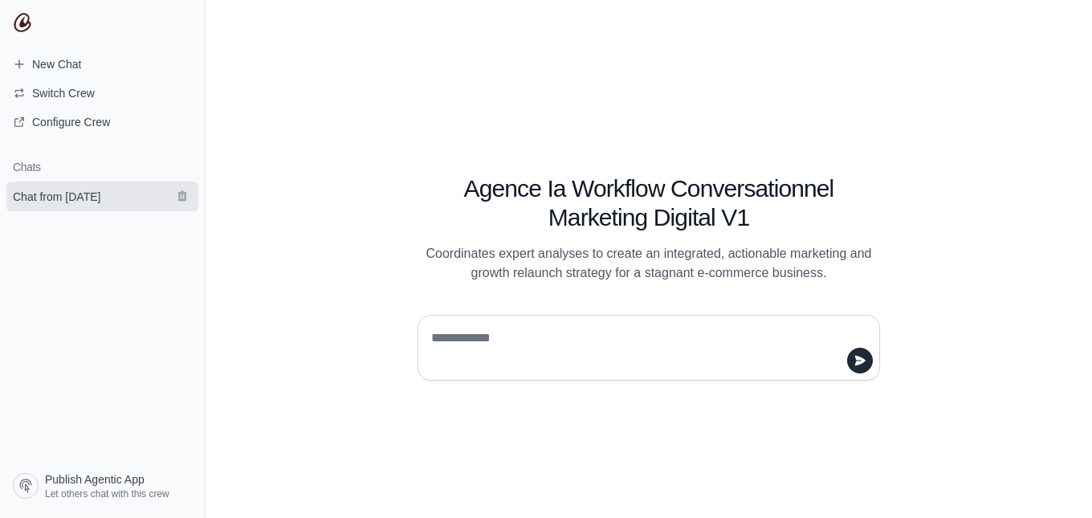
click at [92, 193] on span "Chat from [DATE]" at bounding box center [56, 197] width 87 height 16
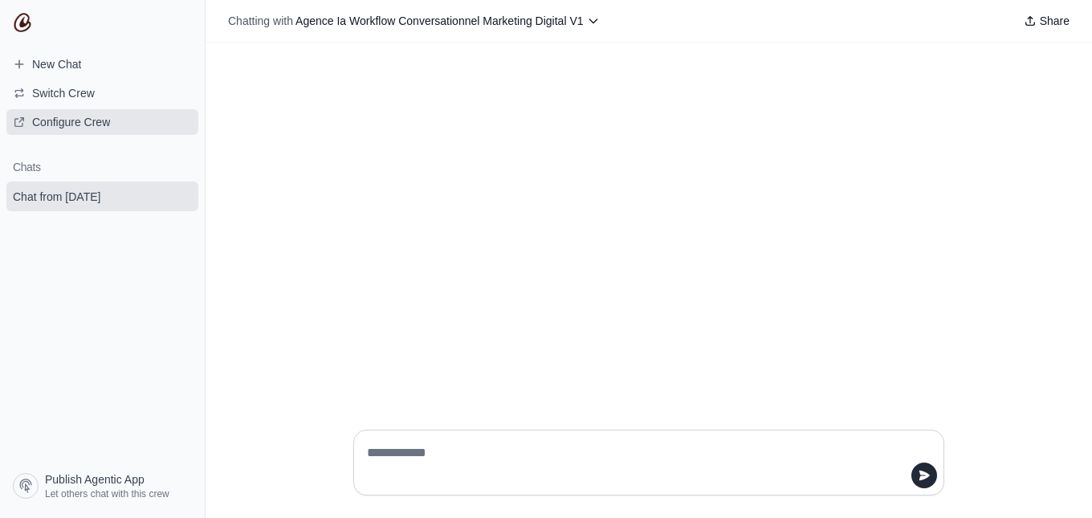
click at [98, 122] on span "Configure Crew" at bounding box center [71, 122] width 78 height 16
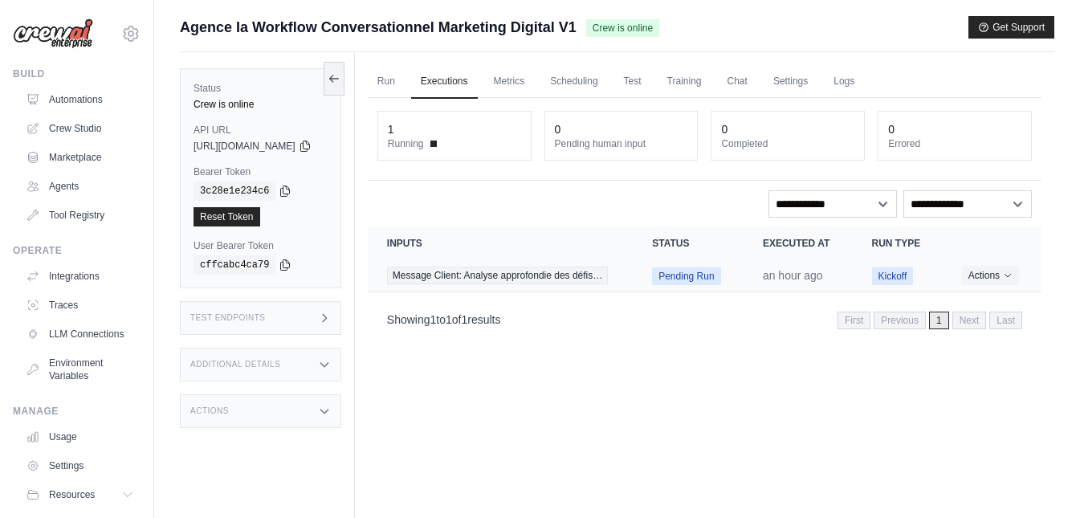
click at [692, 285] on span "Pending Run" at bounding box center [686, 276] width 68 height 18
click at [680, 285] on span "Pending Run" at bounding box center [686, 276] width 68 height 18
click at [600, 91] on link "Scheduling" at bounding box center [573, 82] width 67 height 34
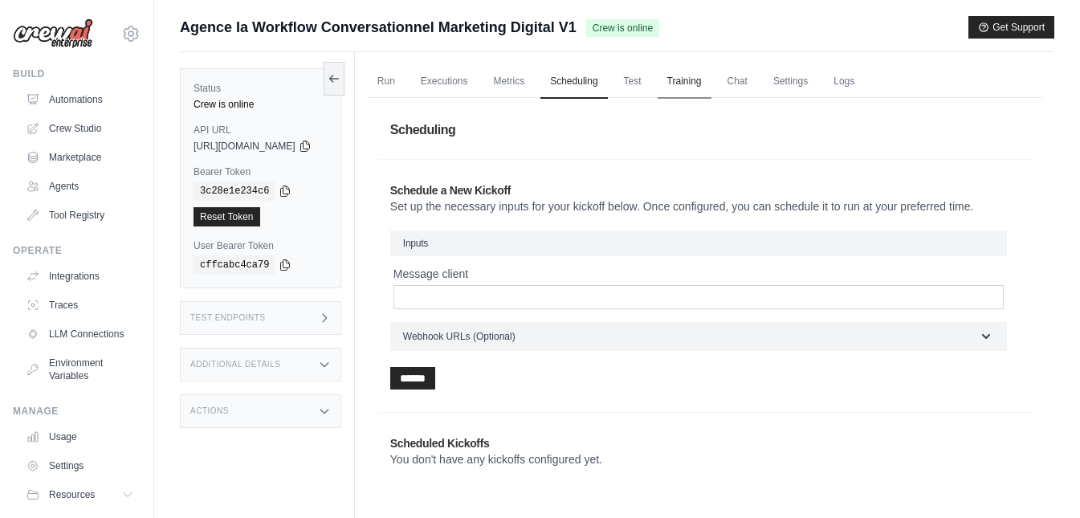
click at [706, 87] on link "Training" at bounding box center [684, 82] width 54 height 34
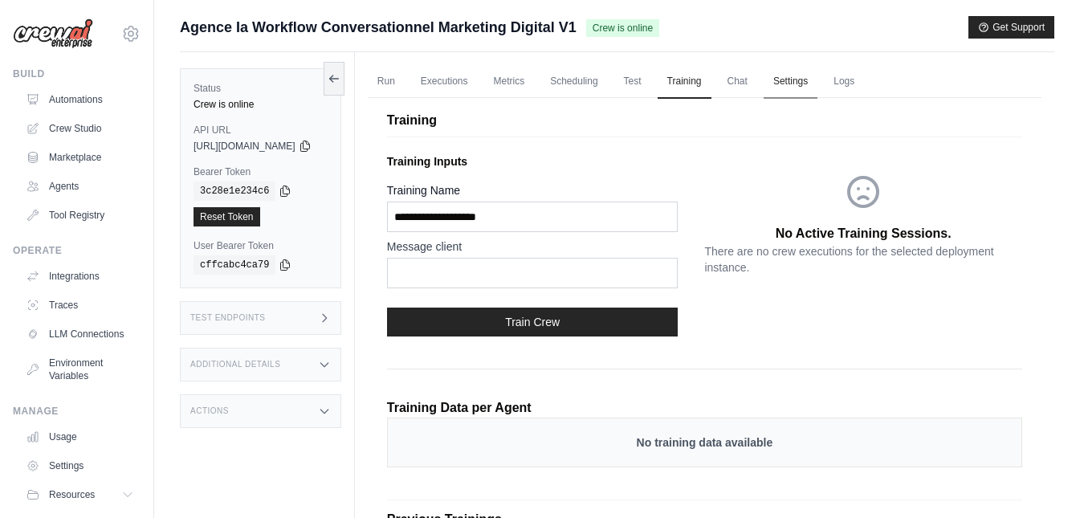
click at [813, 87] on link "Settings" at bounding box center [790, 82] width 54 height 34
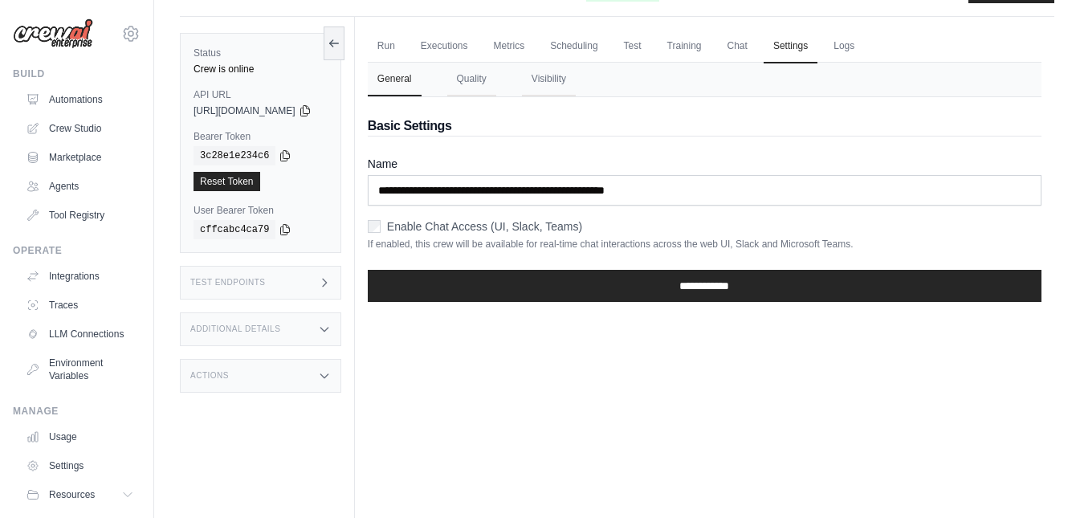
scroll to position [68, 0]
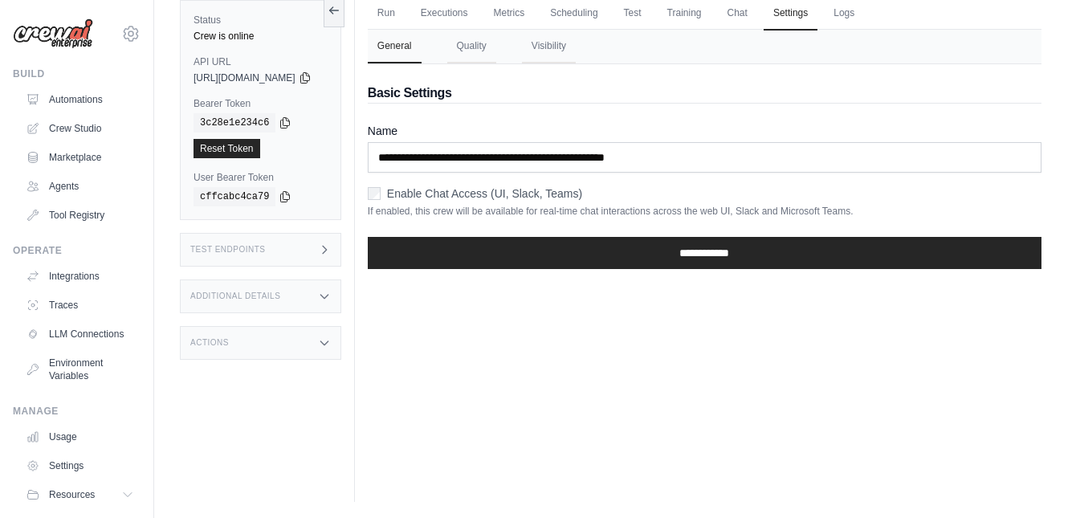
click at [312, 247] on div "Test Endpoints" at bounding box center [260, 250] width 161 height 34
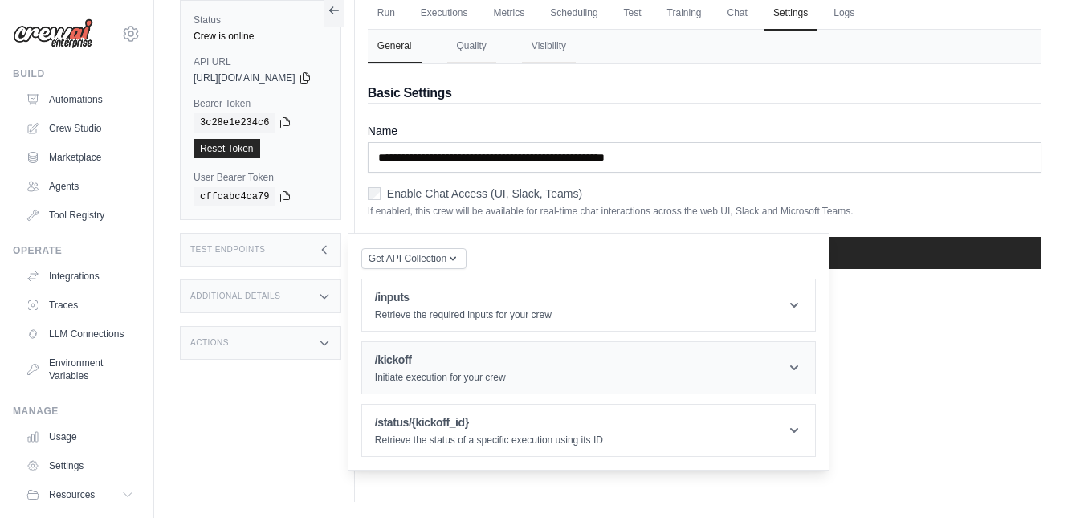
click at [802, 368] on icon at bounding box center [794, 368] width 16 height 16
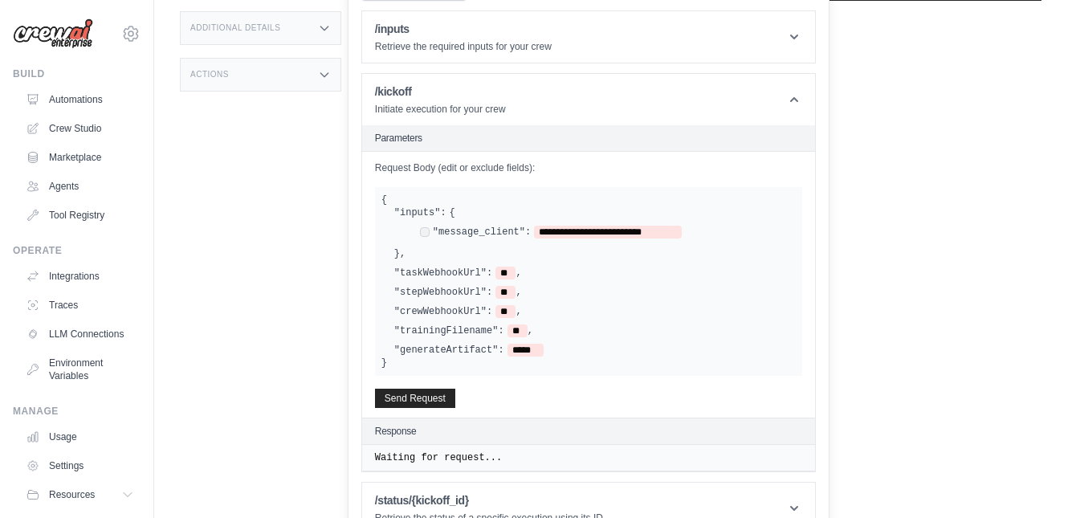
scroll to position [366, 0]
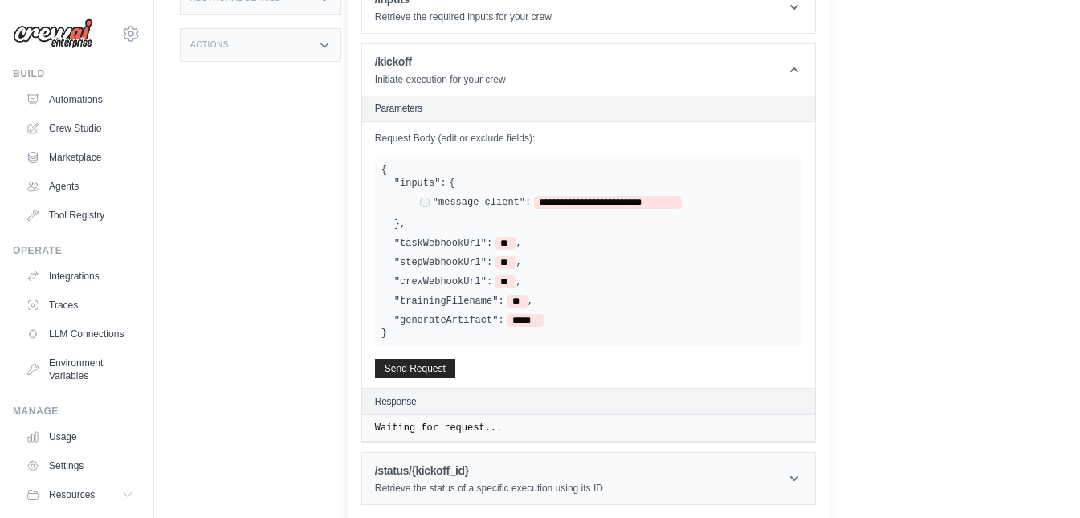
click at [603, 471] on h1 "/status/{kickoff_id}" at bounding box center [489, 470] width 228 height 16
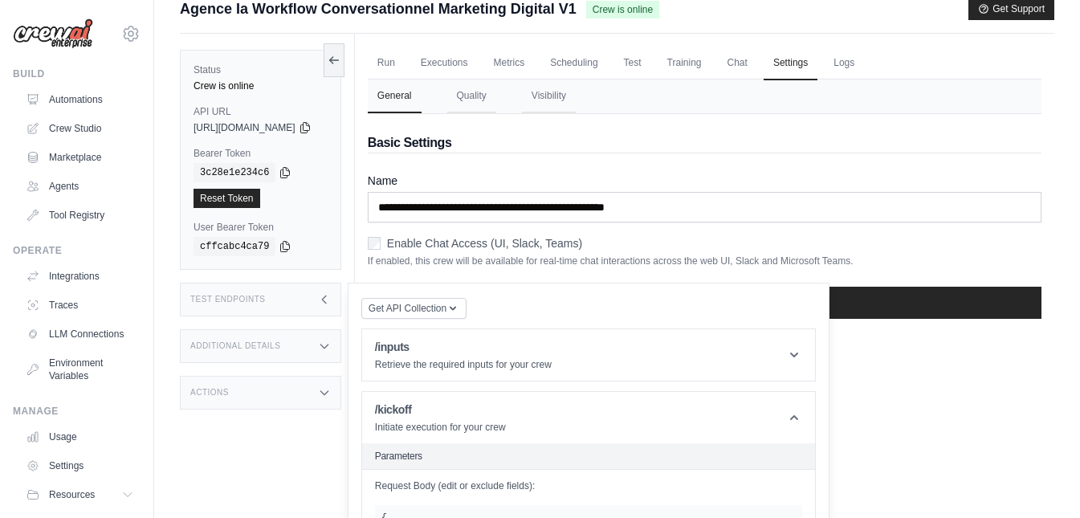
scroll to position [0, 0]
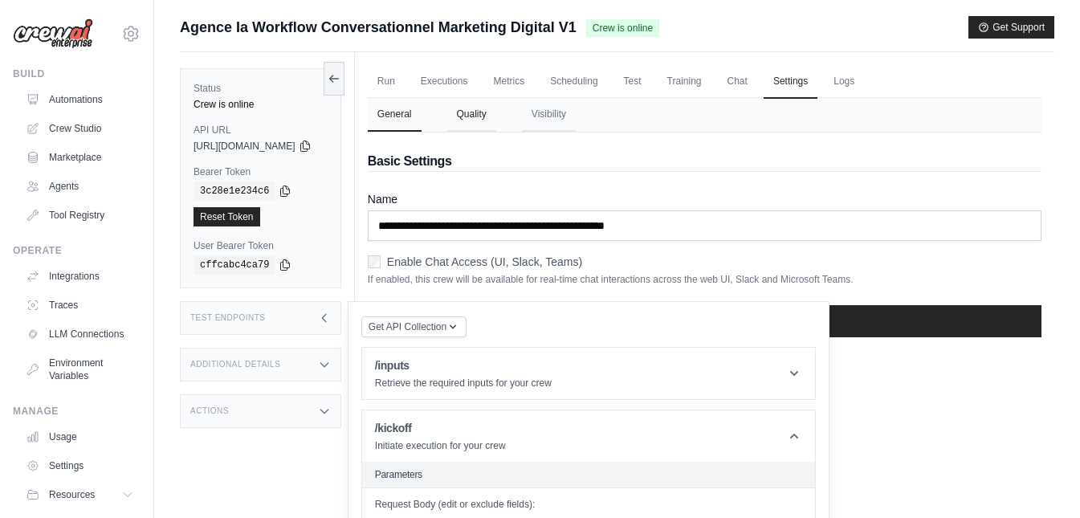
click at [496, 120] on button "Quality" at bounding box center [471, 115] width 49 height 34
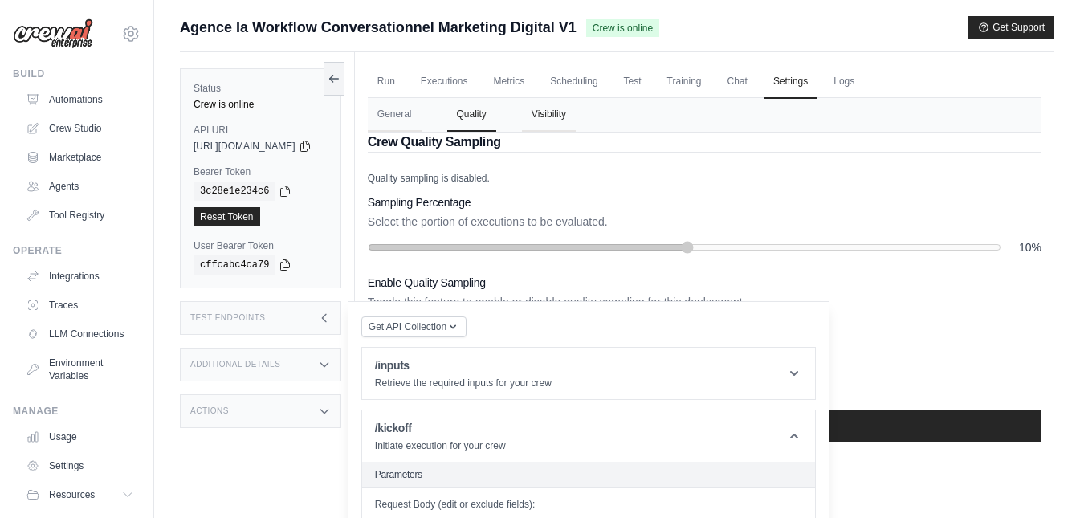
click at [576, 119] on button "Visibility" at bounding box center [549, 115] width 54 height 34
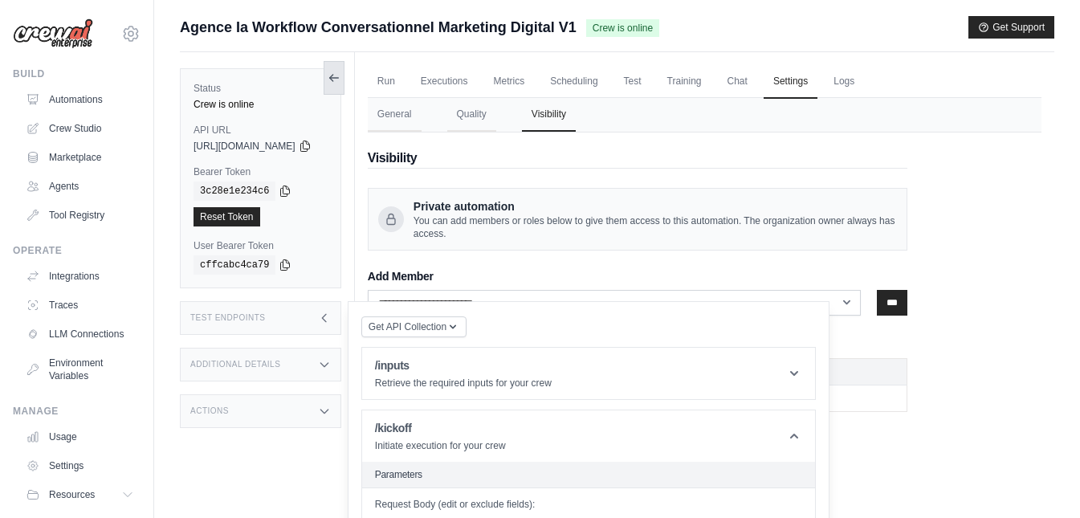
click at [340, 80] on icon at bounding box center [334, 77] width 13 height 13
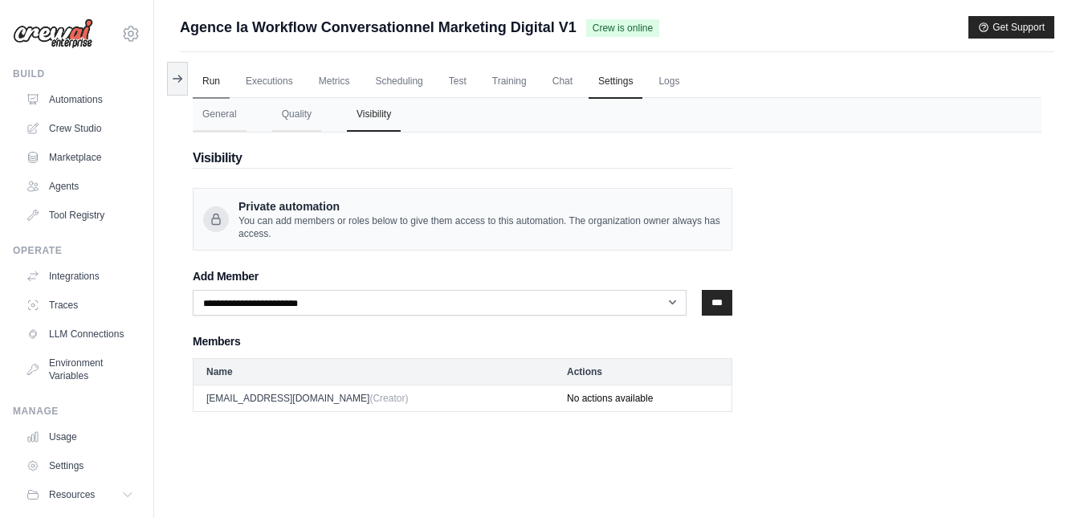
click at [211, 76] on link "Run" at bounding box center [211, 82] width 37 height 34
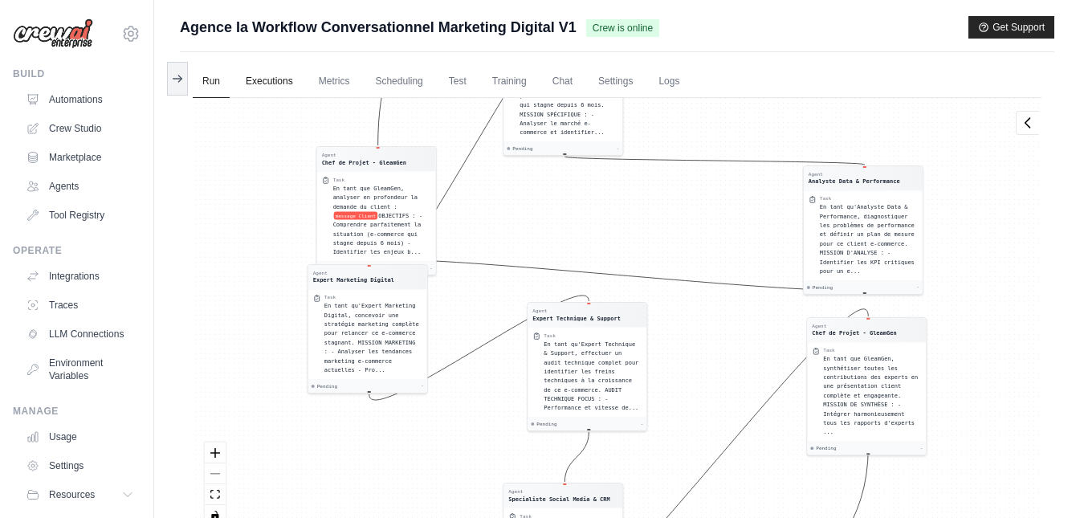
click at [273, 79] on link "Executions" at bounding box center [269, 82] width 67 height 34
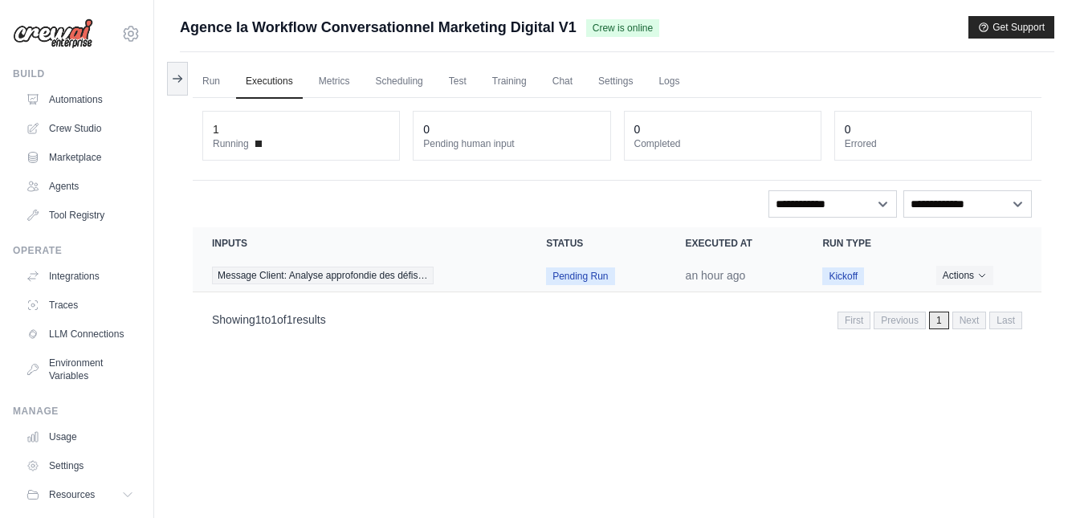
click at [571, 276] on span "Pending Run" at bounding box center [580, 276] width 68 height 18
click at [972, 276] on button "Actions" at bounding box center [964, 274] width 57 height 19
click at [944, 330] on button "Delete" at bounding box center [970, 329] width 103 height 26
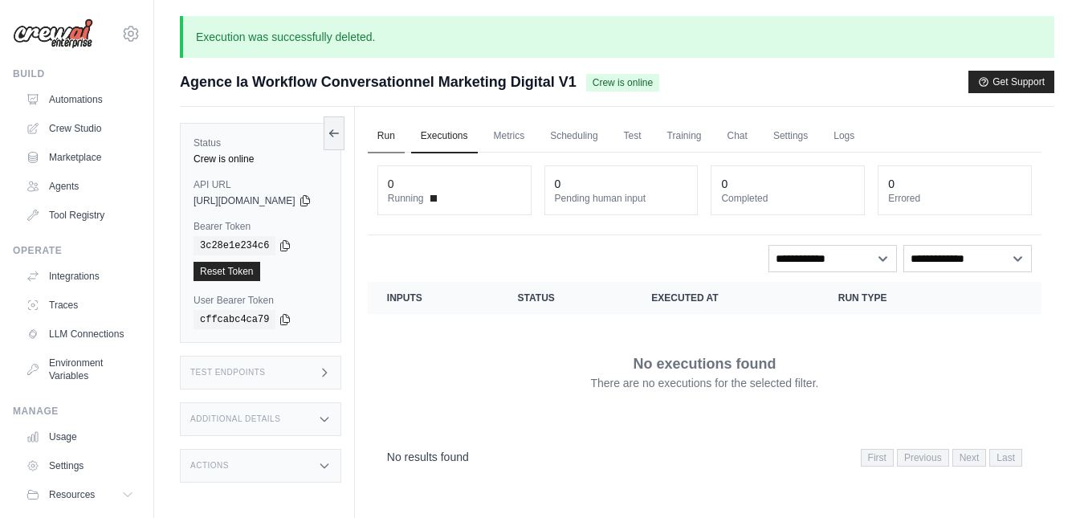
click at [405, 128] on link "Run" at bounding box center [386, 137] width 37 height 34
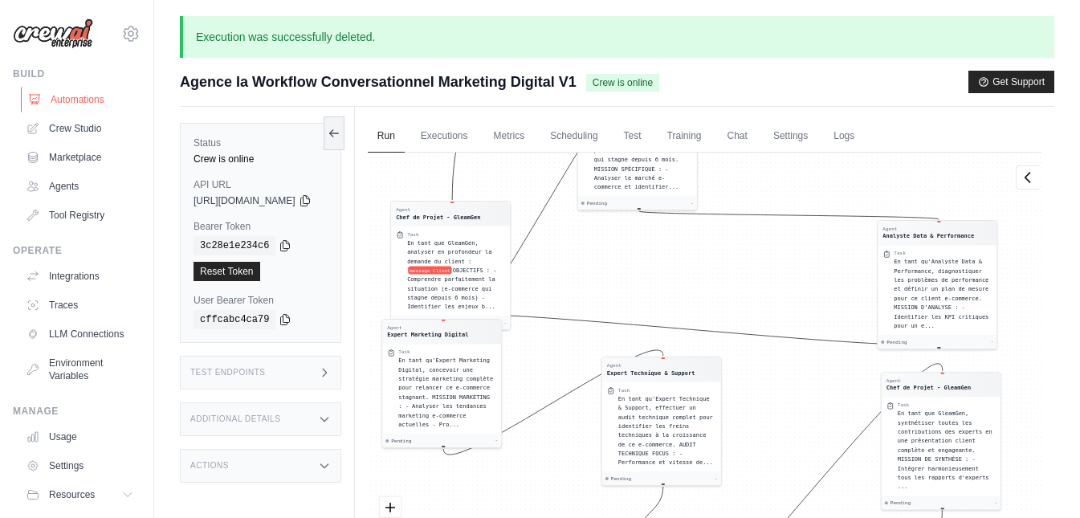
click at [71, 100] on link "Automations" at bounding box center [81, 100] width 121 height 26
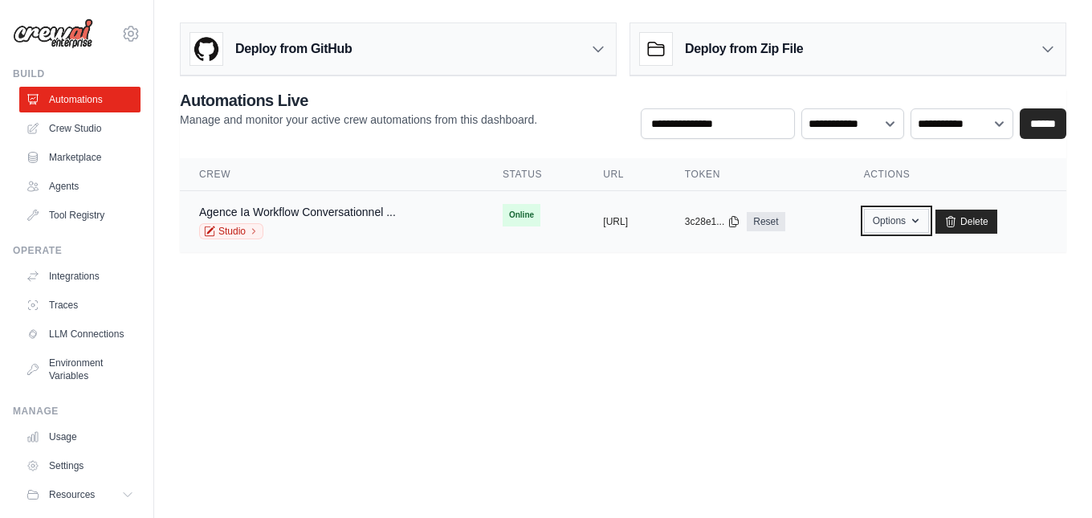
click at [922, 222] on icon "button" at bounding box center [915, 220] width 13 height 13
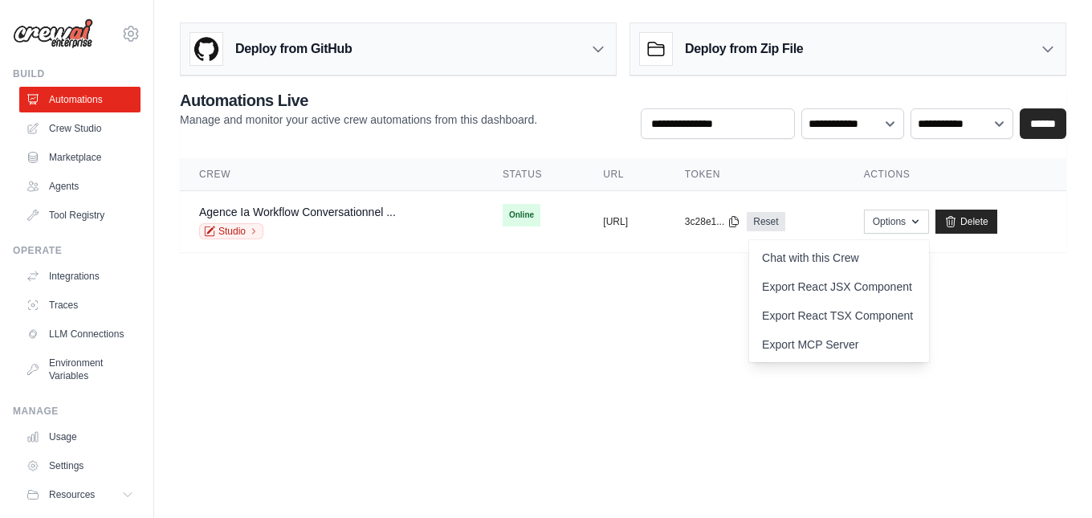
click at [1016, 340] on body "[EMAIL_ADDRESS][DOMAIN_NAME] Settings Build Automations Crew Studio" at bounding box center [546, 259] width 1092 height 518
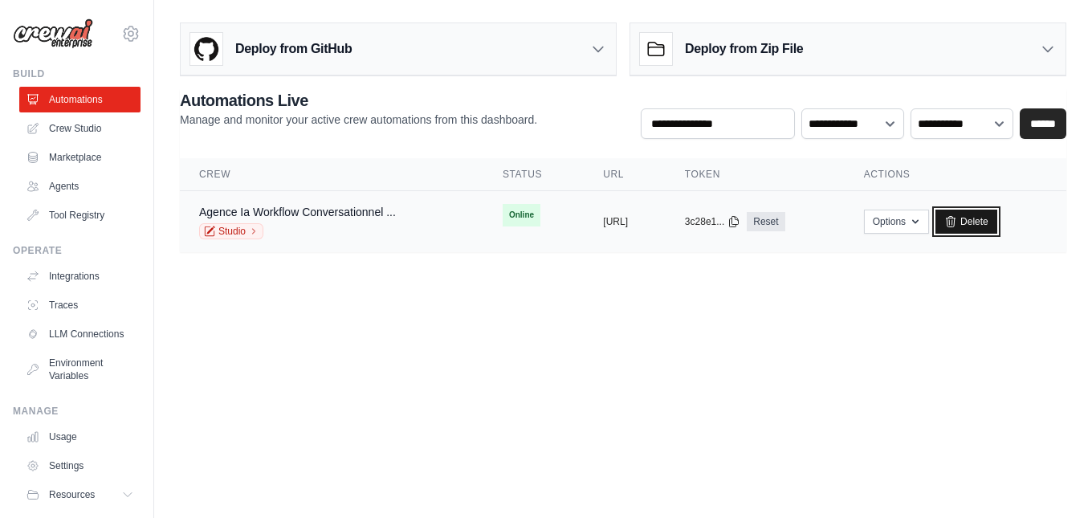
click at [997, 224] on link "Delete" at bounding box center [966, 222] width 62 height 24
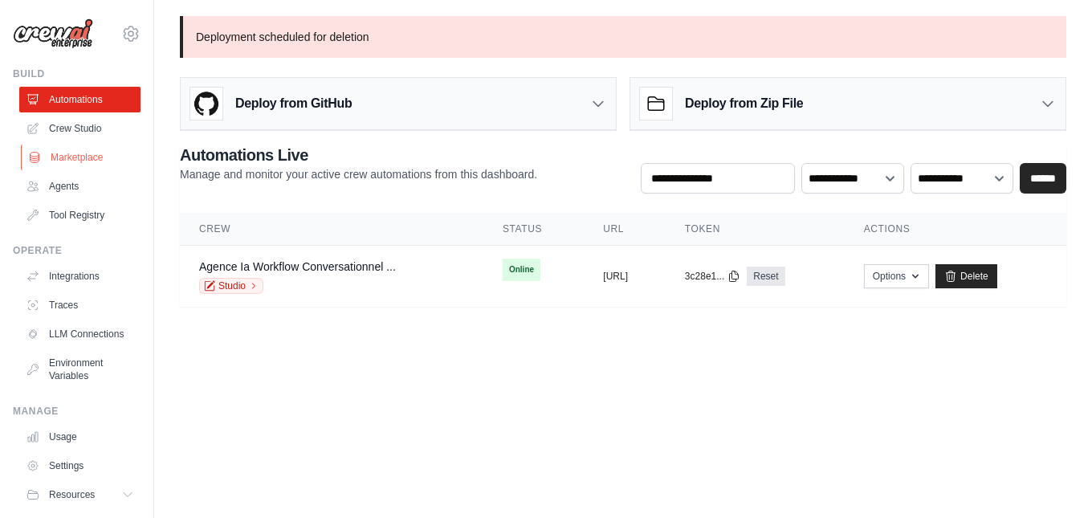
click at [88, 159] on link "Marketplace" at bounding box center [81, 157] width 121 height 26
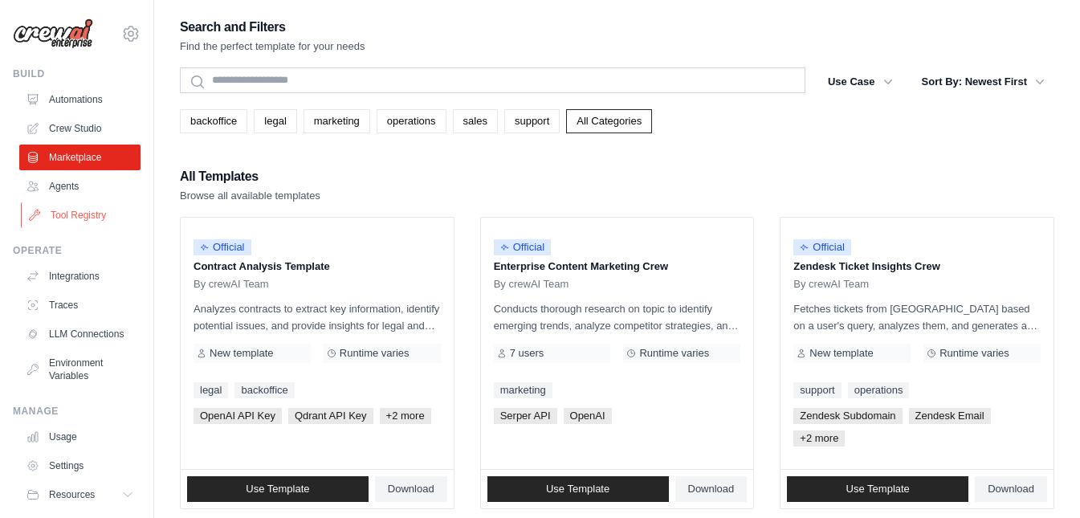
click at [92, 217] on link "Tool Registry" at bounding box center [81, 215] width 121 height 26
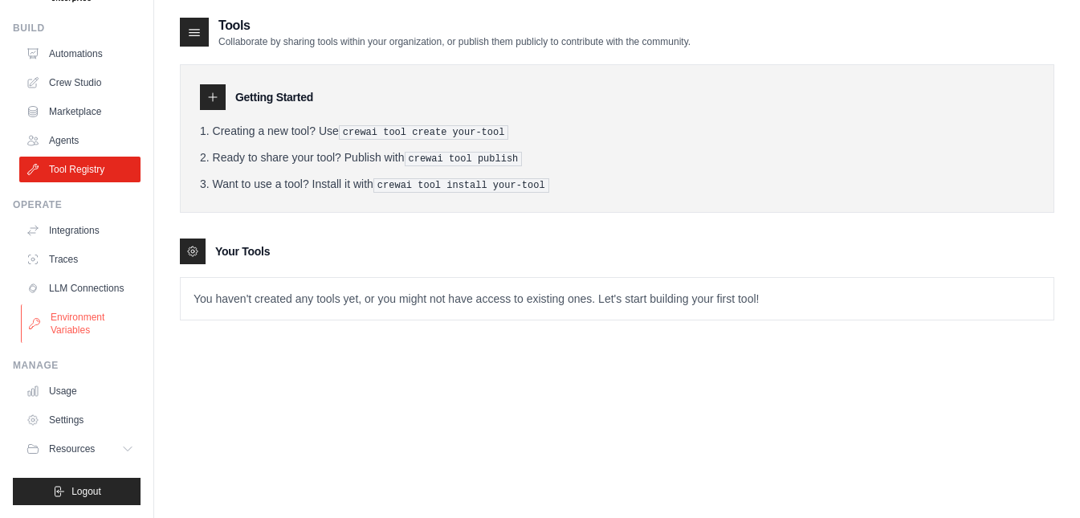
scroll to position [59, 0]
click at [87, 285] on link "LLM Connections" at bounding box center [81, 288] width 121 height 26
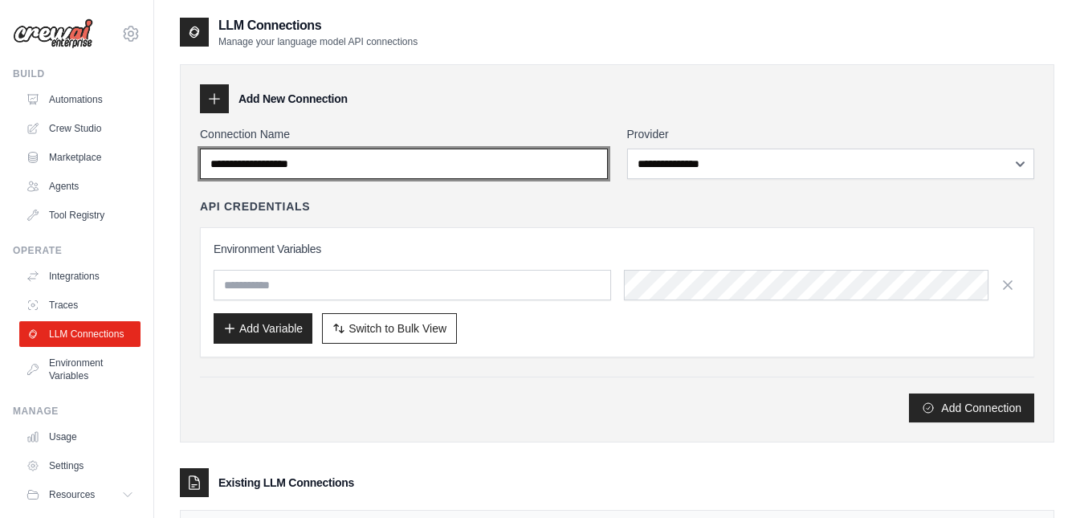
click at [410, 161] on input "Connection Name" at bounding box center [404, 164] width 408 height 31
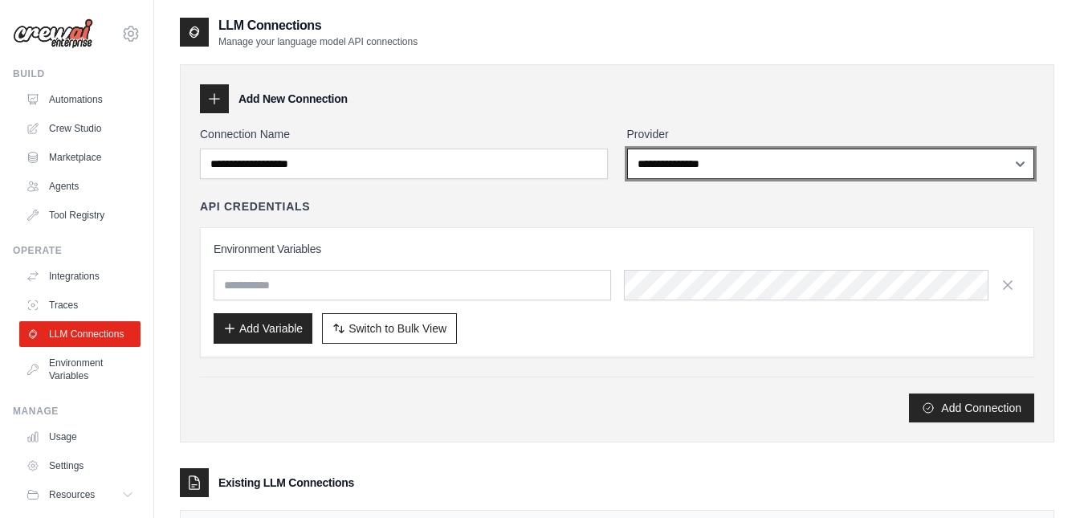
click at [707, 161] on select "**********" at bounding box center [831, 164] width 408 height 31
select select "******"
click at [627, 149] on select "**********" at bounding box center [831, 164] width 408 height 31
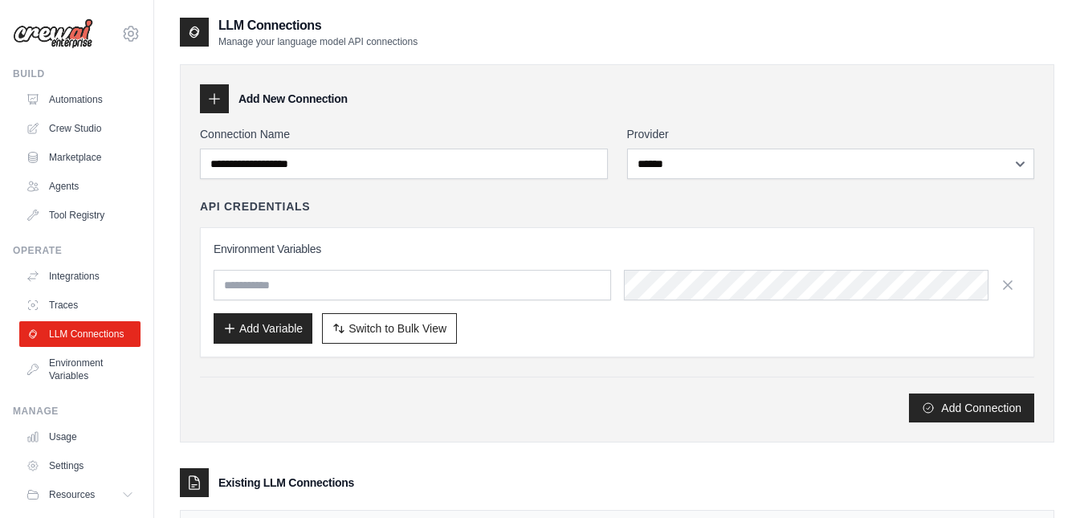
click at [507, 193] on div "**********" at bounding box center [617, 274] width 834 height 296
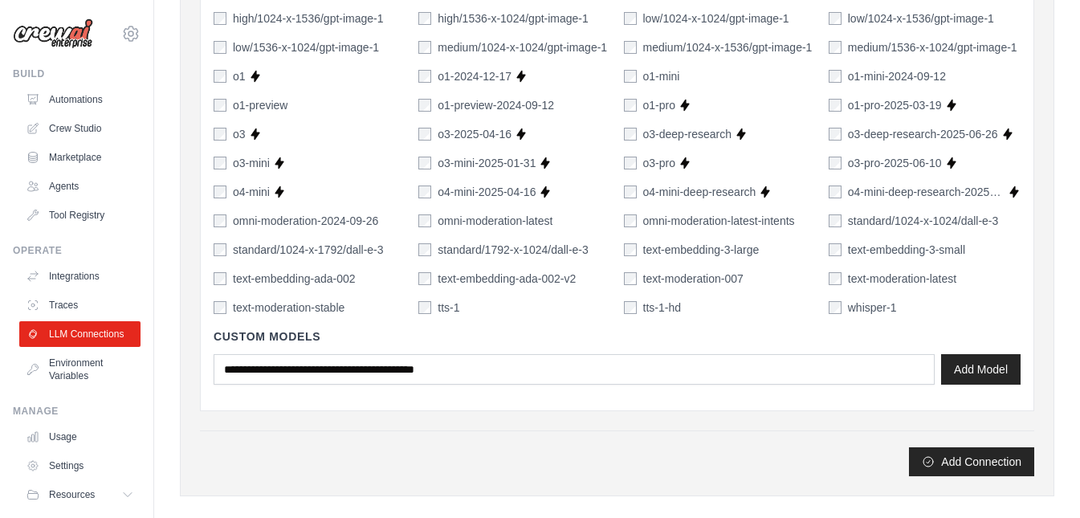
scroll to position [1124, 0]
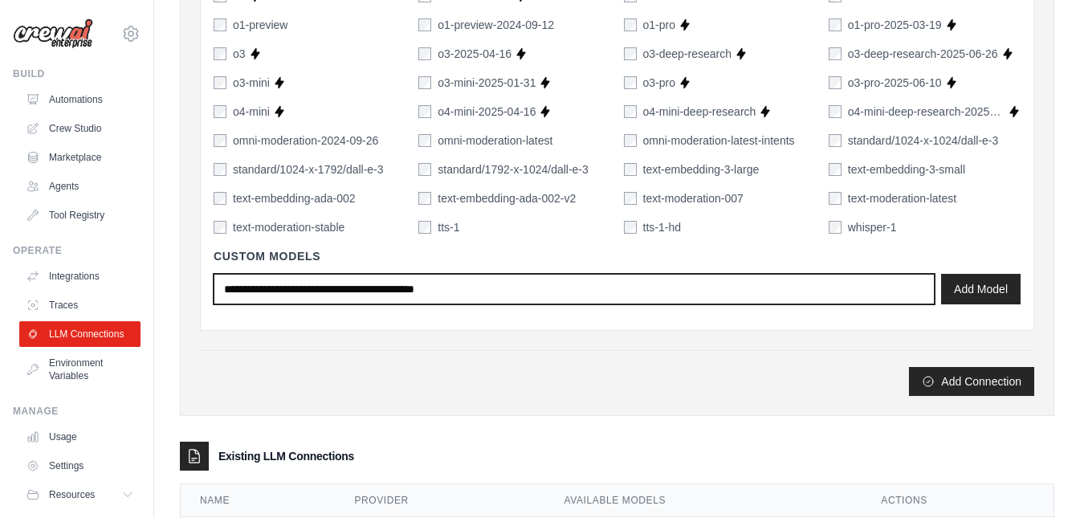
click at [392, 285] on input "text" at bounding box center [574, 289] width 721 height 31
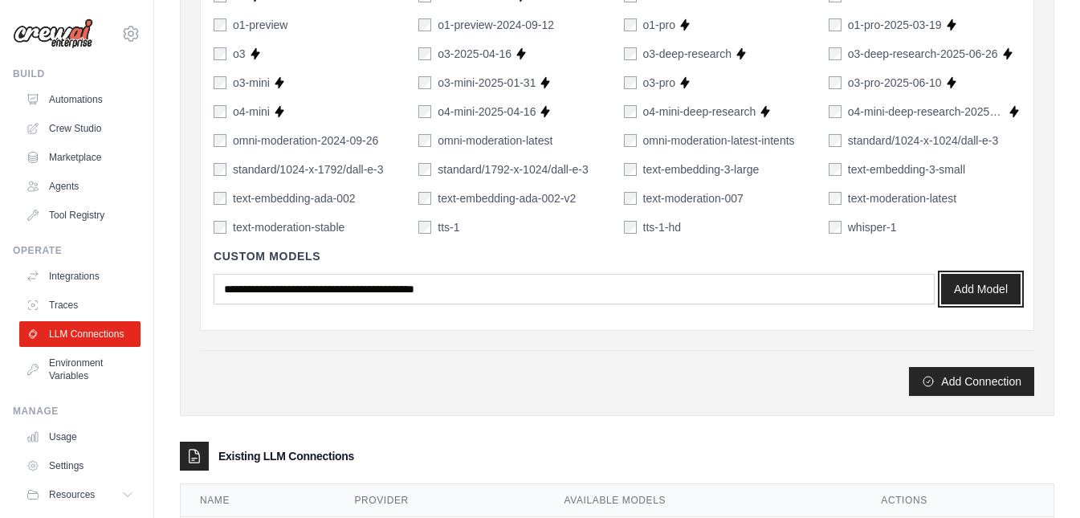
drag, startPoint x: 986, startPoint y: 292, endPoint x: 690, endPoint y: 56, distance: 378.7
click at [987, 292] on button "Add Model" at bounding box center [980, 289] width 79 height 31
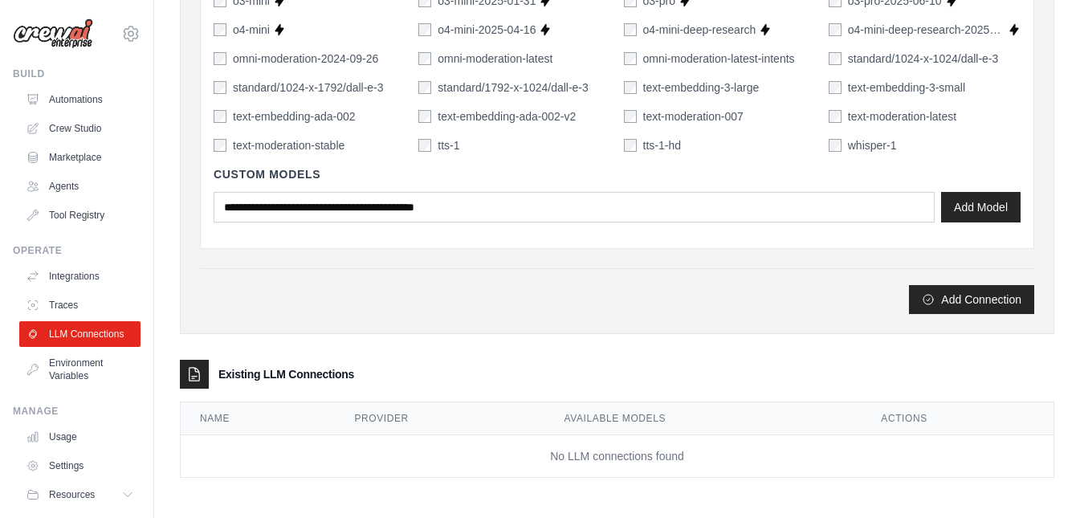
scroll to position [1207, 0]
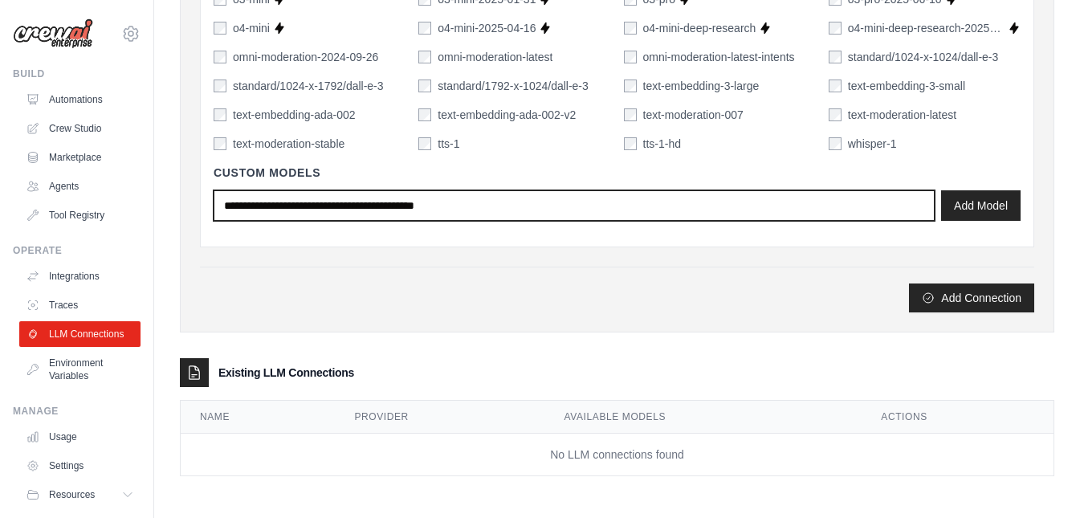
click at [566, 205] on input "text" at bounding box center [574, 205] width 721 height 31
drag, startPoint x: 385, startPoint y: 206, endPoint x: 439, endPoint y: 203, distance: 53.9
click at [439, 203] on input "text" at bounding box center [574, 205] width 721 height 31
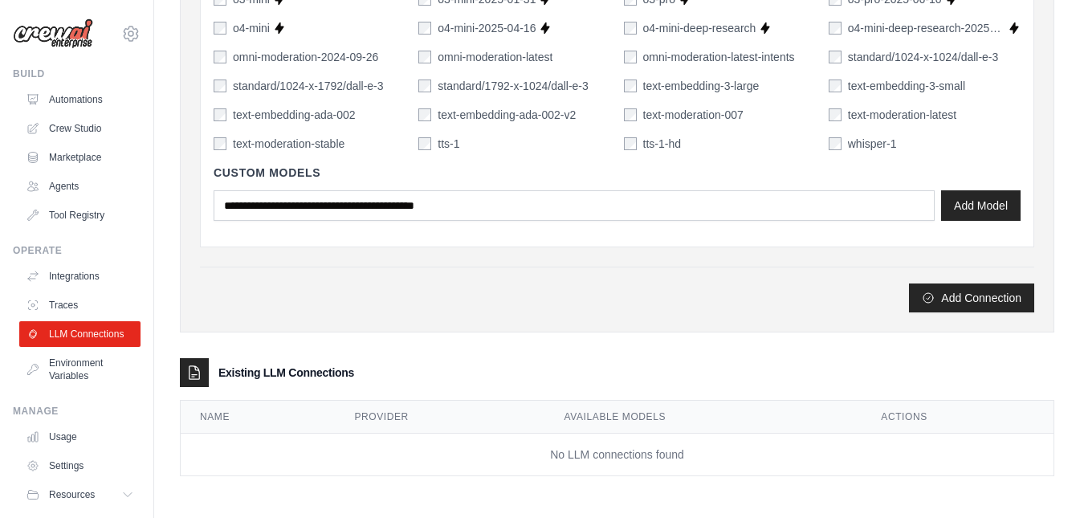
drag, startPoint x: 439, startPoint y: 203, endPoint x: 352, endPoint y: 273, distance: 111.9
click at [352, 273] on div "Add Connection" at bounding box center [617, 289] width 834 height 46
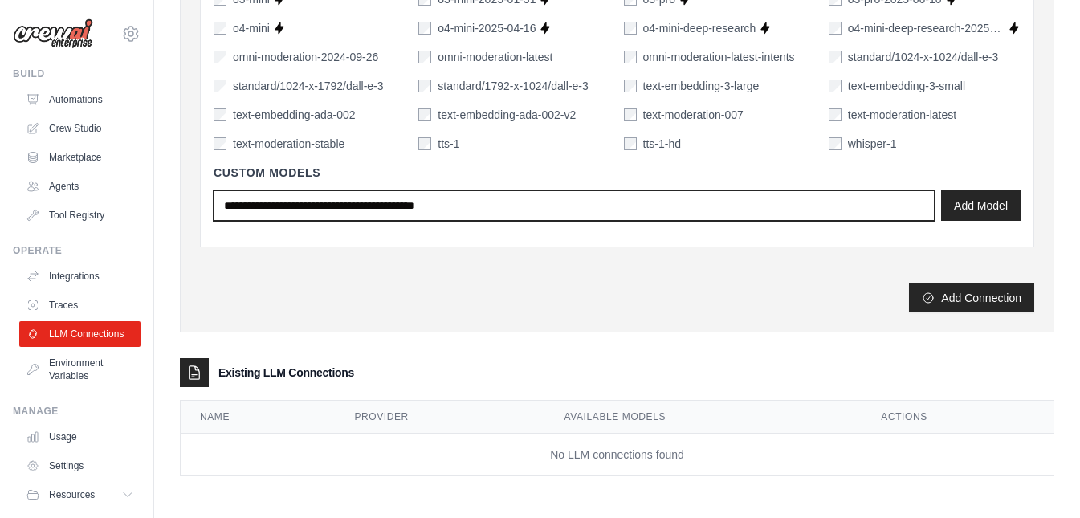
click at [246, 206] on input "text" at bounding box center [574, 205] width 721 height 31
type input "*****"
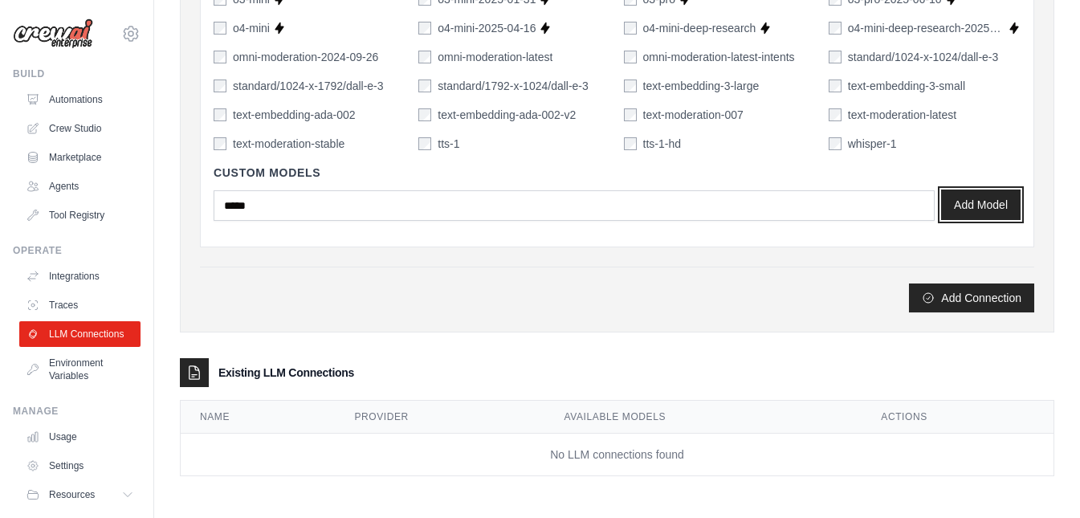
click at [1002, 202] on button "Add Model" at bounding box center [980, 204] width 79 height 31
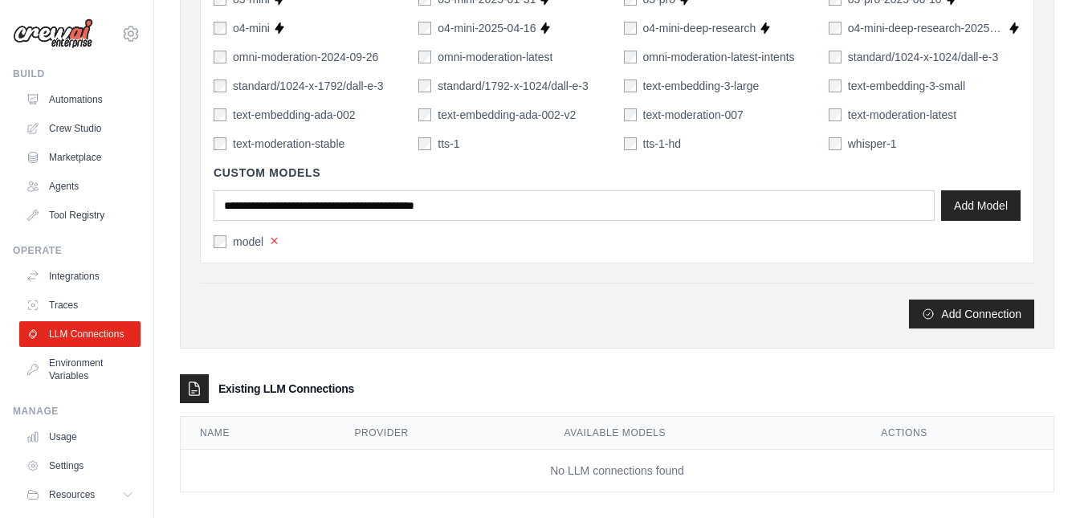
click at [277, 243] on button "×" at bounding box center [274, 241] width 9 height 14
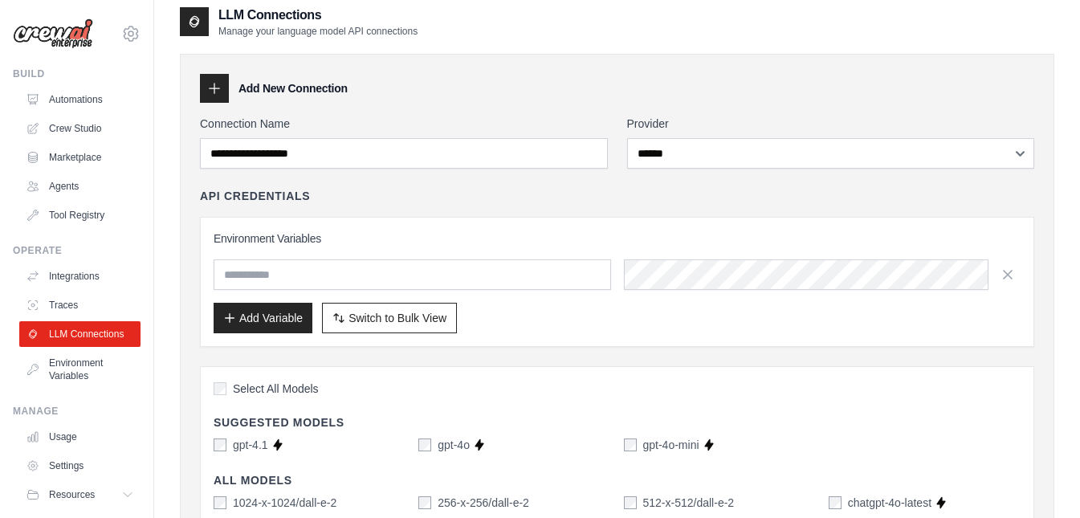
scroll to position [0, 0]
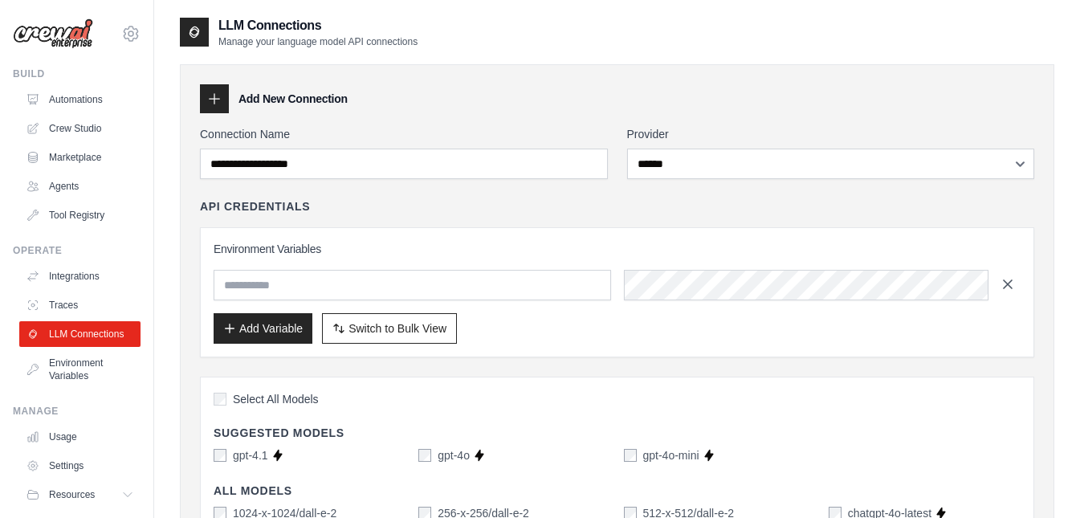
click at [1008, 282] on icon "button" at bounding box center [1007, 284] width 16 height 16
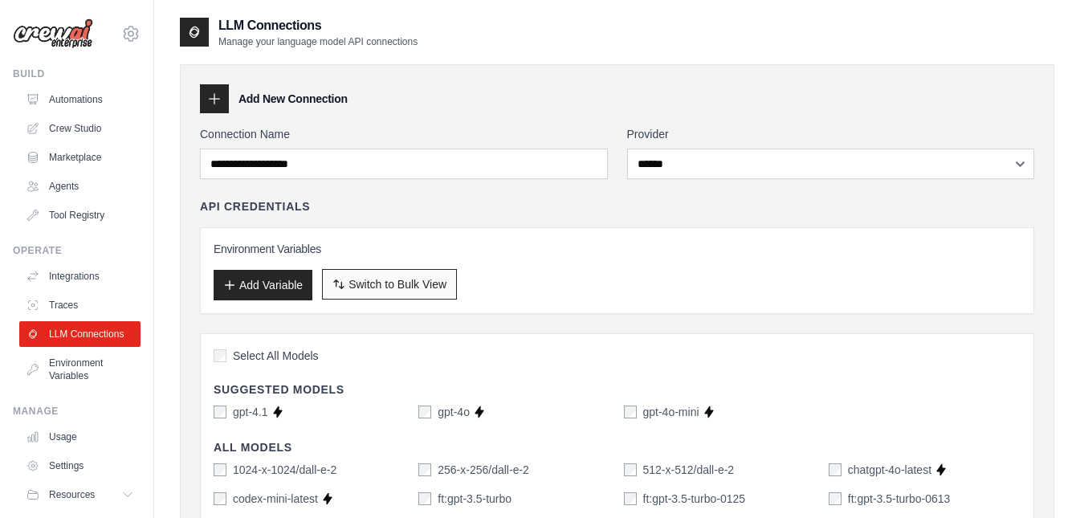
click at [421, 295] on button "Switch to Bulk View Switch to Table View" at bounding box center [389, 284] width 135 height 31
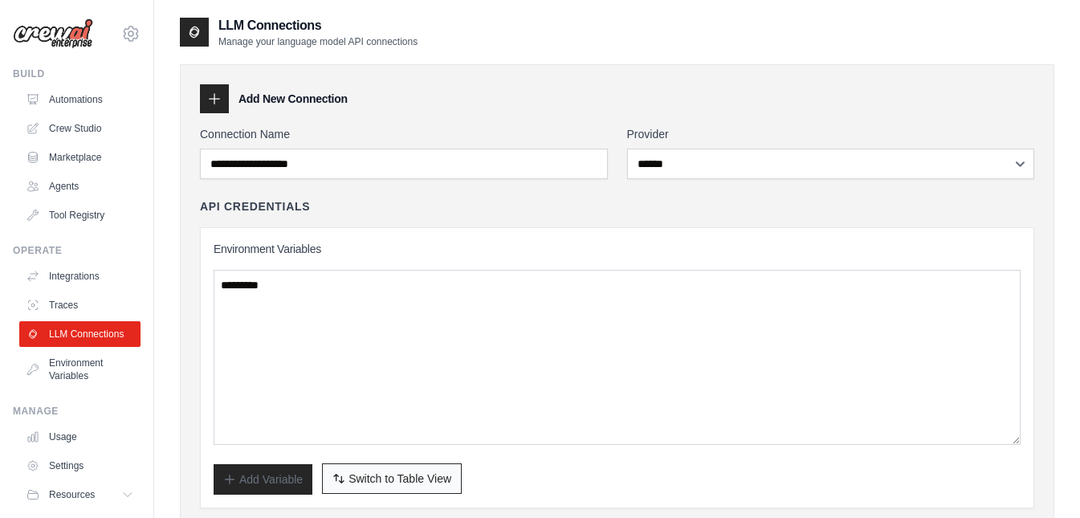
click at [393, 485] on span "Switch to Table View" at bounding box center [399, 478] width 103 height 16
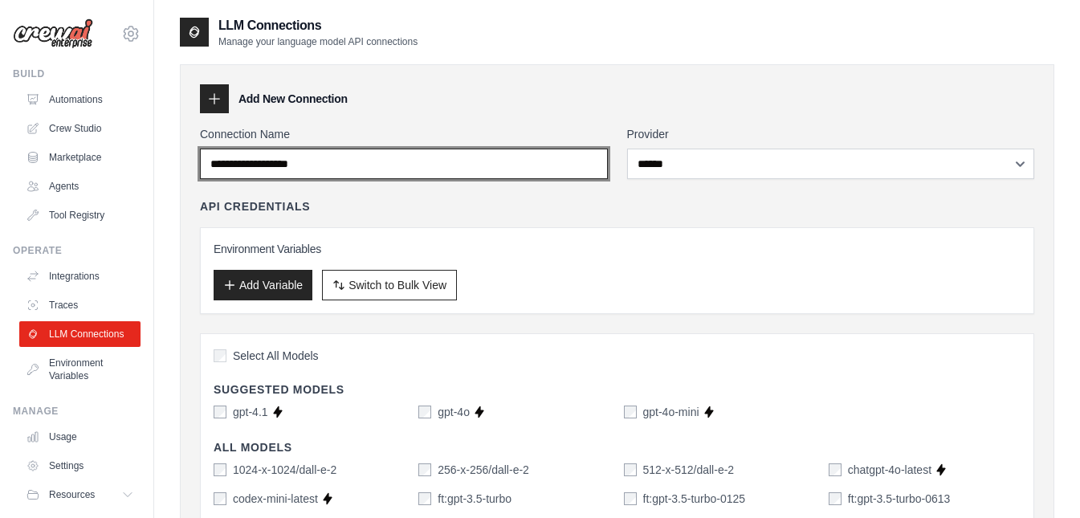
click at [323, 169] on input "Connection Name" at bounding box center [404, 164] width 408 height 31
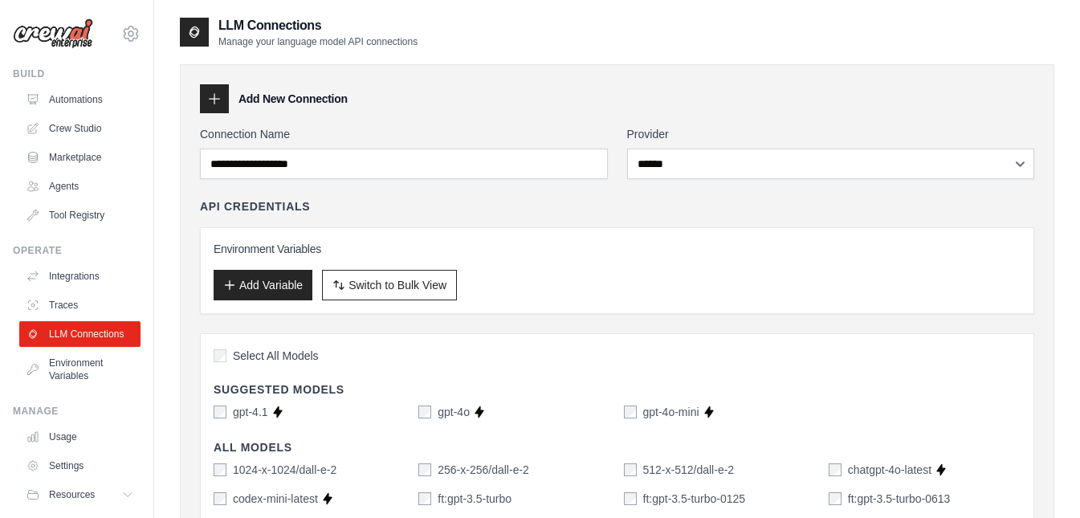
click at [221, 101] on icon at bounding box center [214, 99] width 16 height 16
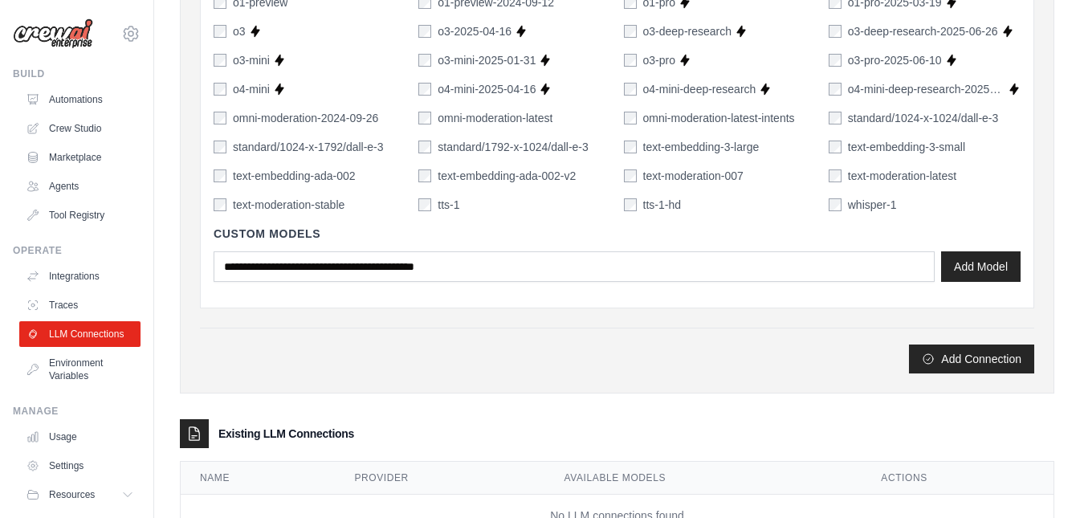
scroll to position [1164, 0]
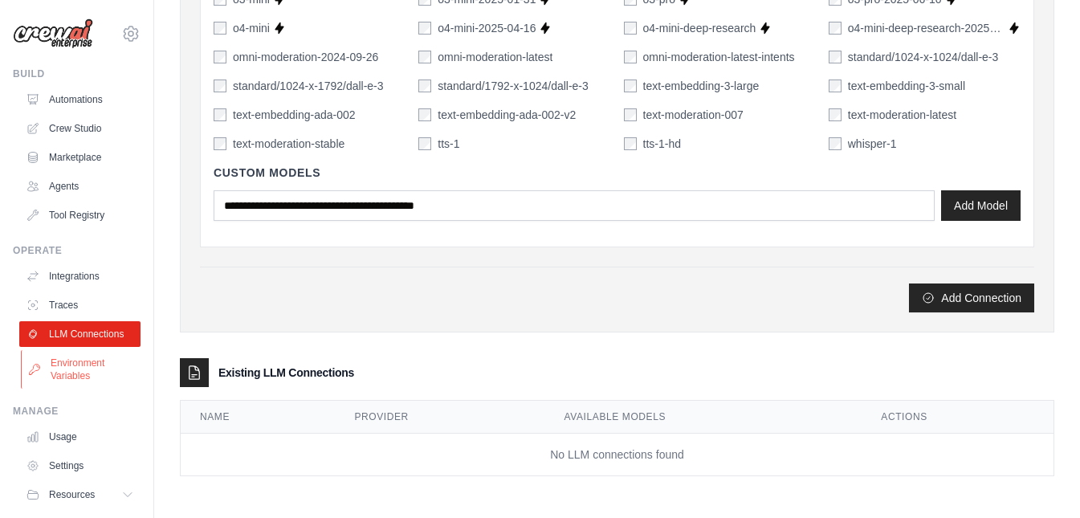
click at [92, 386] on link "Environment Variables" at bounding box center [81, 369] width 121 height 39
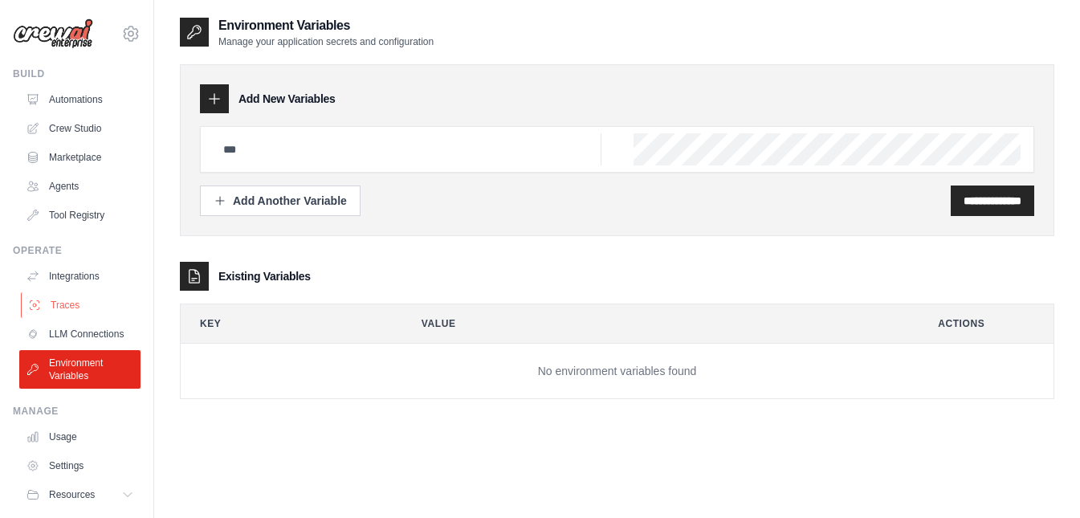
click at [71, 303] on link "Traces" at bounding box center [81, 305] width 121 height 26
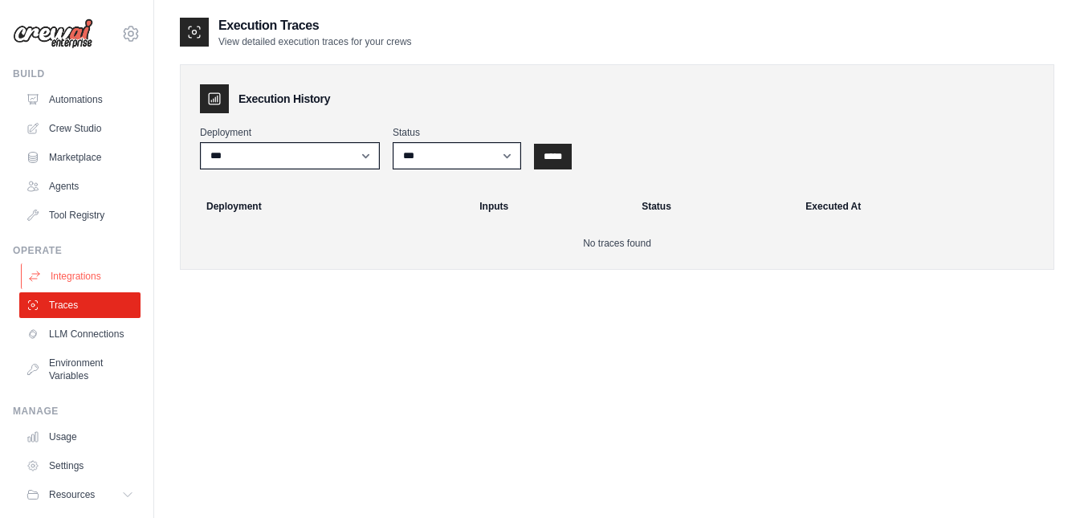
click at [81, 275] on link "Integrations" at bounding box center [81, 276] width 121 height 26
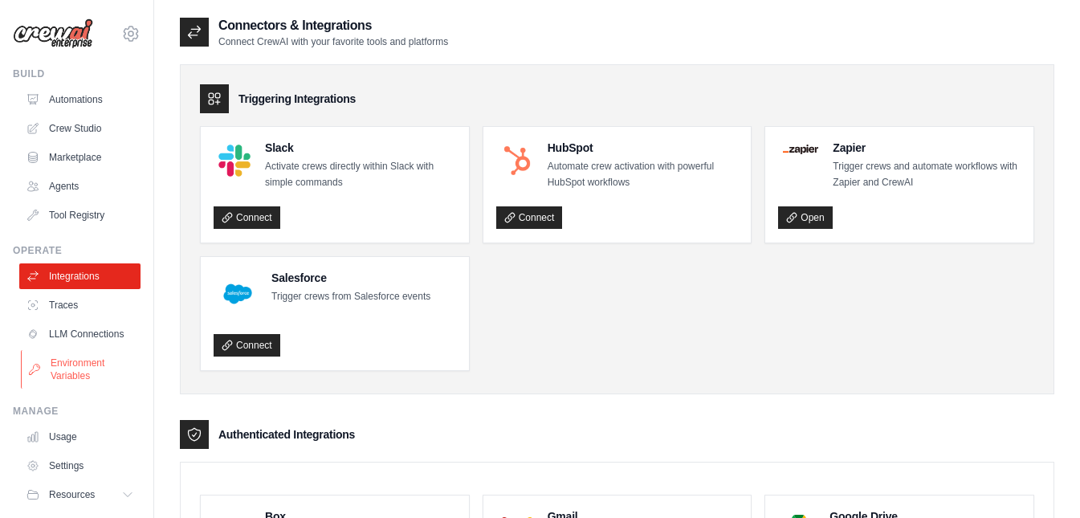
click at [73, 389] on link "Environment Variables" at bounding box center [81, 369] width 121 height 39
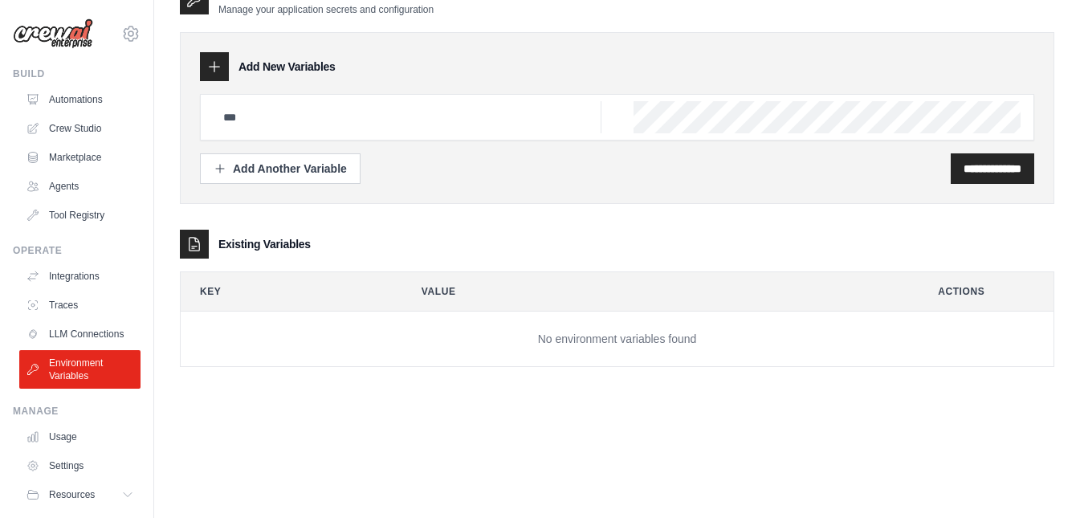
scroll to position [59, 0]
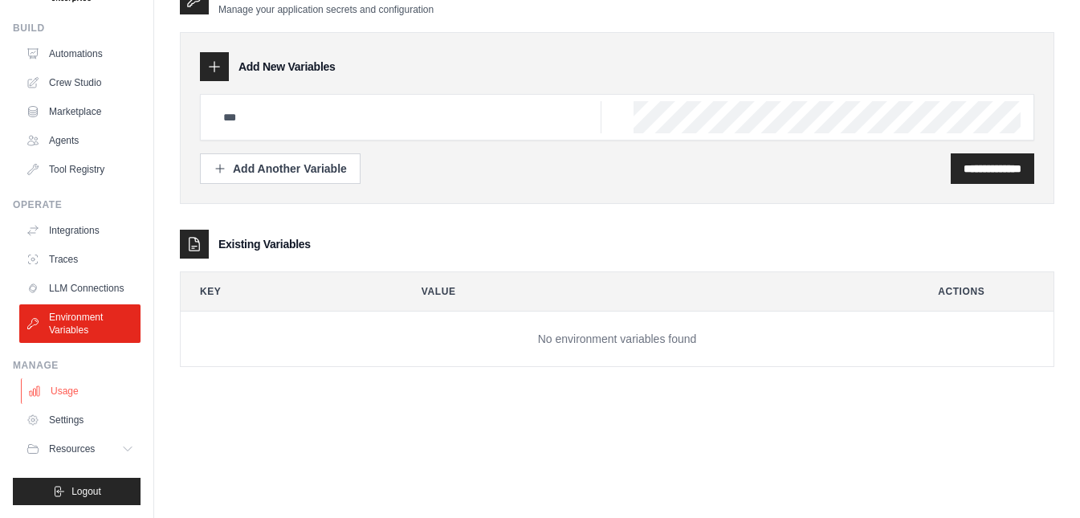
click at [75, 390] on link "Usage" at bounding box center [81, 391] width 121 height 26
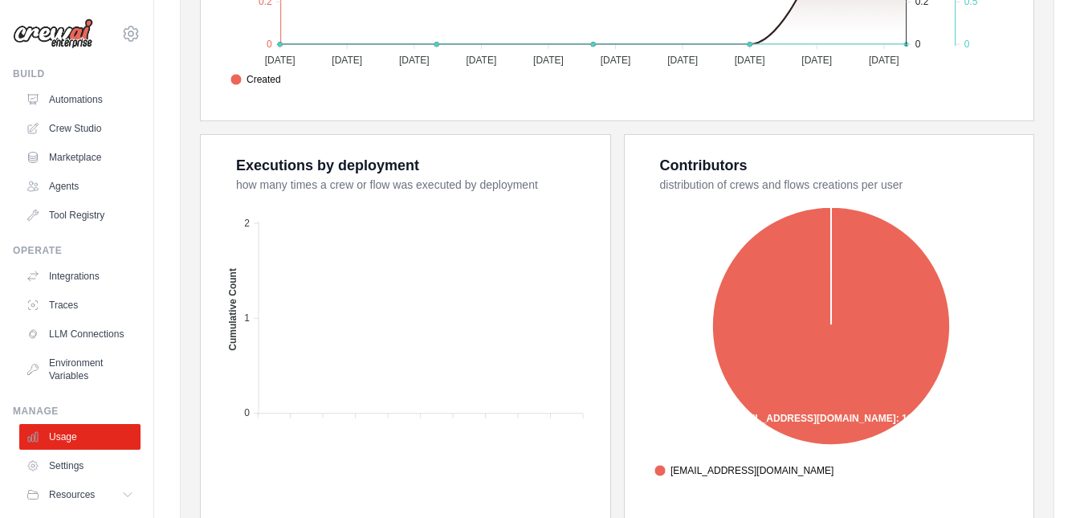
scroll to position [646, 0]
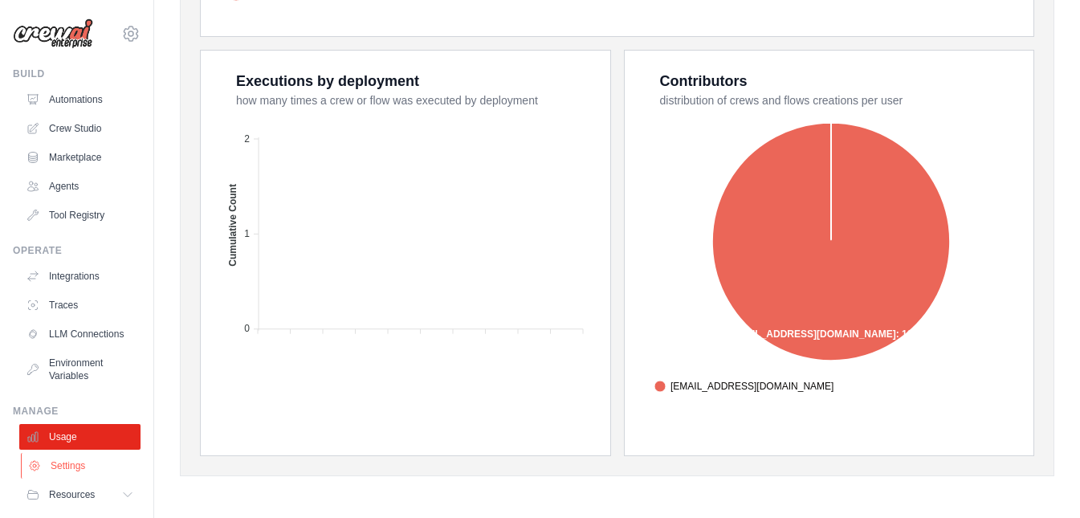
click at [88, 477] on link "Settings" at bounding box center [81, 466] width 121 height 26
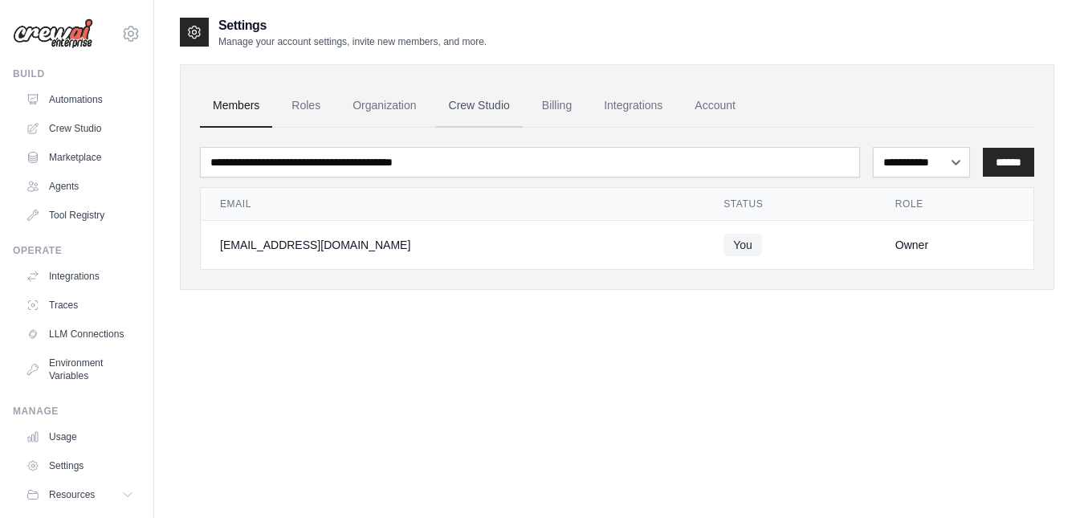
click at [494, 111] on link "Crew Studio" at bounding box center [479, 105] width 87 height 43
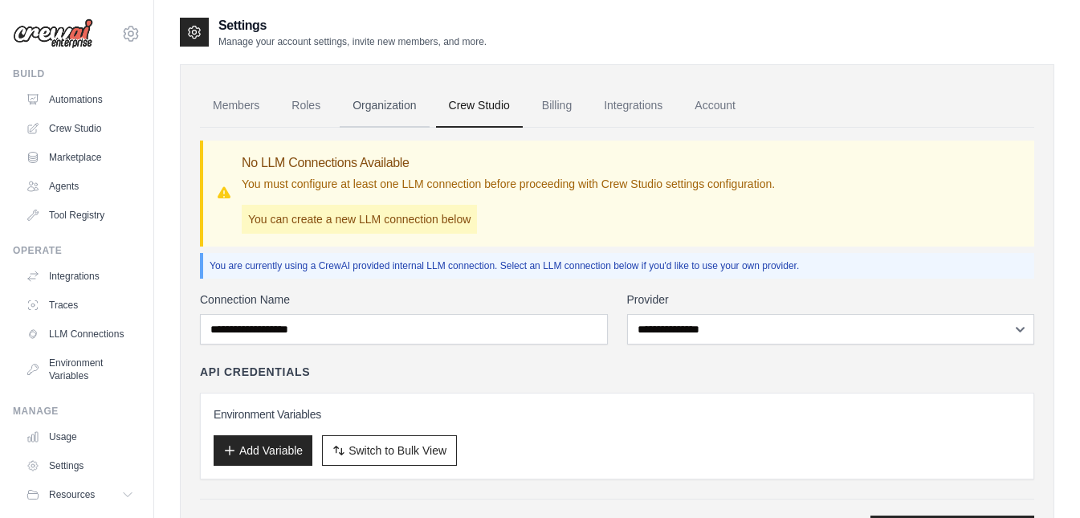
click at [384, 111] on link "Organization" at bounding box center [384, 105] width 89 height 43
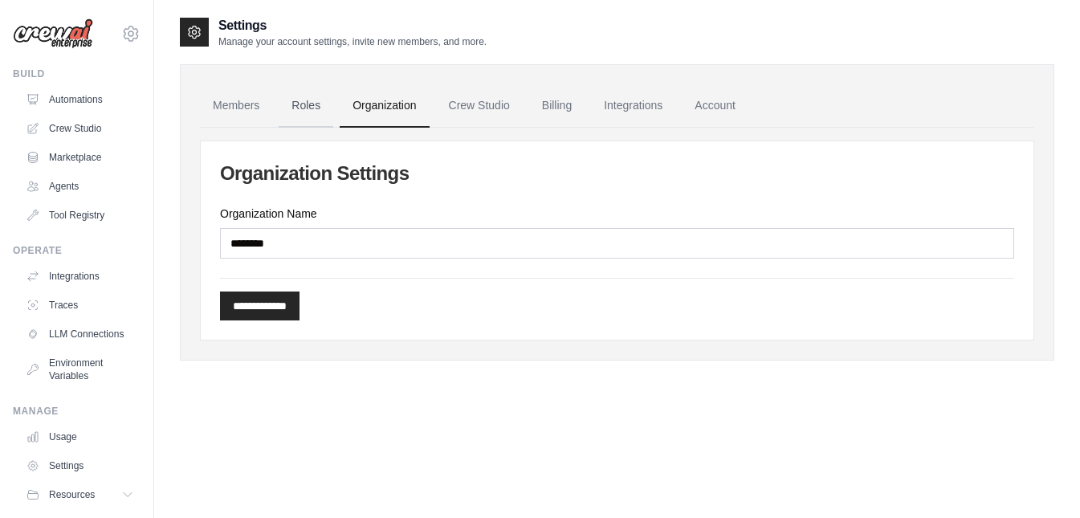
click at [301, 111] on link "Roles" at bounding box center [306, 105] width 55 height 43
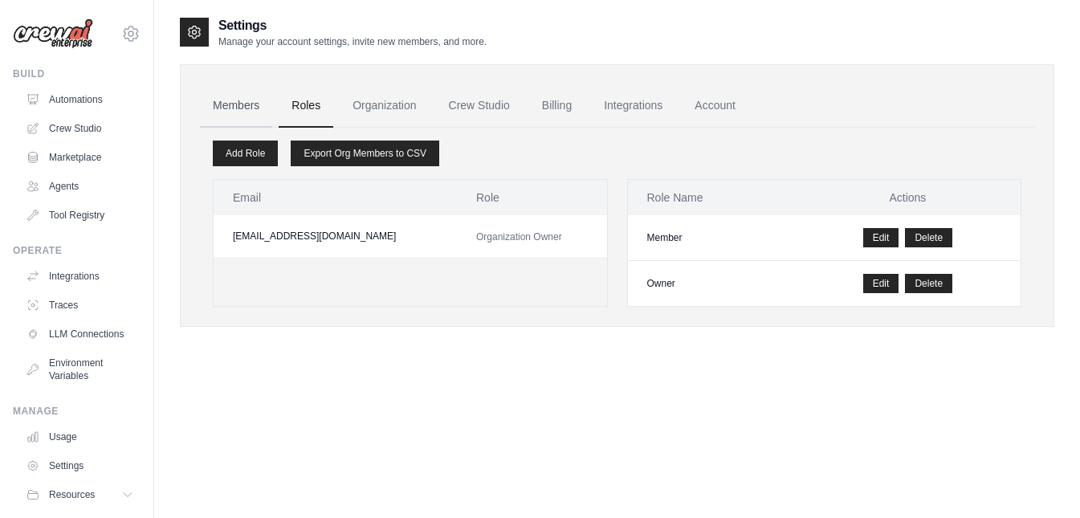
click at [224, 112] on link "Members" at bounding box center [236, 105] width 72 height 43
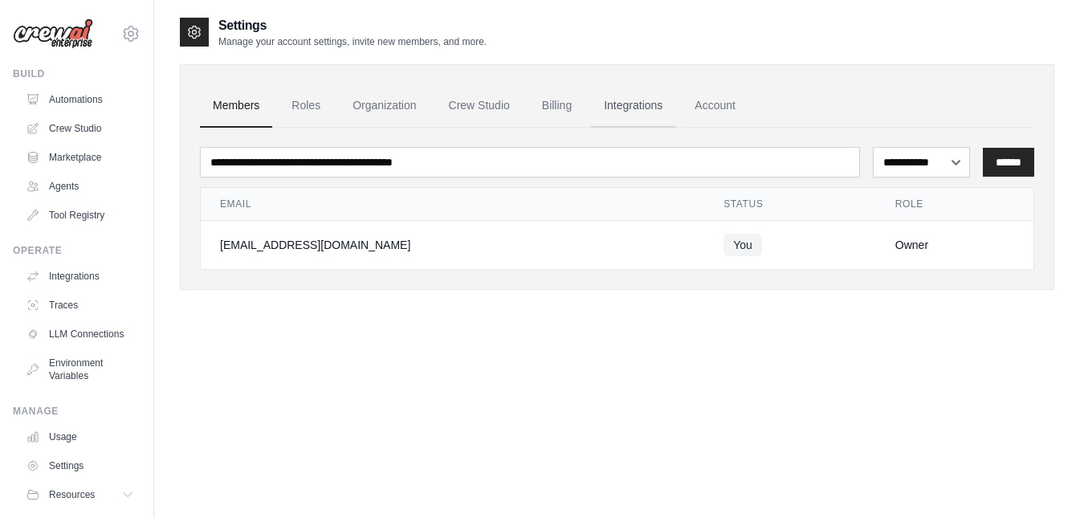
click at [645, 113] on link "Integrations" at bounding box center [633, 105] width 84 height 43
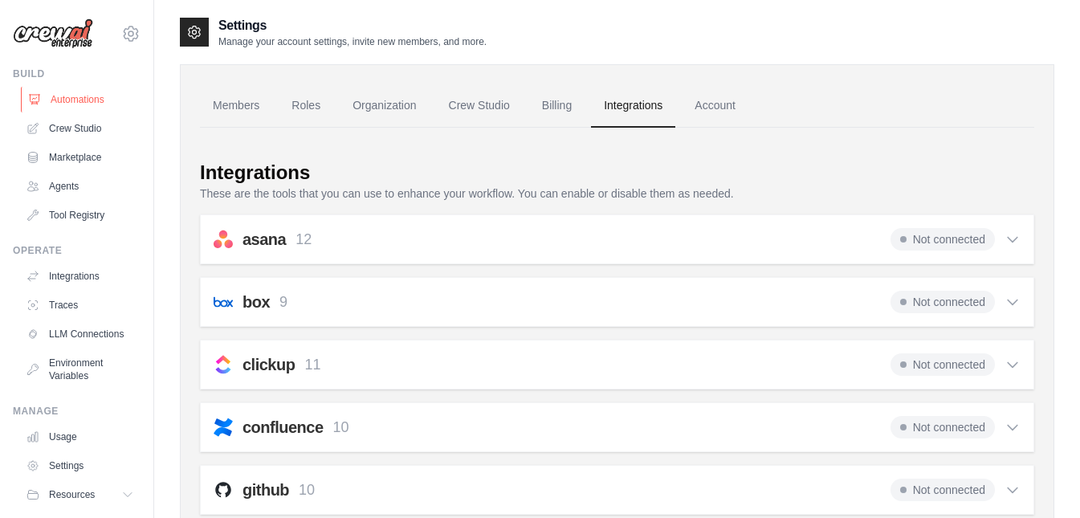
click at [89, 98] on link "Automations" at bounding box center [81, 100] width 121 height 26
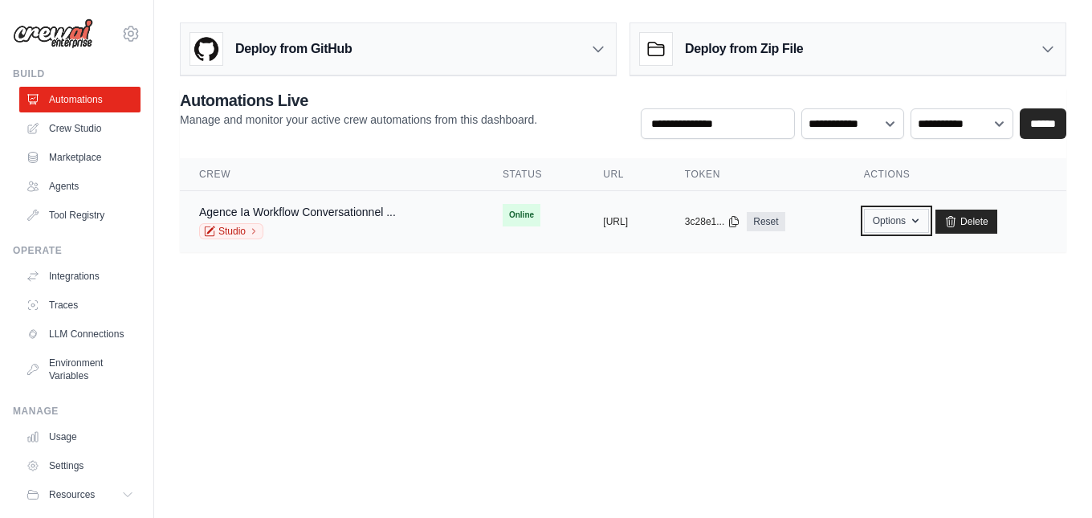
click at [929, 224] on button "Options" at bounding box center [896, 221] width 65 height 24
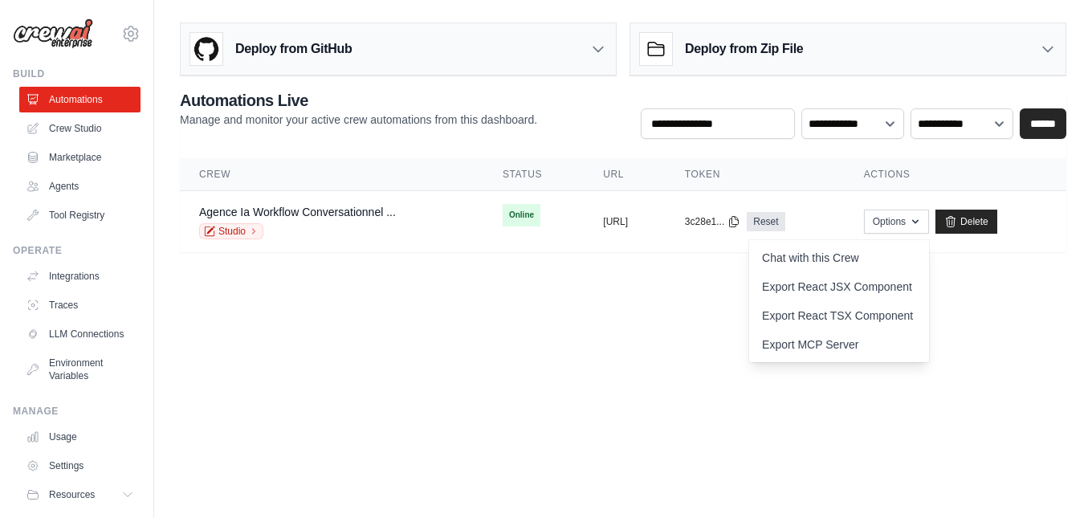
click at [580, 376] on body "aurelientissot21@gmail.com Settings Build Automations Crew Studio" at bounding box center [546, 259] width 1092 height 518
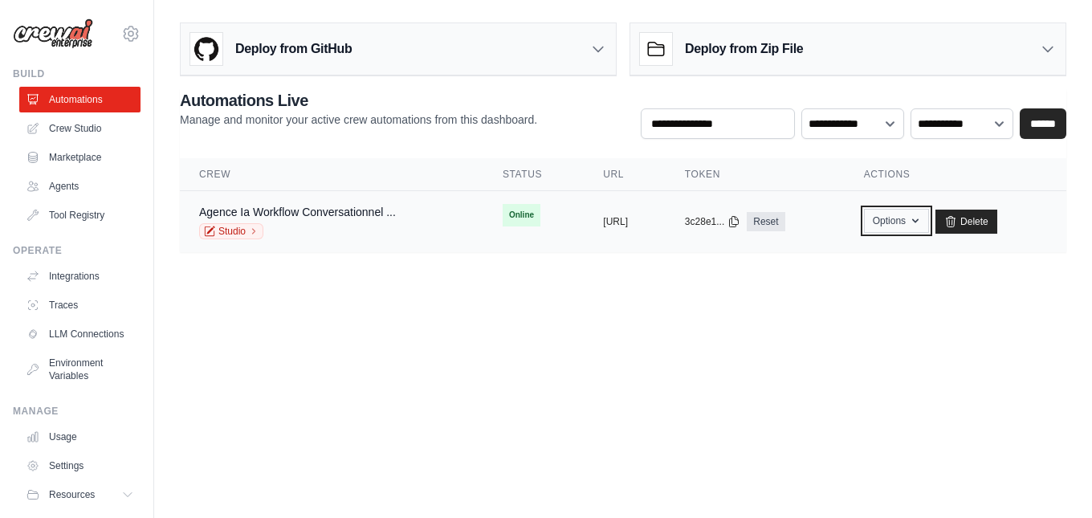
click at [922, 222] on icon "button" at bounding box center [915, 220] width 13 height 13
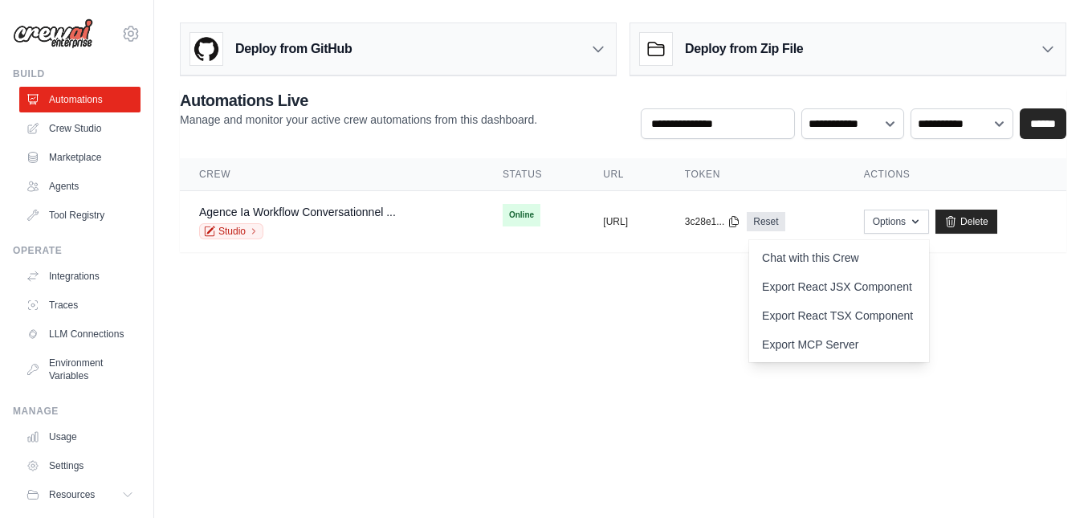
click at [652, 306] on body "aurelientissot21@gmail.com Settings Build Automations Crew Studio" at bounding box center [546, 259] width 1092 height 518
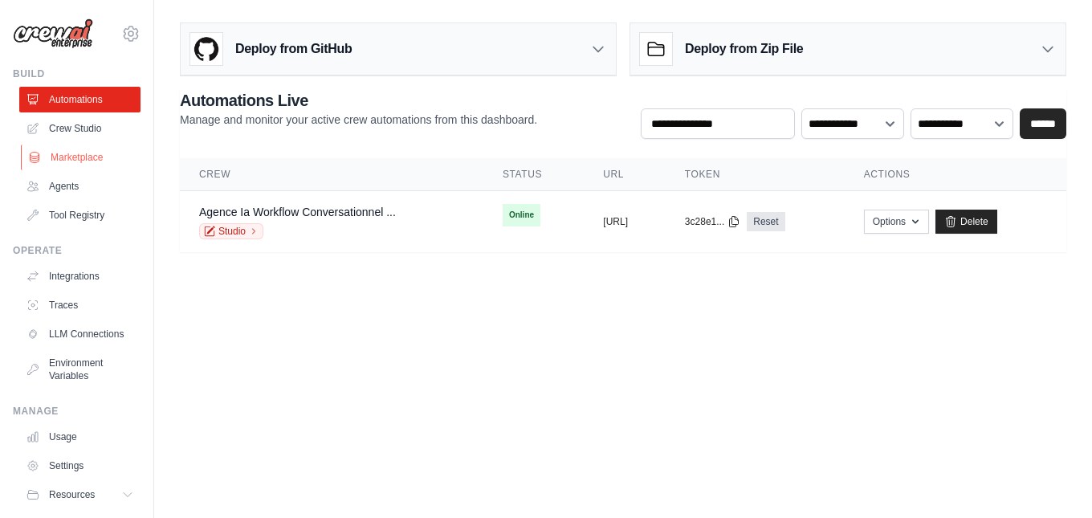
click at [96, 160] on link "Marketplace" at bounding box center [81, 157] width 121 height 26
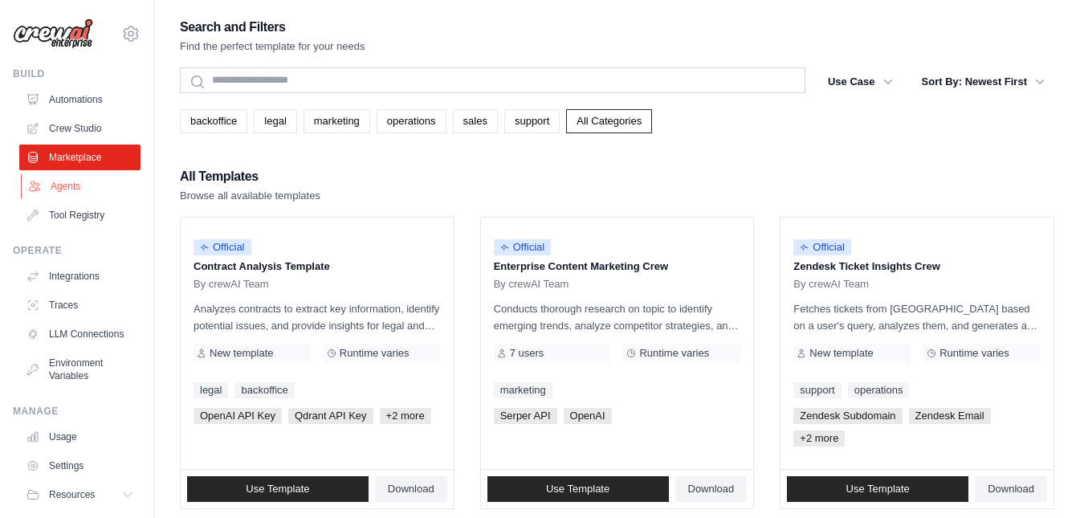
click at [84, 190] on link "Agents" at bounding box center [81, 186] width 121 height 26
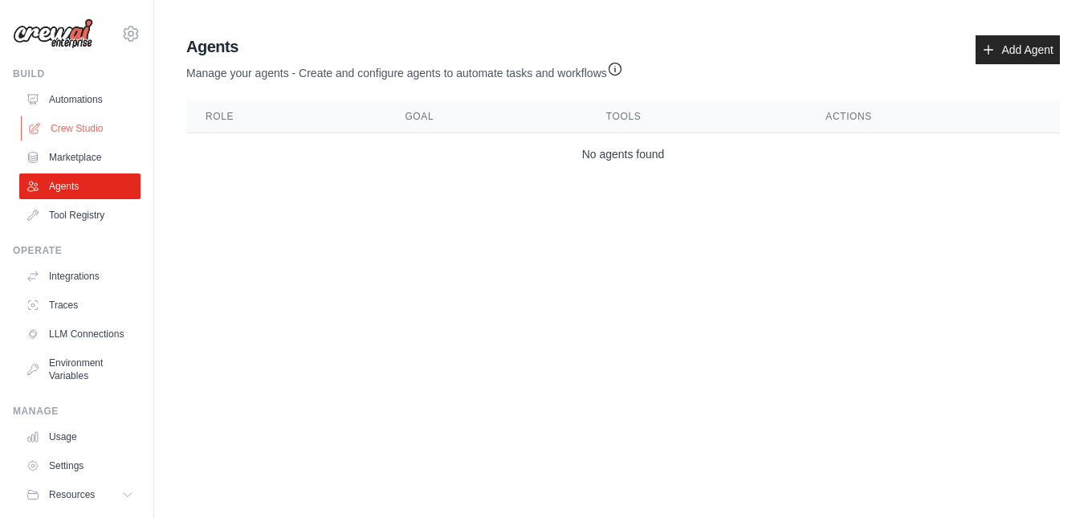
click at [85, 127] on link "Crew Studio" at bounding box center [81, 129] width 121 height 26
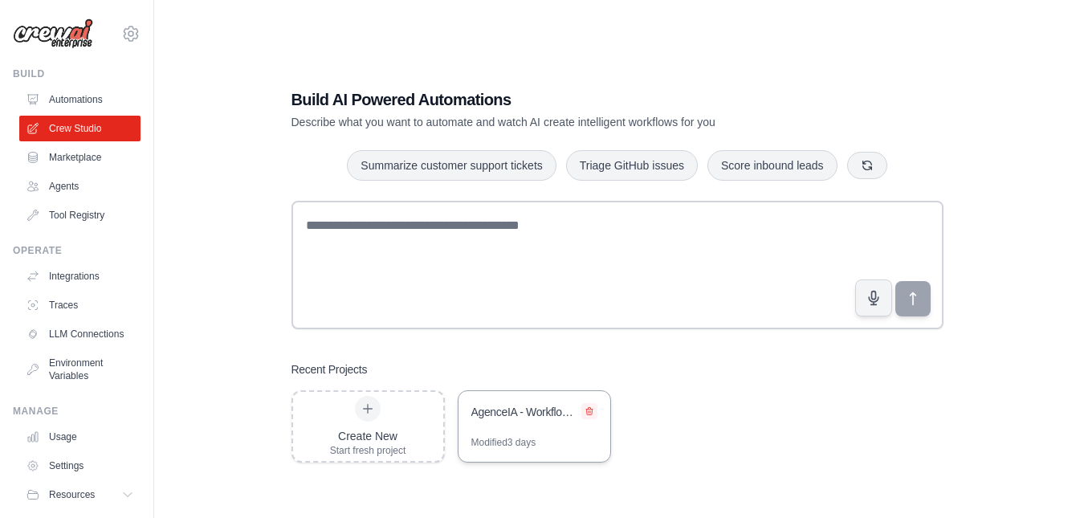
click at [588, 413] on icon at bounding box center [589, 411] width 10 height 10
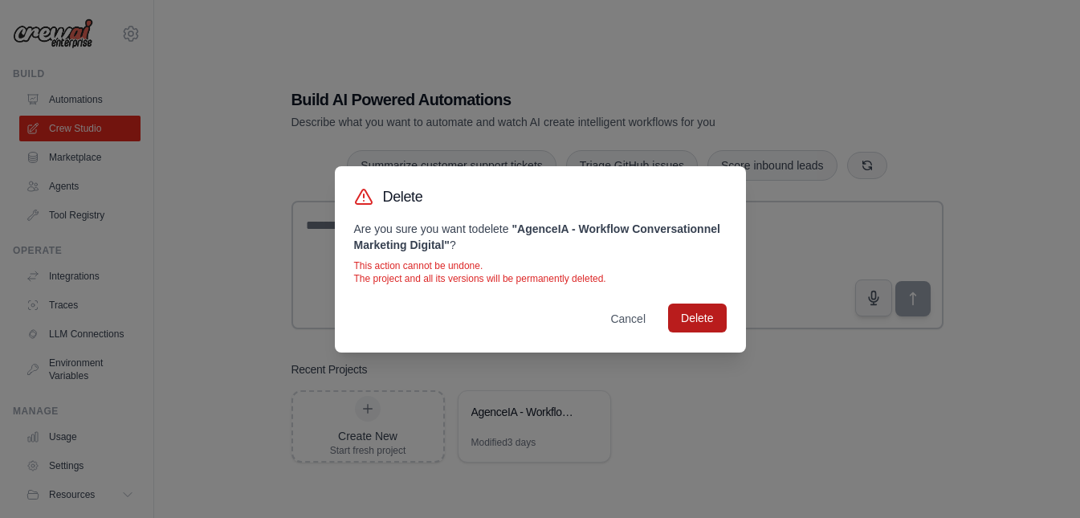
click at [705, 318] on button "Delete" at bounding box center [697, 317] width 58 height 29
click at [661, 50] on div "Delete Are you sure you want to delete " AgenceIA - Workflow Conversationnel Ma…" at bounding box center [540, 259] width 1080 height 518
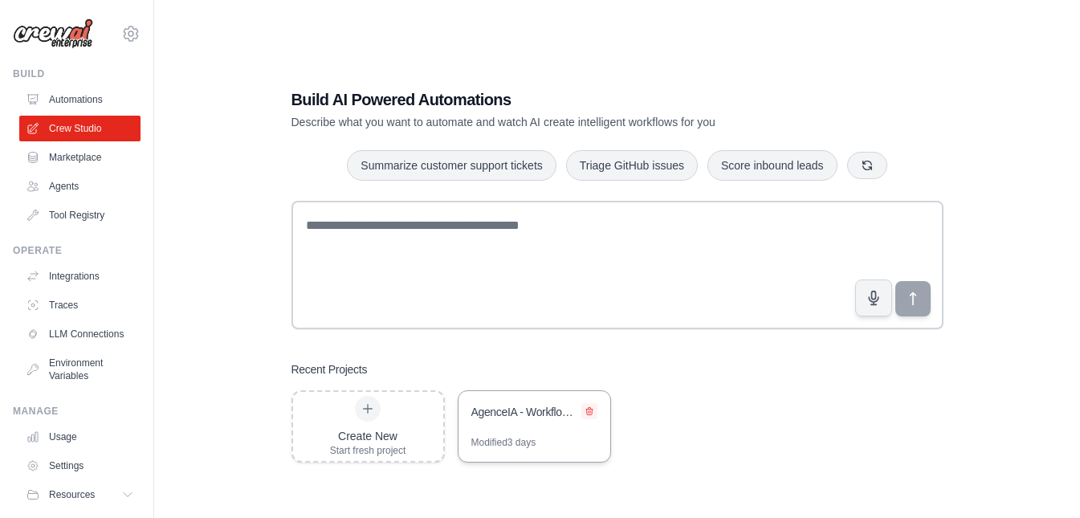
click at [586, 408] on icon at bounding box center [589, 411] width 10 height 10
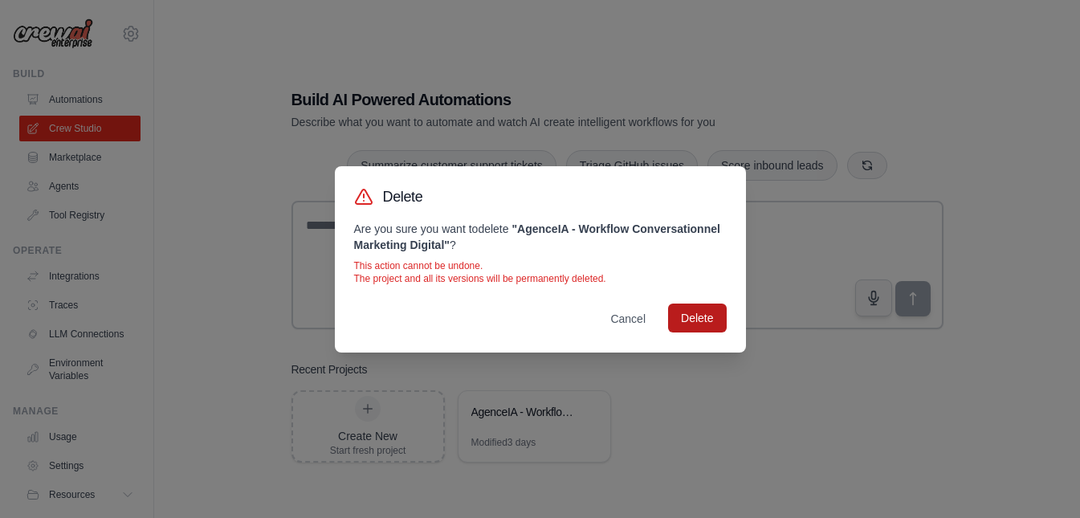
click at [690, 319] on button "Delete" at bounding box center [697, 317] width 58 height 29
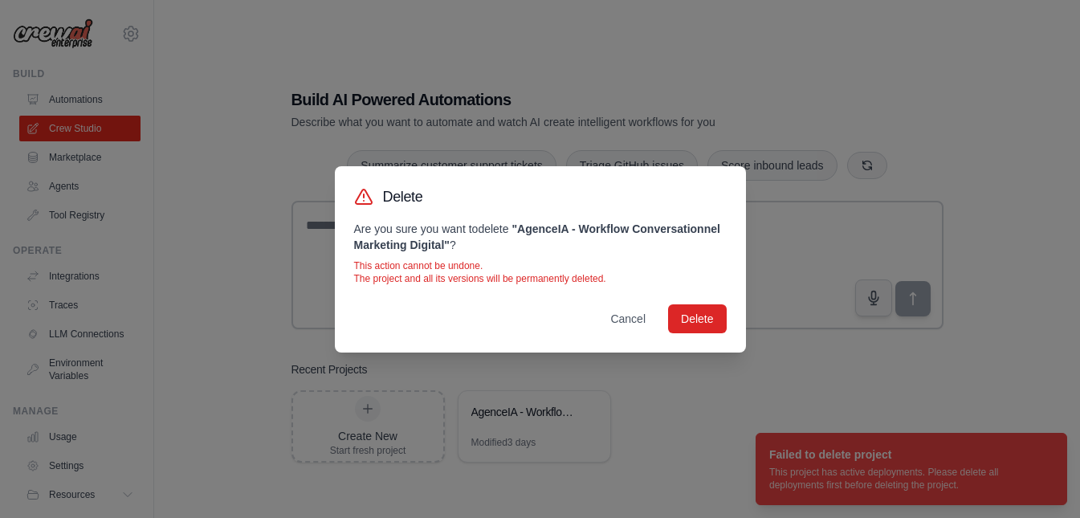
click at [677, 412] on div "Delete Are you sure you want to delete " AgenceIA - Workflow Conversationnel Ma…" at bounding box center [540, 259] width 1080 height 518
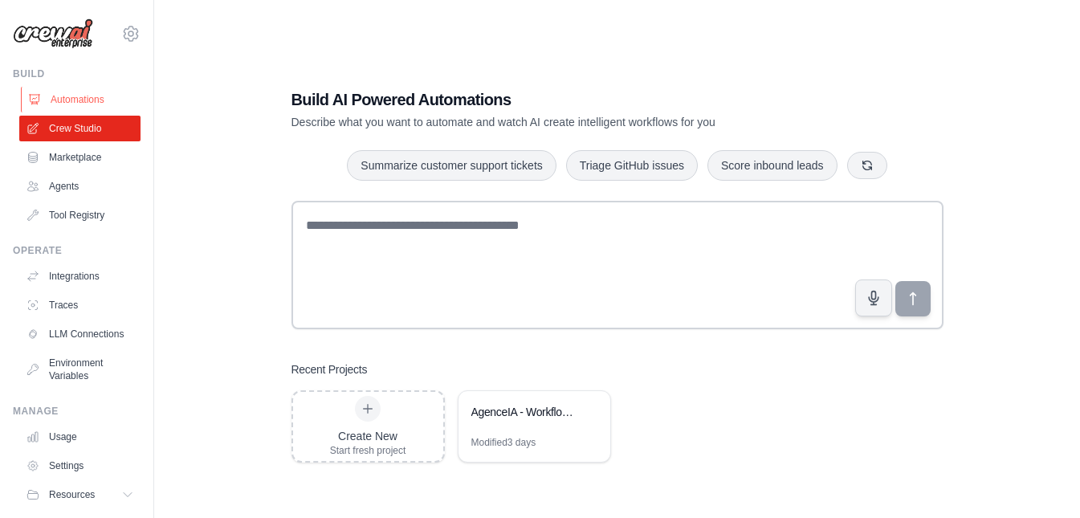
click at [95, 96] on link "Automations" at bounding box center [81, 100] width 121 height 26
click at [78, 100] on link "Automations" at bounding box center [81, 100] width 121 height 26
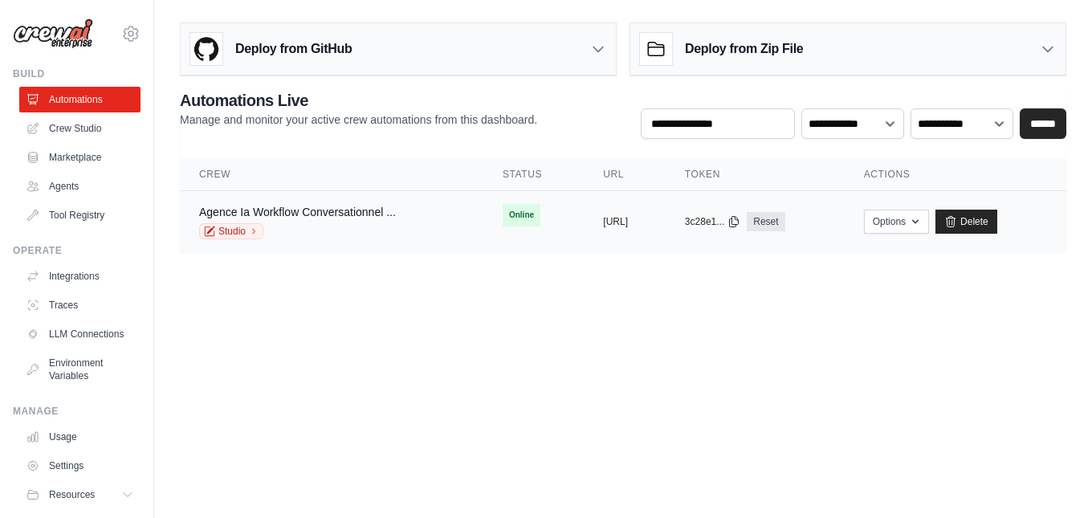
click at [502, 216] on span "Online" at bounding box center [521, 215] width 38 height 22
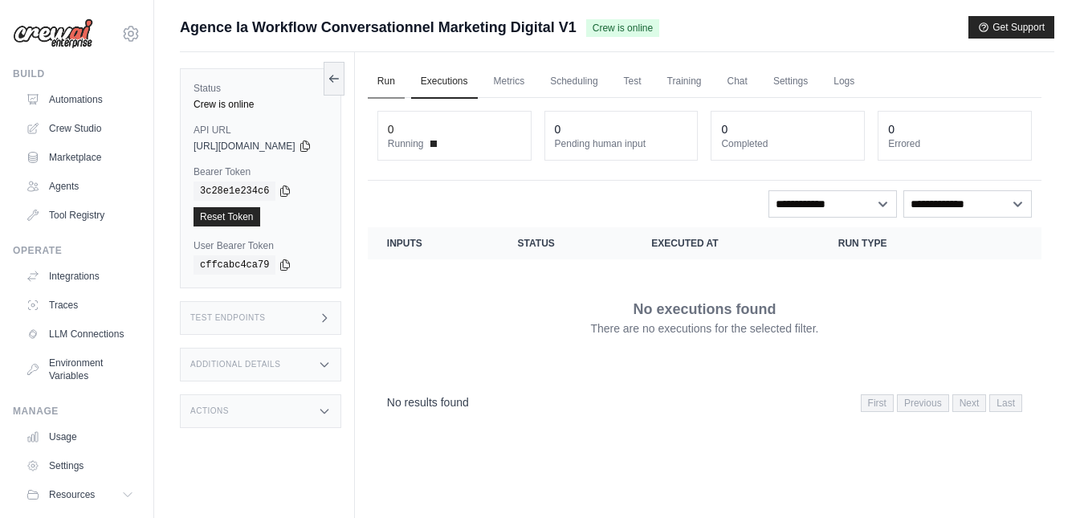
click at [405, 77] on link "Run" at bounding box center [386, 82] width 37 height 34
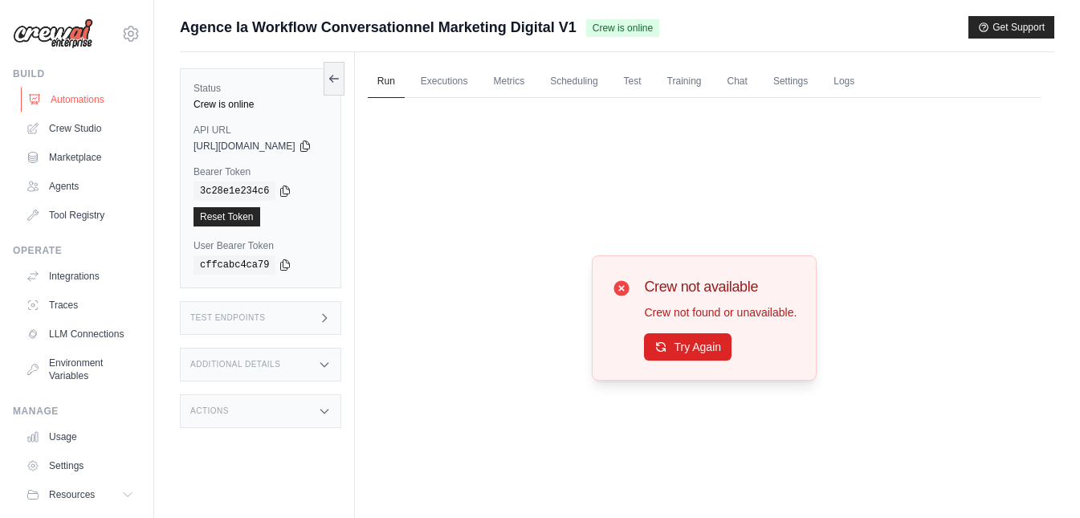
click at [90, 100] on link "Automations" at bounding box center [81, 100] width 121 height 26
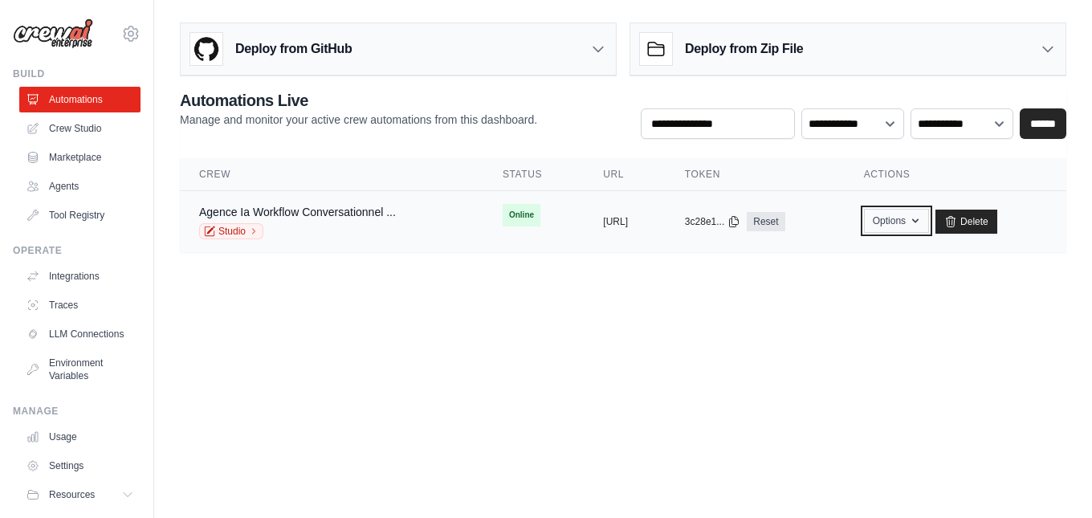
click at [922, 222] on icon "button" at bounding box center [915, 220] width 13 height 13
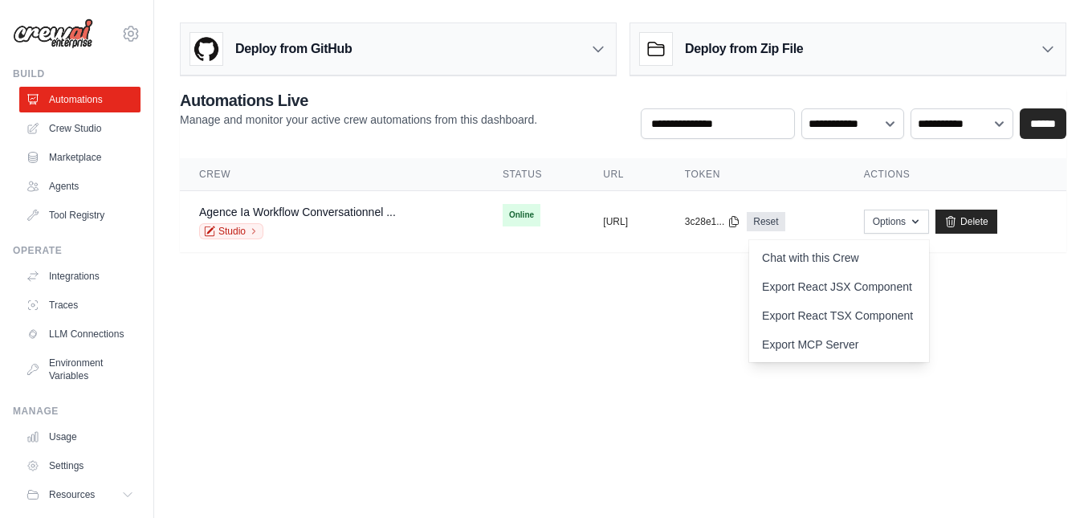
click at [313, 350] on body "aurelientissot21@gmail.com Settings Build Automations Crew Studio" at bounding box center [546, 259] width 1092 height 518
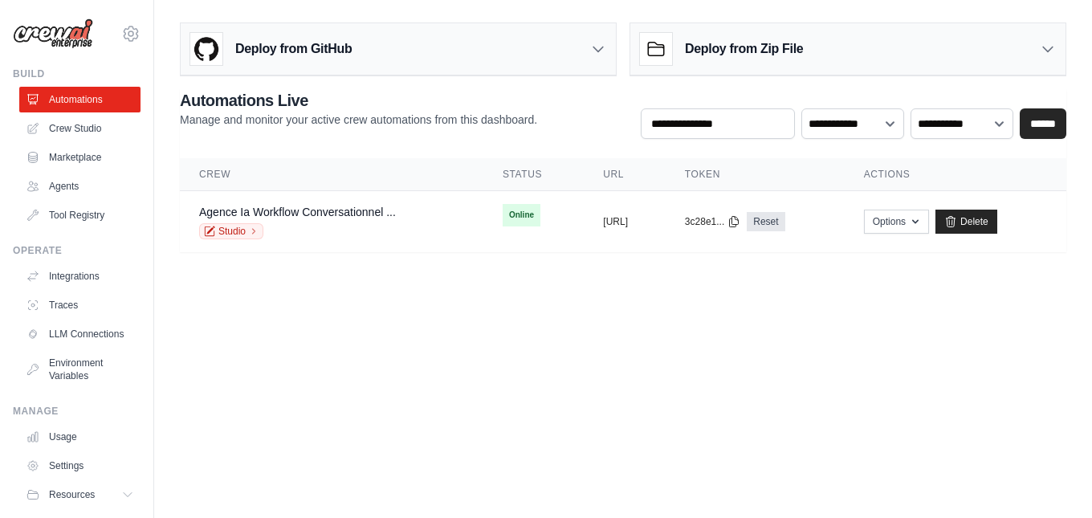
click at [457, 303] on body "aurelientissot21@gmail.com Settings Build Automations Crew Studio" at bounding box center [546, 259] width 1092 height 518
click at [394, 211] on link "Agence Ia Workflow Conversationnel ..." at bounding box center [297, 211] width 197 height 13
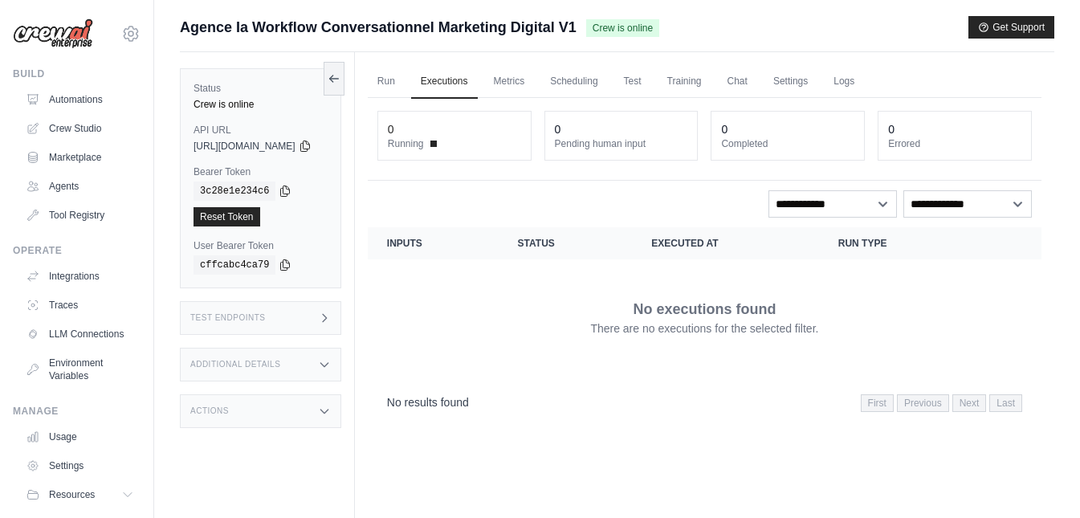
click at [633, 29] on span "Crew is online" at bounding box center [622, 28] width 73 height 18
click at [405, 79] on link "Run" at bounding box center [386, 82] width 37 height 34
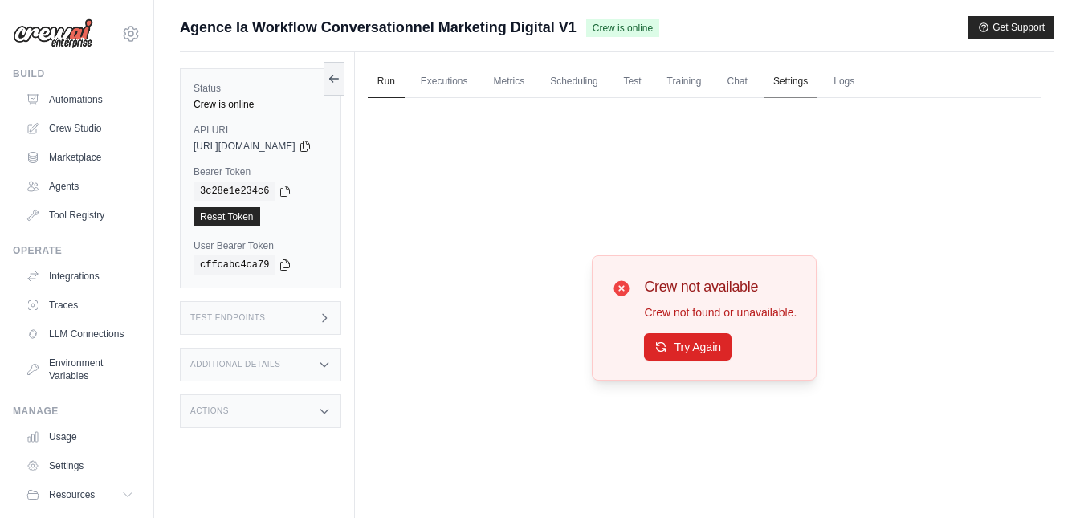
click at [817, 81] on link "Settings" at bounding box center [790, 82] width 54 height 34
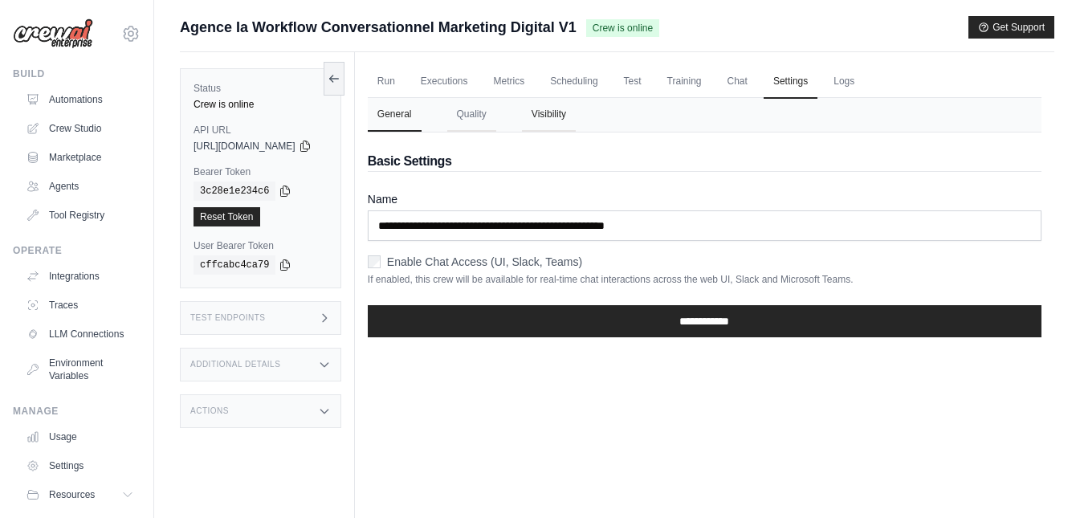
click at [565, 111] on button "Visibility" at bounding box center [549, 115] width 54 height 34
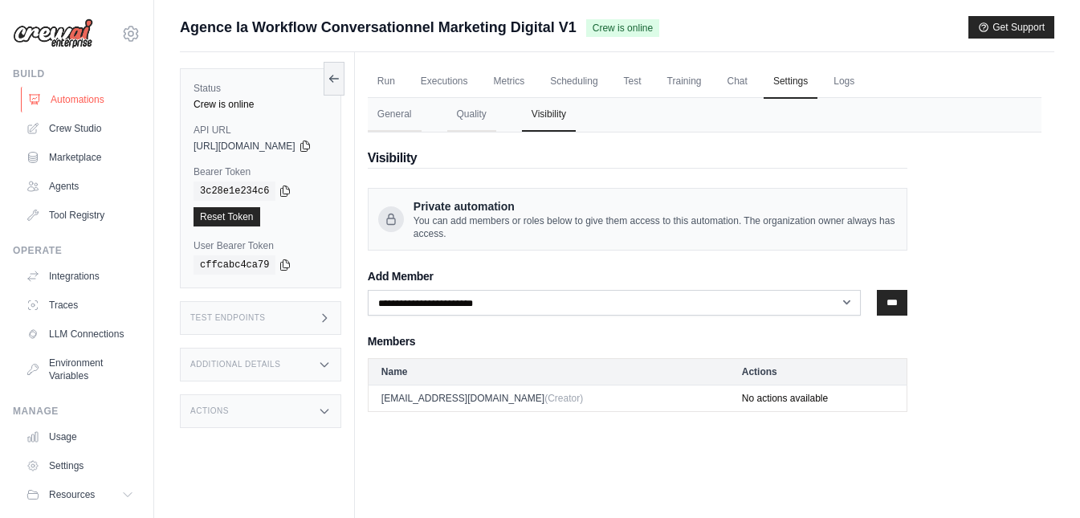
click at [78, 109] on link "Automations" at bounding box center [81, 100] width 121 height 26
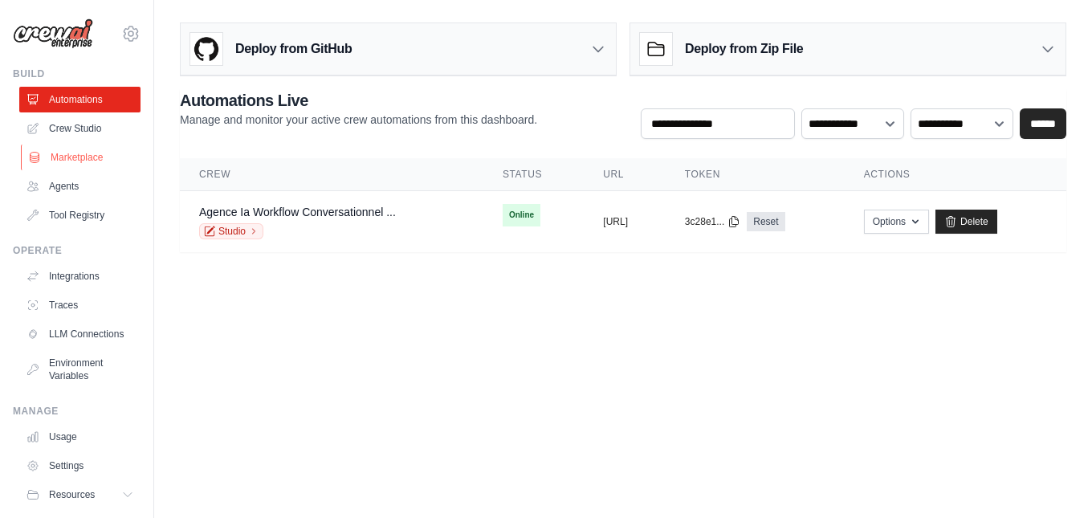
click at [94, 157] on link "Marketplace" at bounding box center [81, 157] width 121 height 26
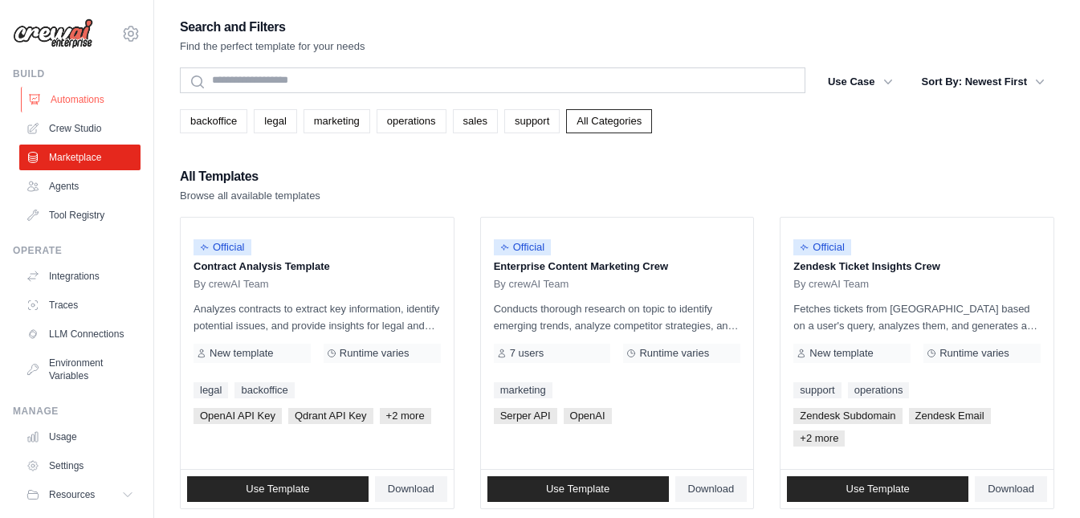
click at [91, 92] on link "Automations" at bounding box center [81, 100] width 121 height 26
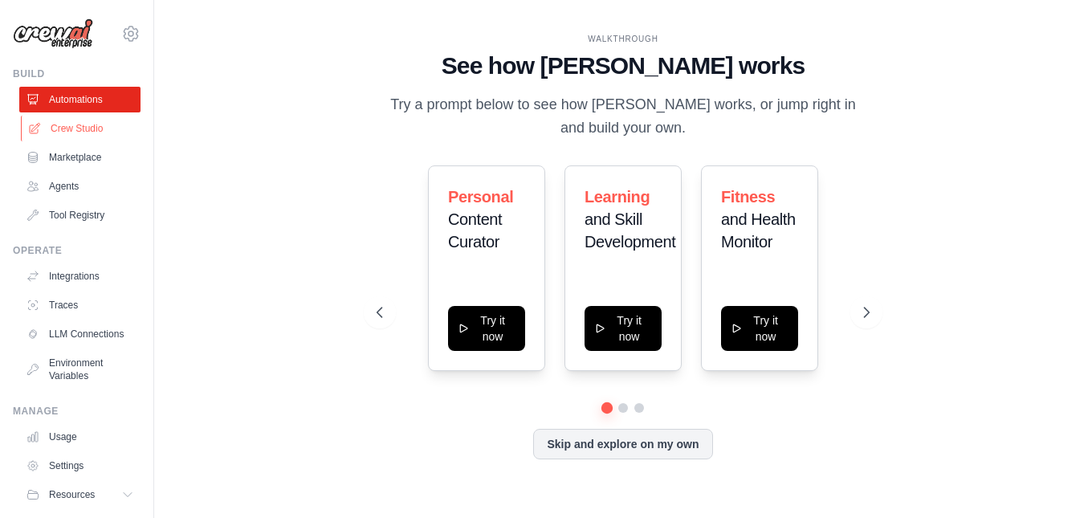
click at [91, 125] on link "Crew Studio" at bounding box center [81, 129] width 121 height 26
